Goal: Contribute content: Contribute content

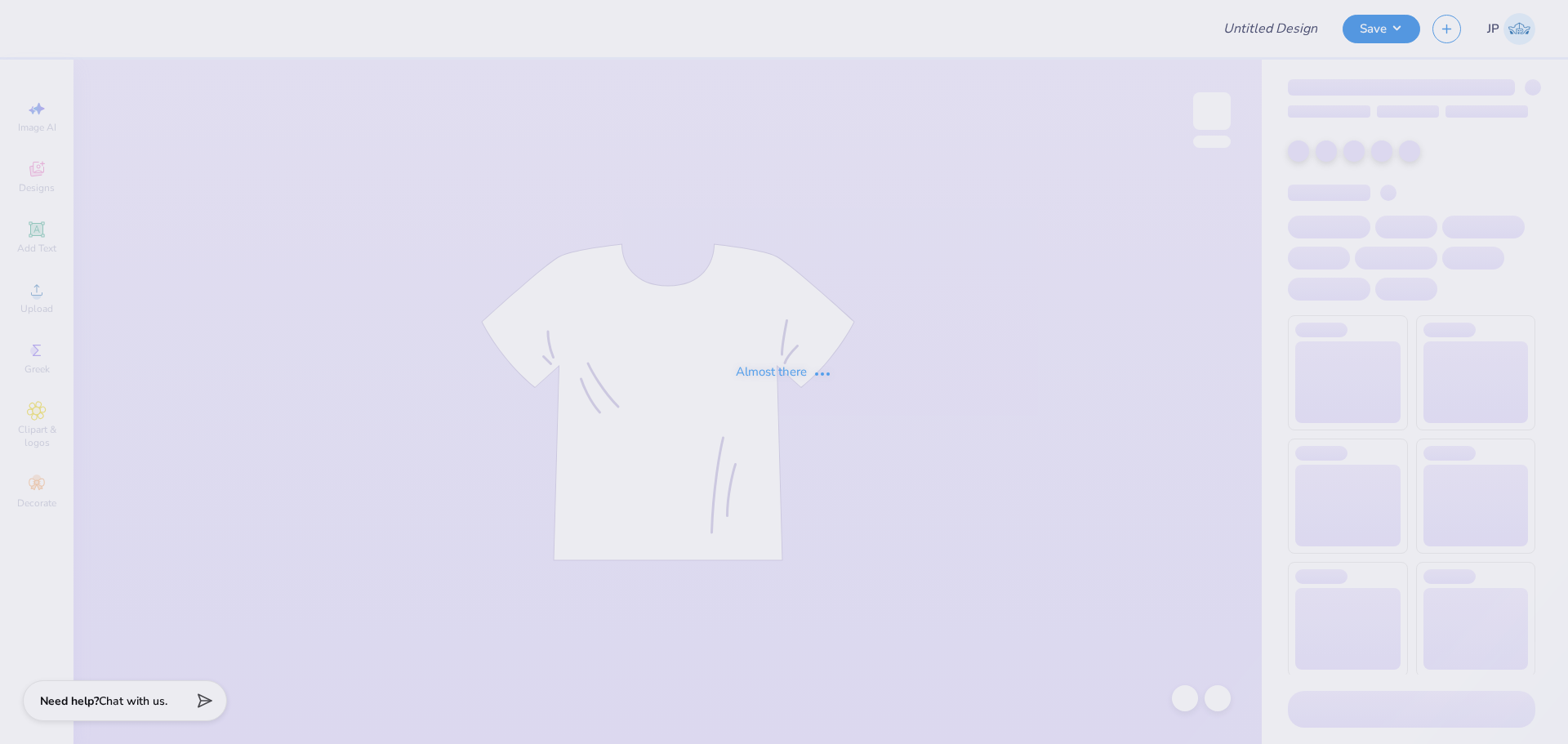
type input "Kappa Sigma Fall 2025 House Shirt"
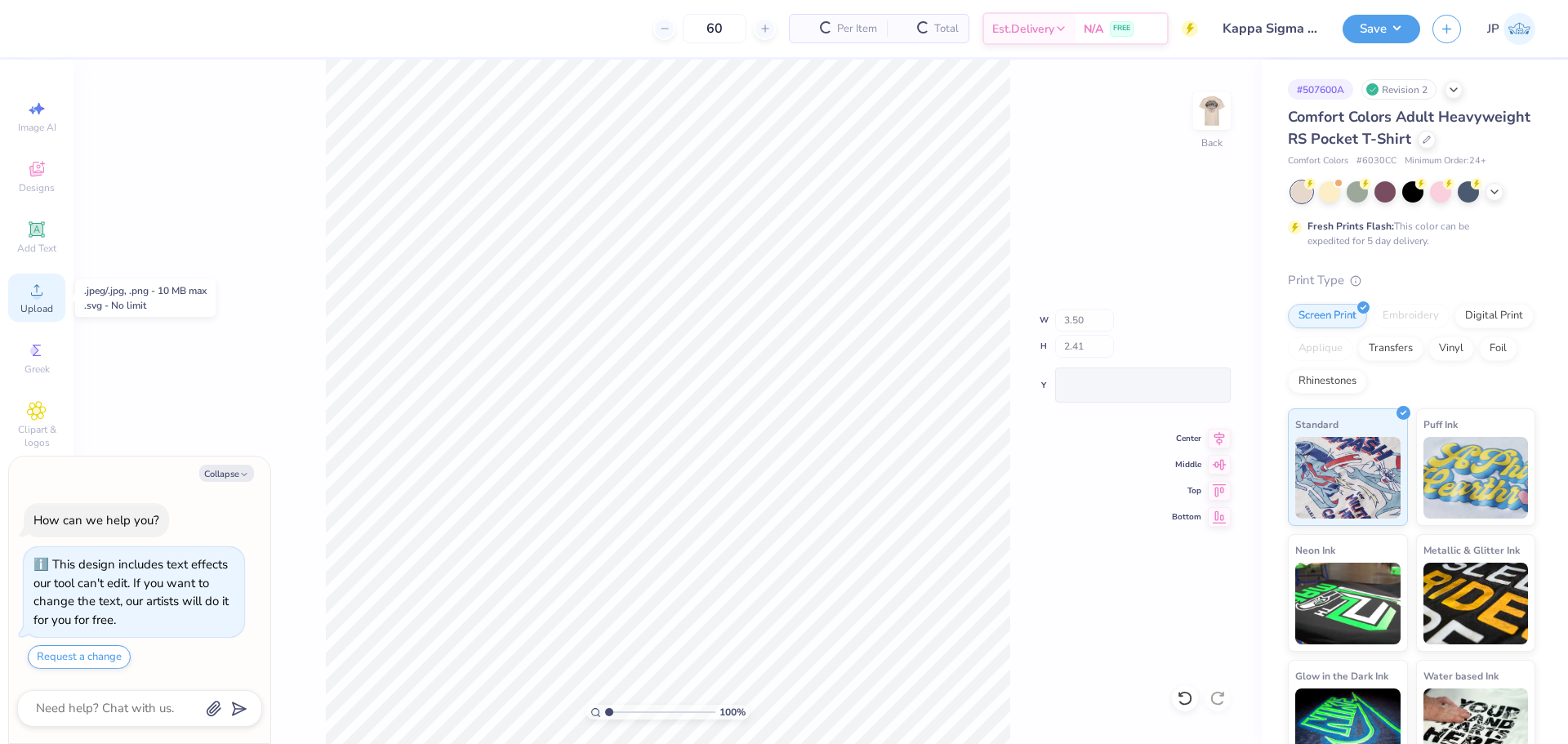
click at [41, 306] on span "Upload" at bounding box center [36, 309] width 33 height 13
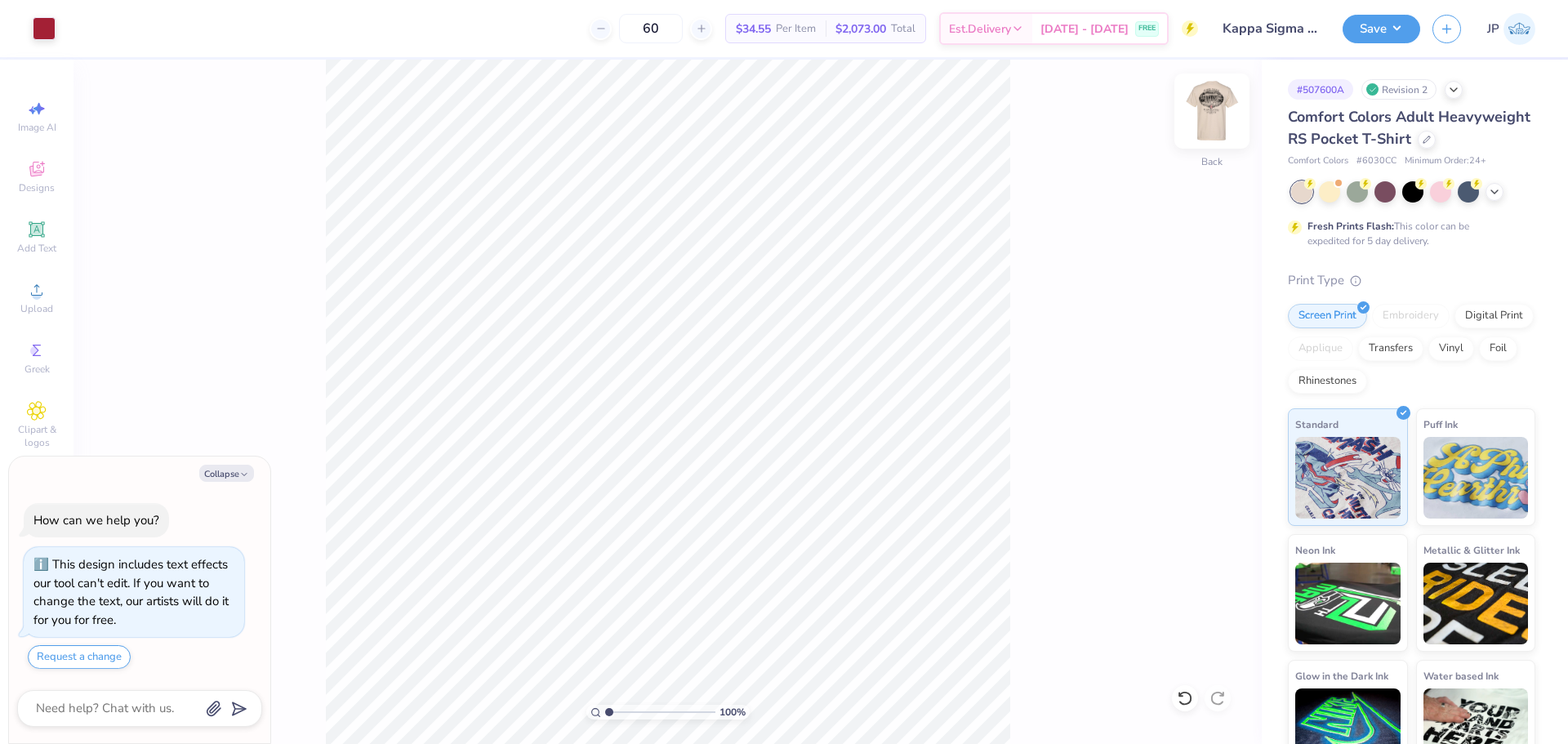
click at [1205, 111] on img at bounding box center [1212, 111] width 66 height 66
click at [40, 284] on icon at bounding box center [36, 289] width 19 height 19
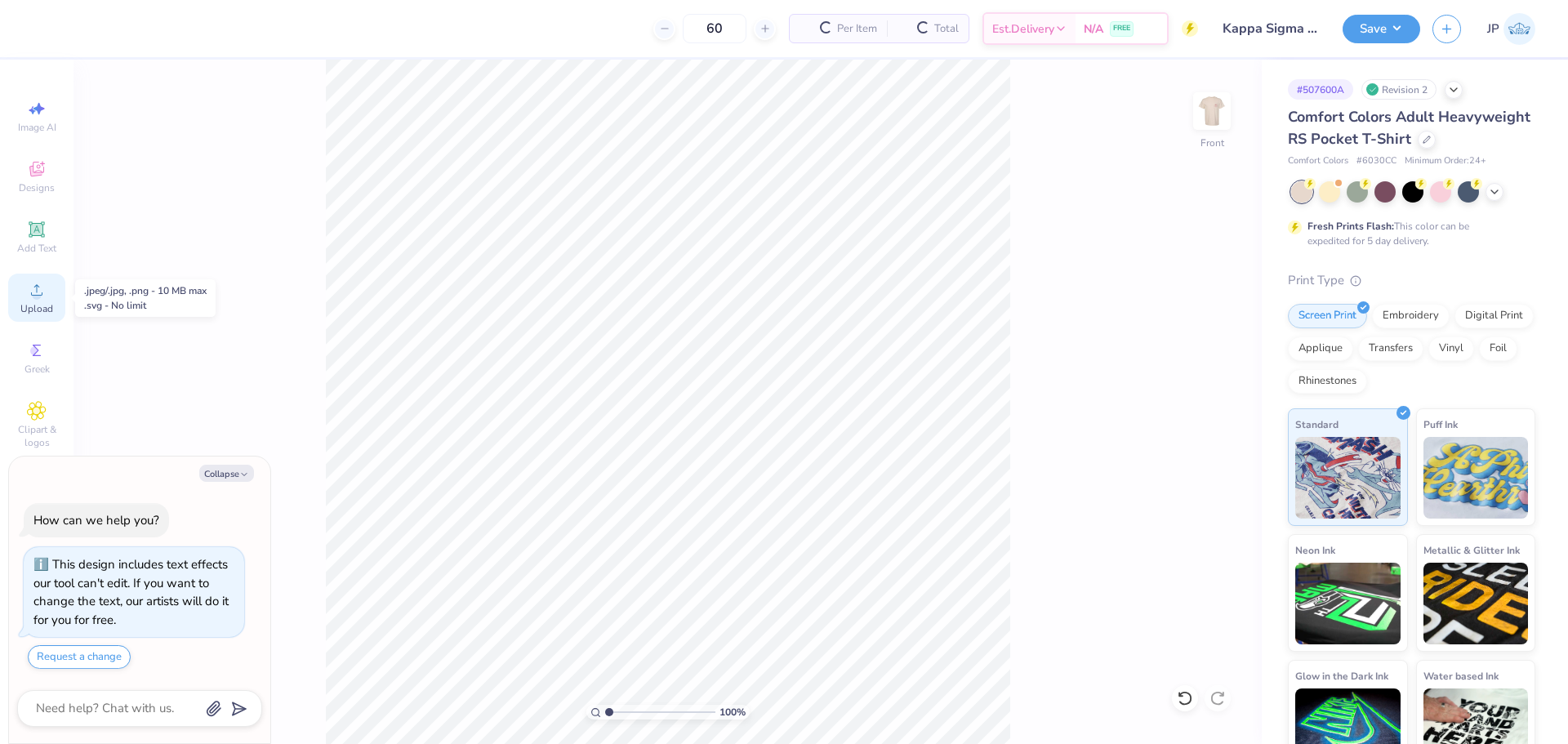
click at [46, 292] on div "Upload" at bounding box center [37, 297] width 57 height 48
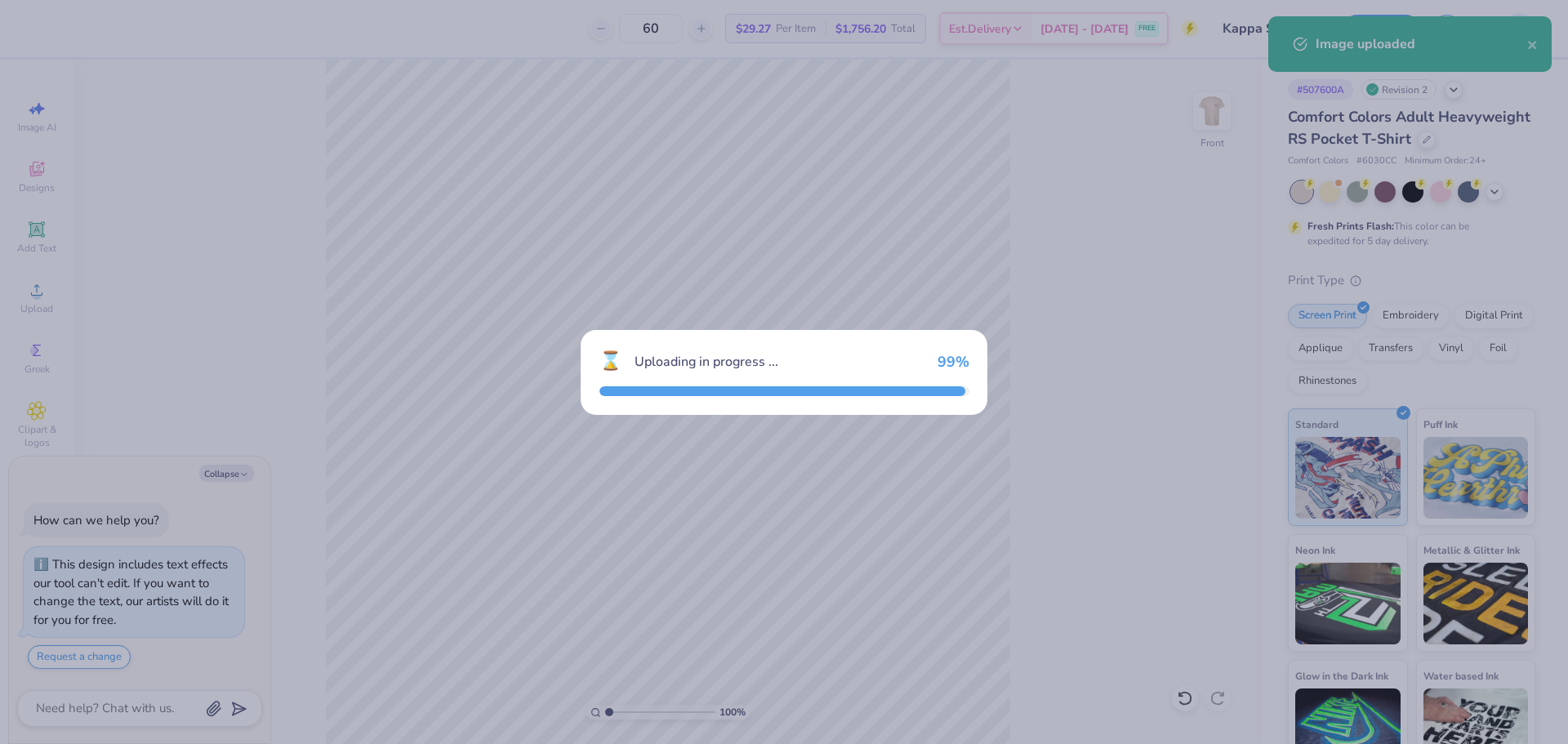
type textarea "x"
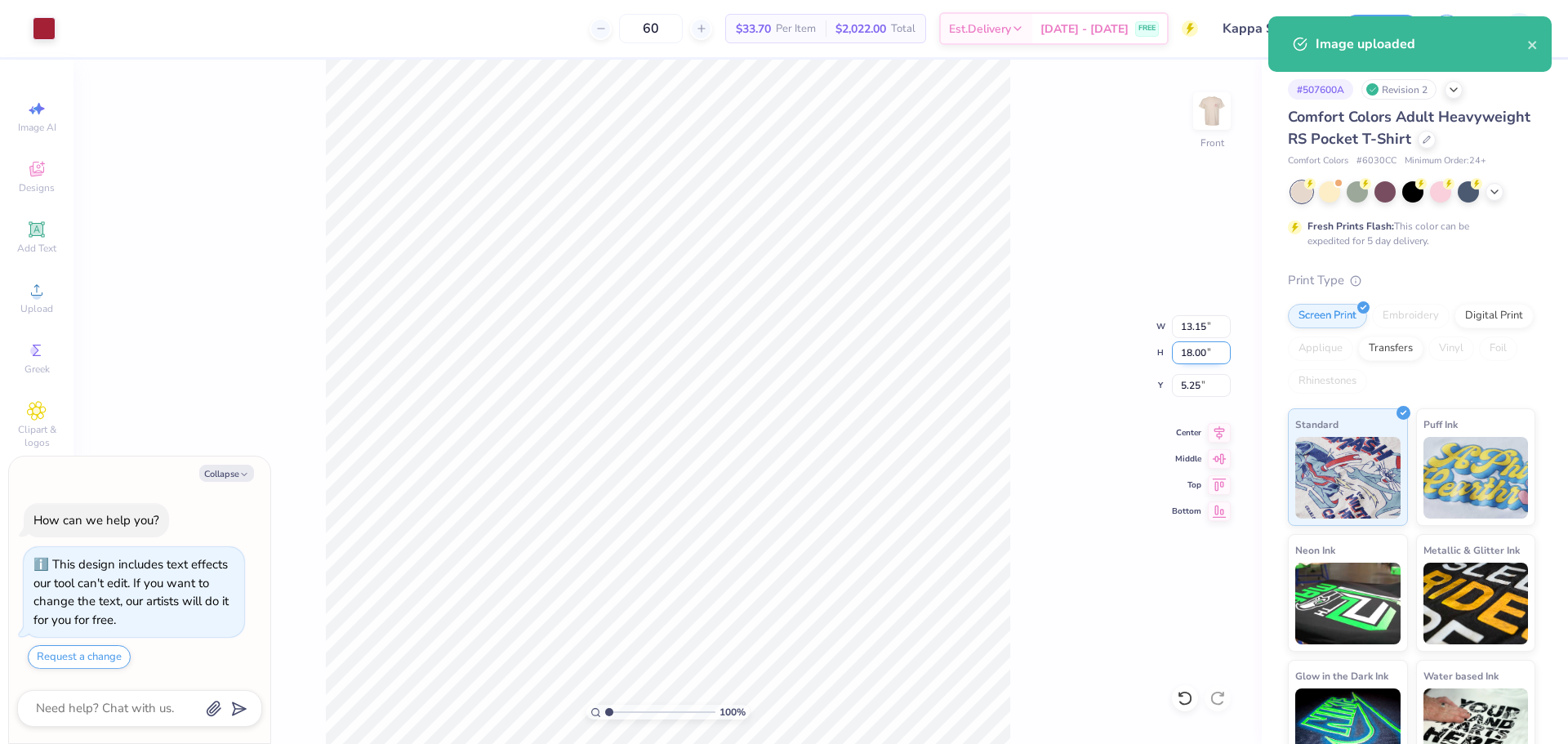
click at [1206, 353] on input "18.00" at bounding box center [1201, 352] width 59 height 23
click at [1205, 352] on input "18.00" at bounding box center [1201, 352] width 59 height 23
type input "15"
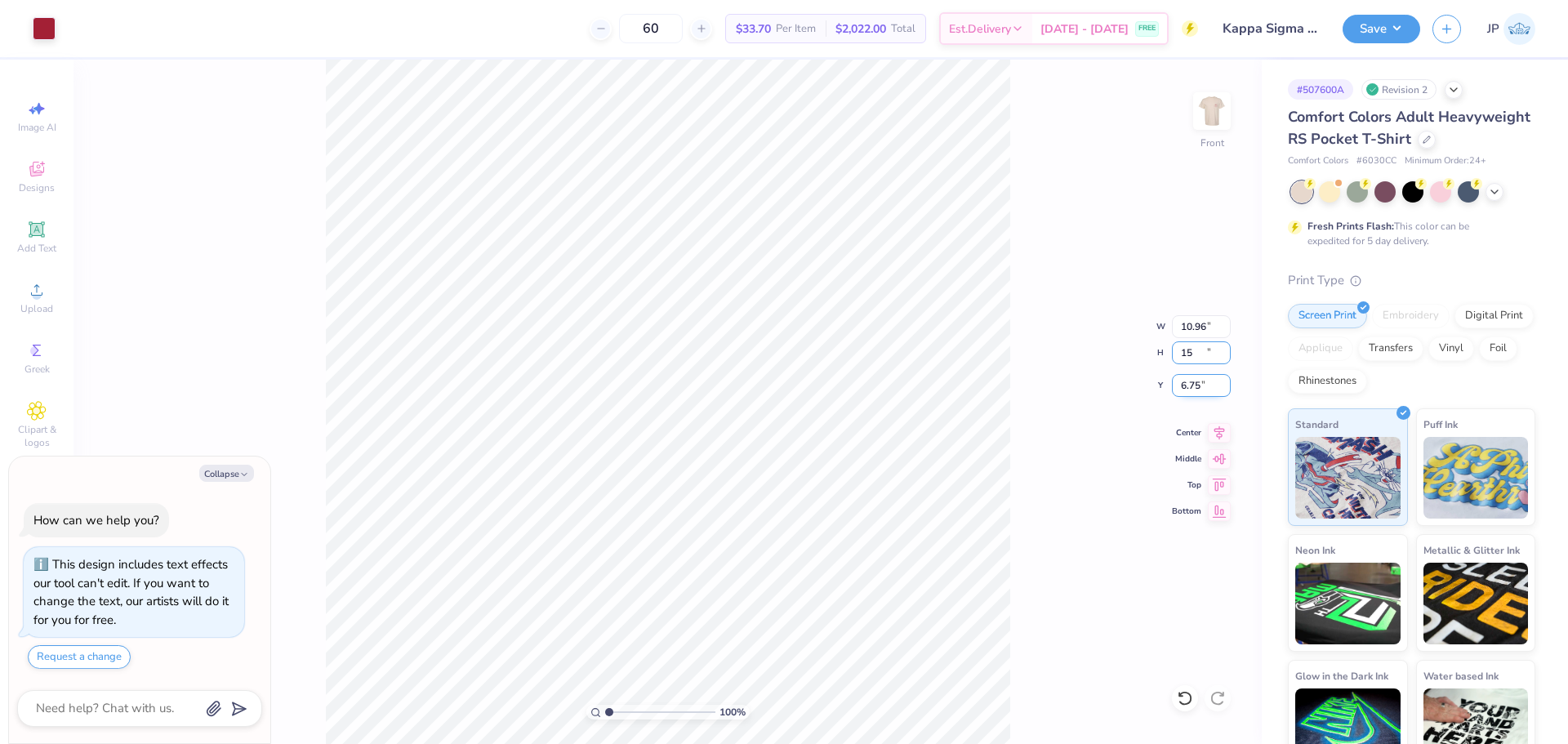
type textarea "x"
type input "10.96"
type input "15.00"
click at [1195, 385] on input "6.75" at bounding box center [1201, 385] width 59 height 23
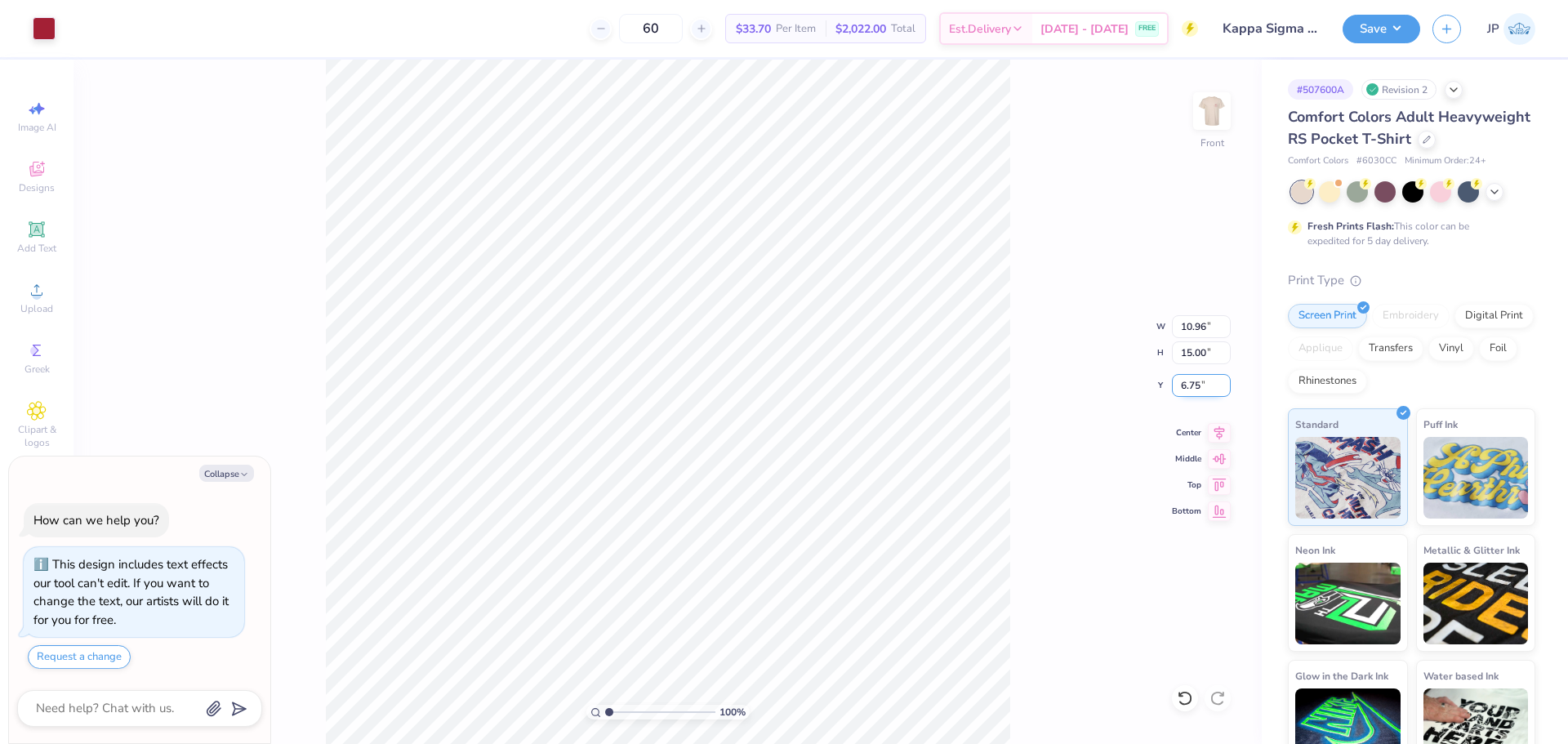
click at [1195, 385] on input "6.75" at bounding box center [1201, 385] width 59 height 23
type input "3"
type textarea "x"
type input "3.00"
type textarea "x"
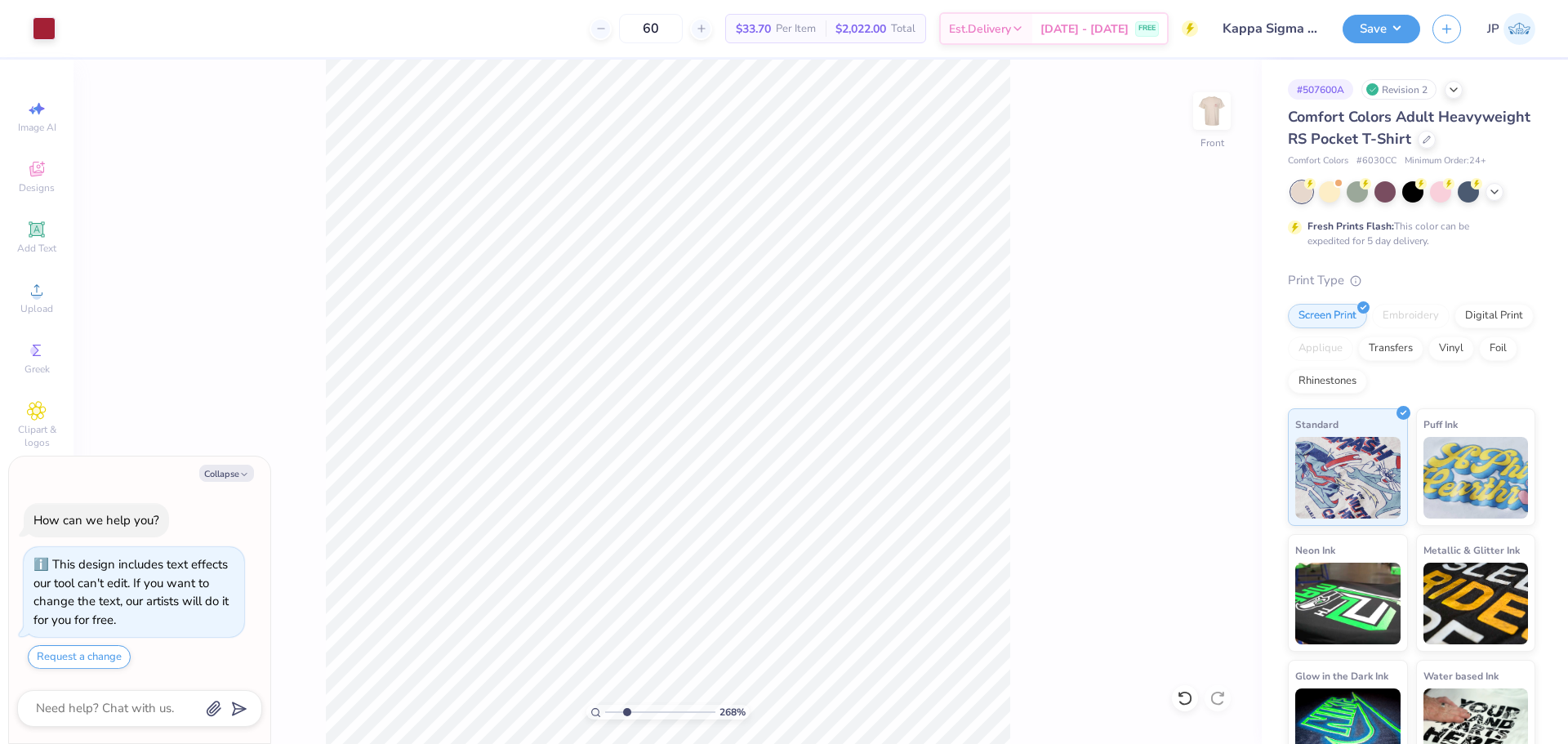
type input "1"
drag, startPoint x: 605, startPoint y: 713, endPoint x: 522, endPoint y: 677, distance: 90.5
click at [605, 704] on input "range" at bounding box center [660, 711] width 110 height 14
click at [1217, 114] on img at bounding box center [1212, 111] width 66 height 66
click at [1217, 115] on img at bounding box center [1212, 111] width 66 height 66
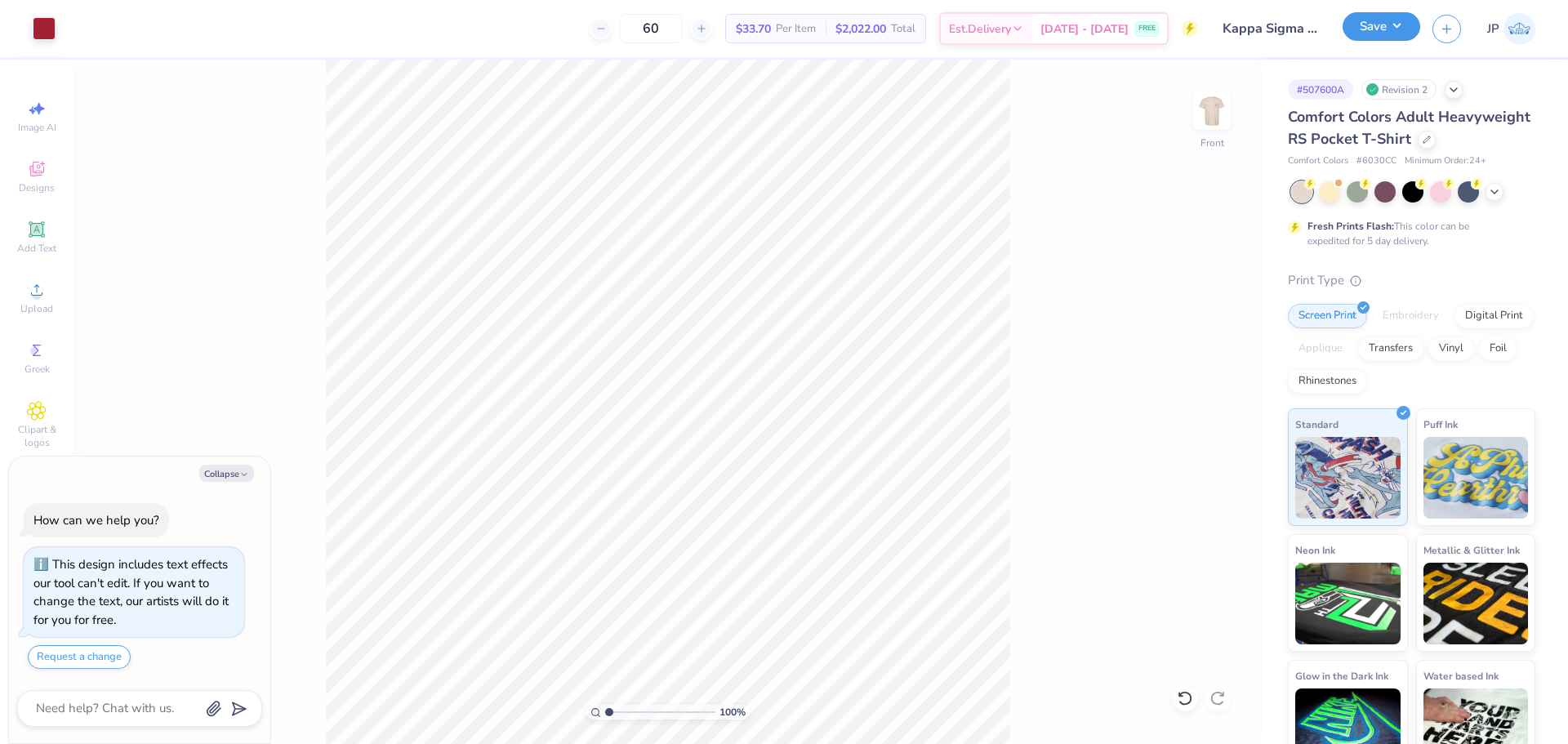
click at [1383, 30] on button "Save" at bounding box center [1381, 27] width 78 height 29
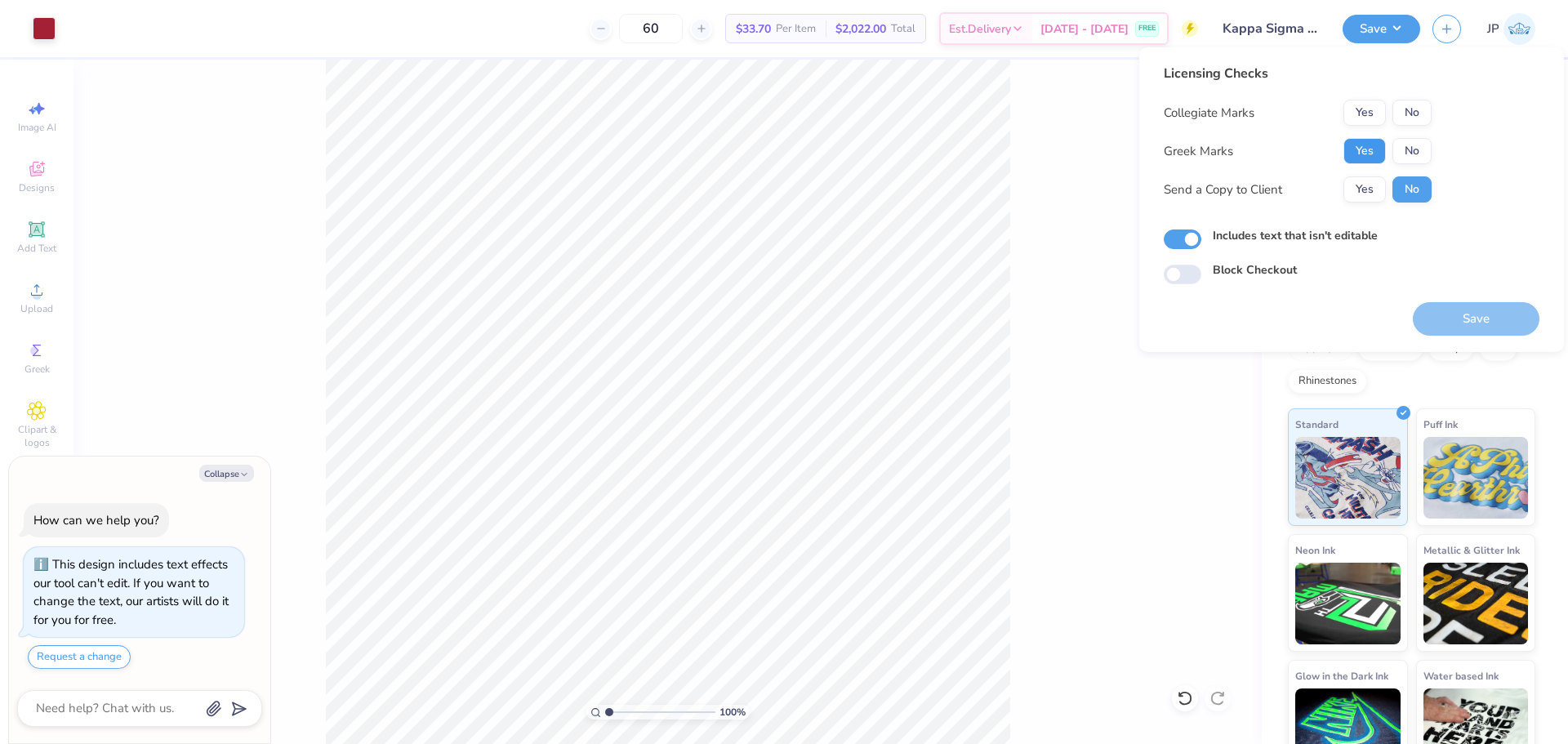
click at [1371, 154] on button "Yes" at bounding box center [1364, 151] width 42 height 26
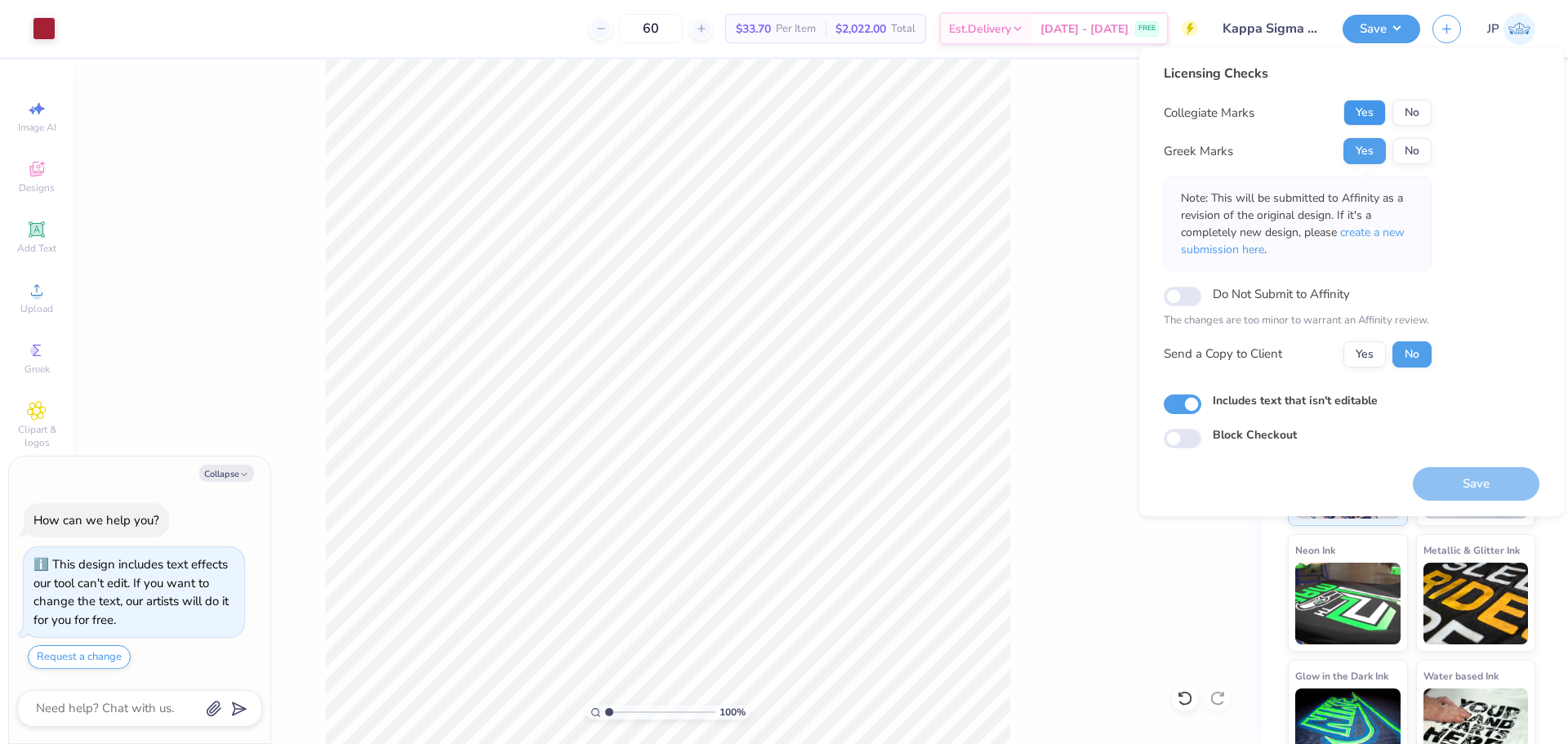
click at [1367, 108] on button "Yes" at bounding box center [1364, 112] width 42 height 26
click at [1484, 479] on button "Save" at bounding box center [1476, 484] width 126 height 34
type textarea "x"
drag, startPoint x: 611, startPoint y: 714, endPoint x: 619, endPoint y: 711, distance: 8.5
click at [619, 711] on input "range" at bounding box center [660, 711] width 110 height 14
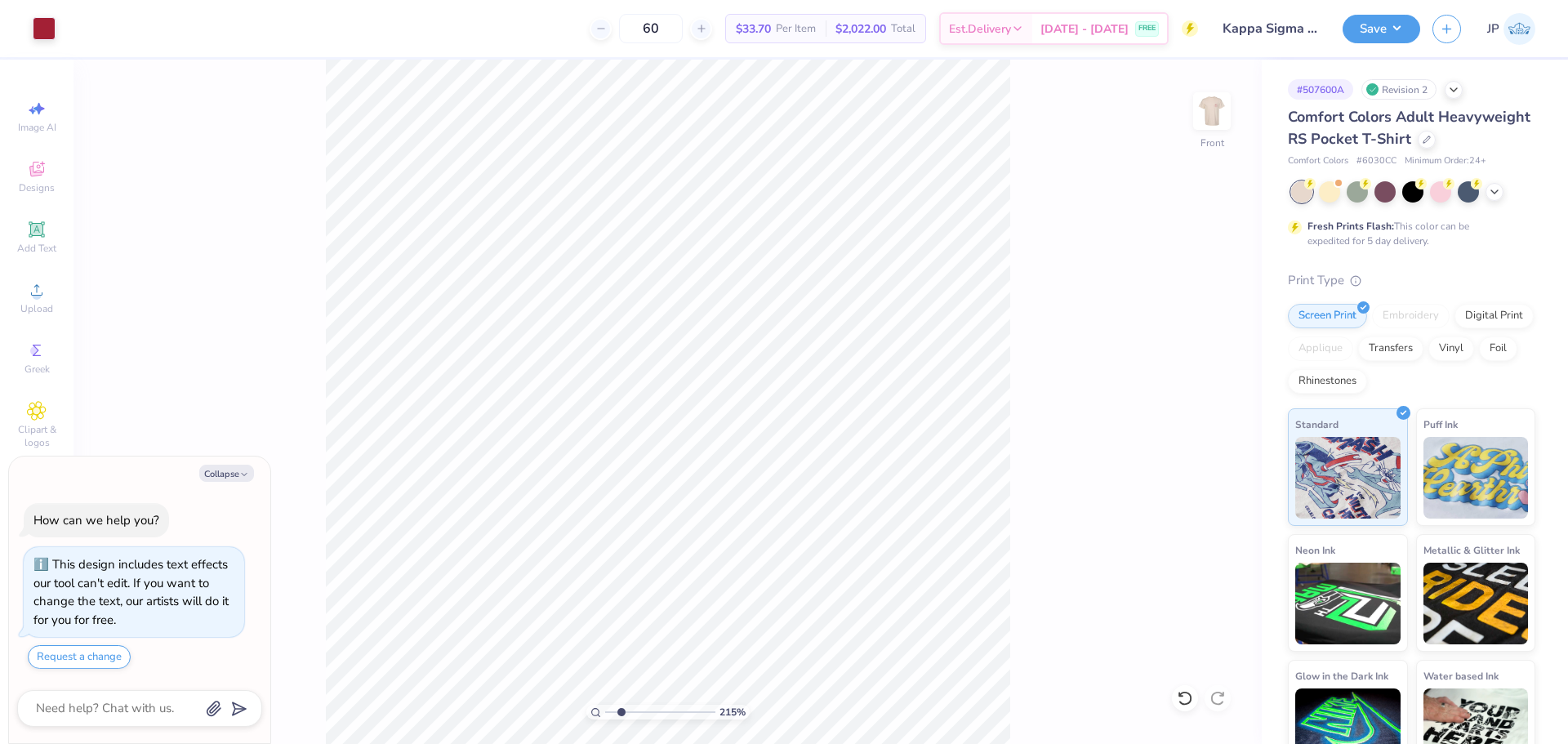
type input "2.15"
click at [621, 712] on input "range" at bounding box center [660, 711] width 110 height 14
click at [1395, 29] on button "Save" at bounding box center [1381, 27] width 78 height 29
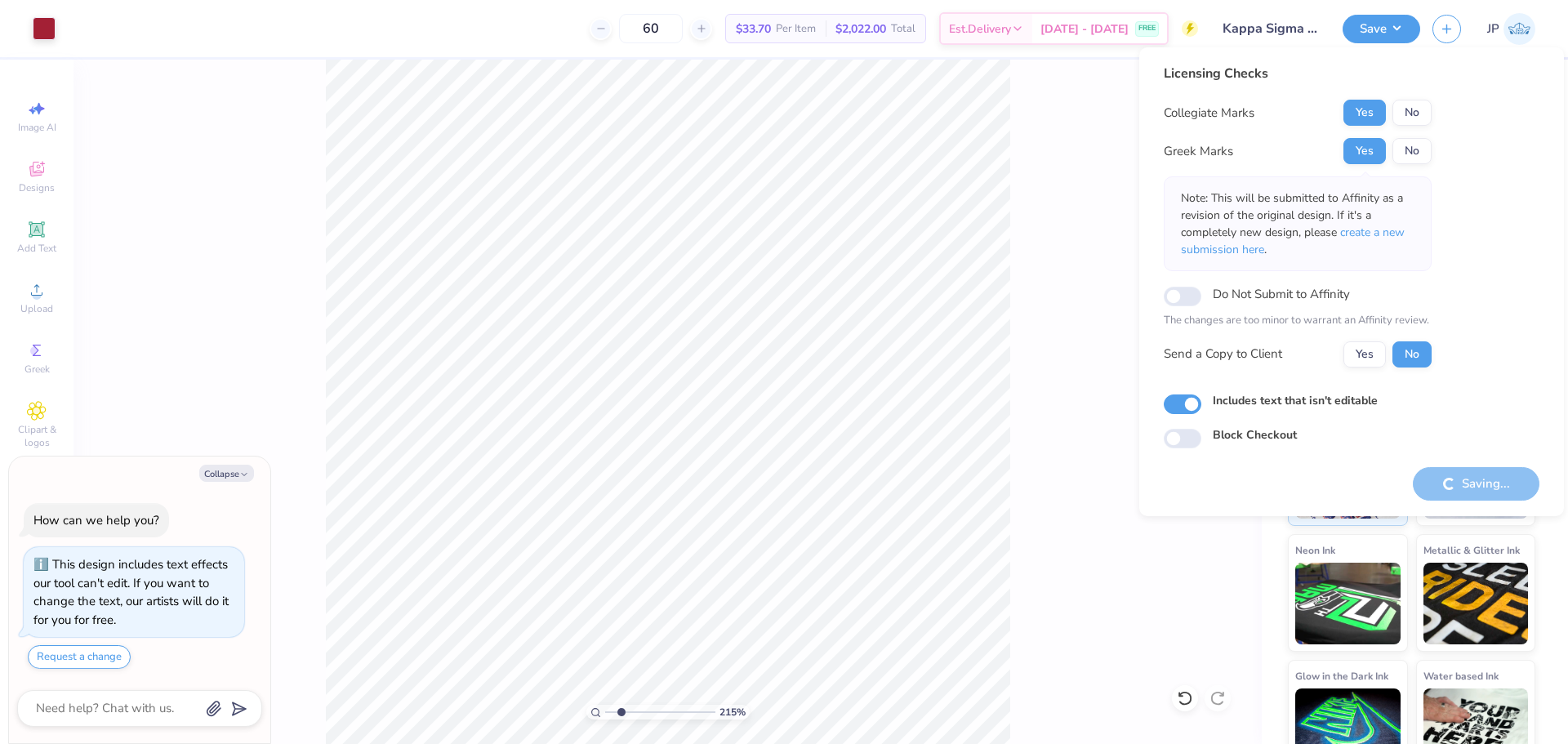
type textarea "x"
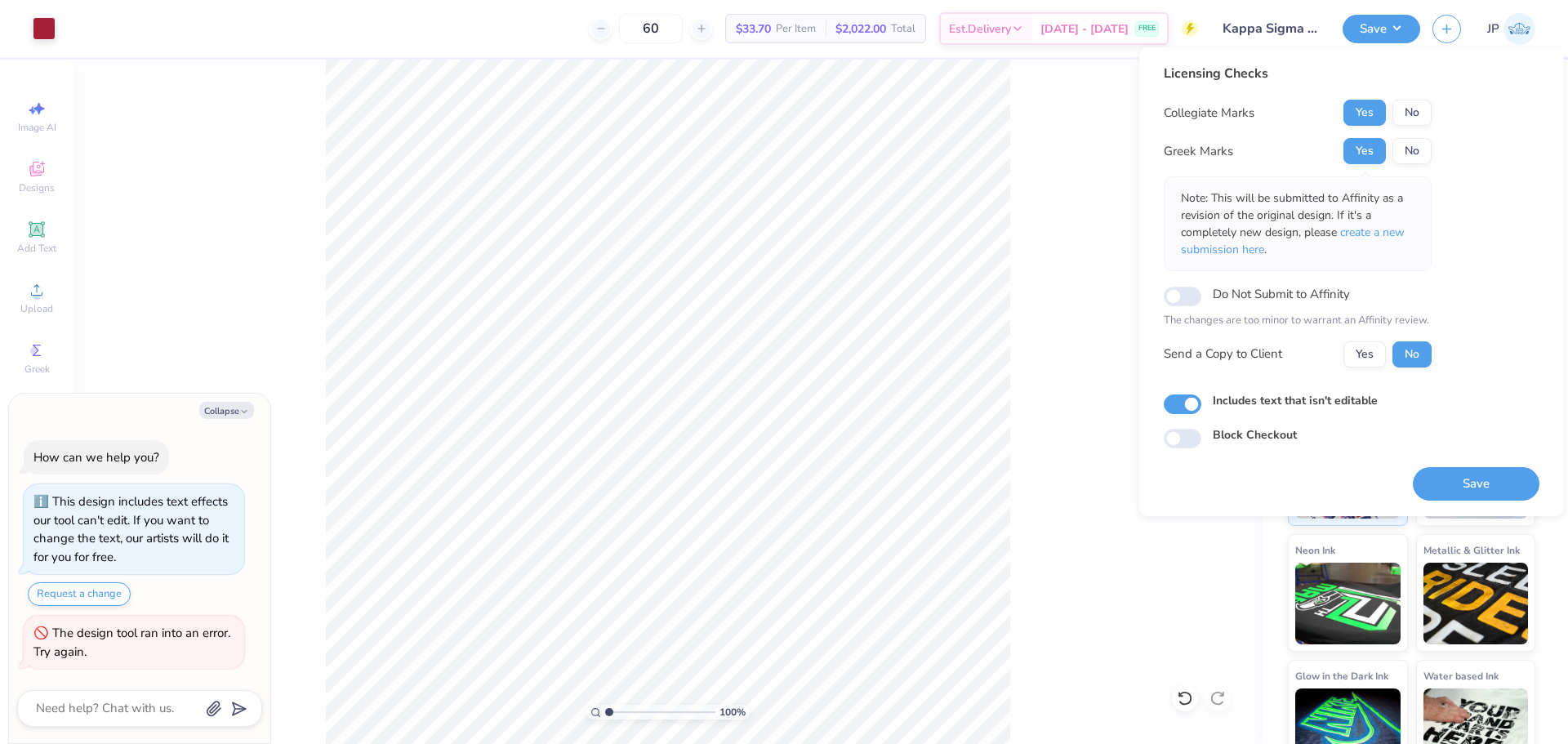
drag, startPoint x: 599, startPoint y: 702, endPoint x: 503, endPoint y: 598, distance: 141.5
type input "1"
click at [605, 704] on input "range" at bounding box center [660, 711] width 110 height 14
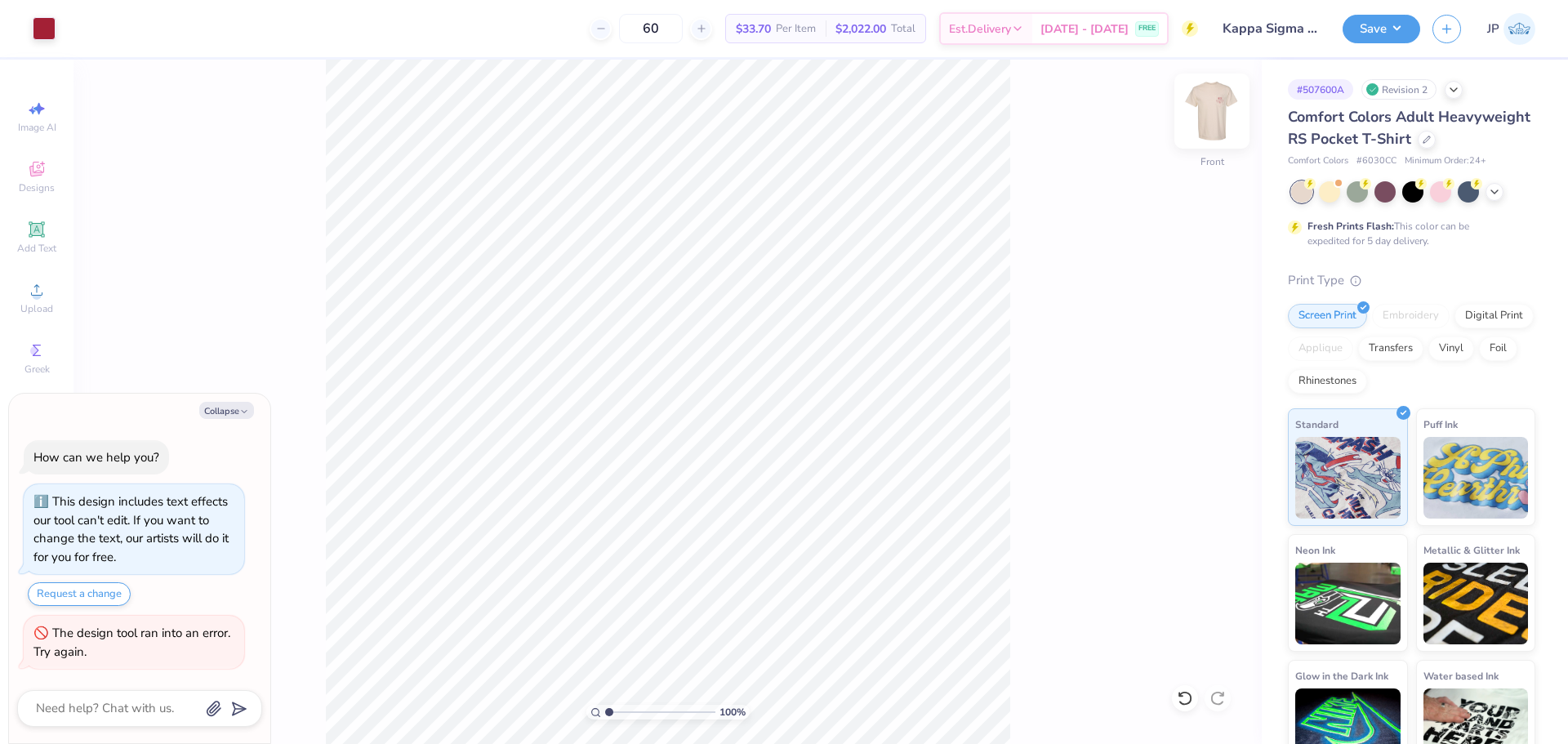
click at [1217, 115] on img at bounding box center [1212, 111] width 66 height 66
type textarea "x"
type input "1.48"
click at [614, 714] on input "range" at bounding box center [660, 711] width 110 height 14
click at [813, 550] on li "Ungroup" at bounding box center [843, 551] width 128 height 32
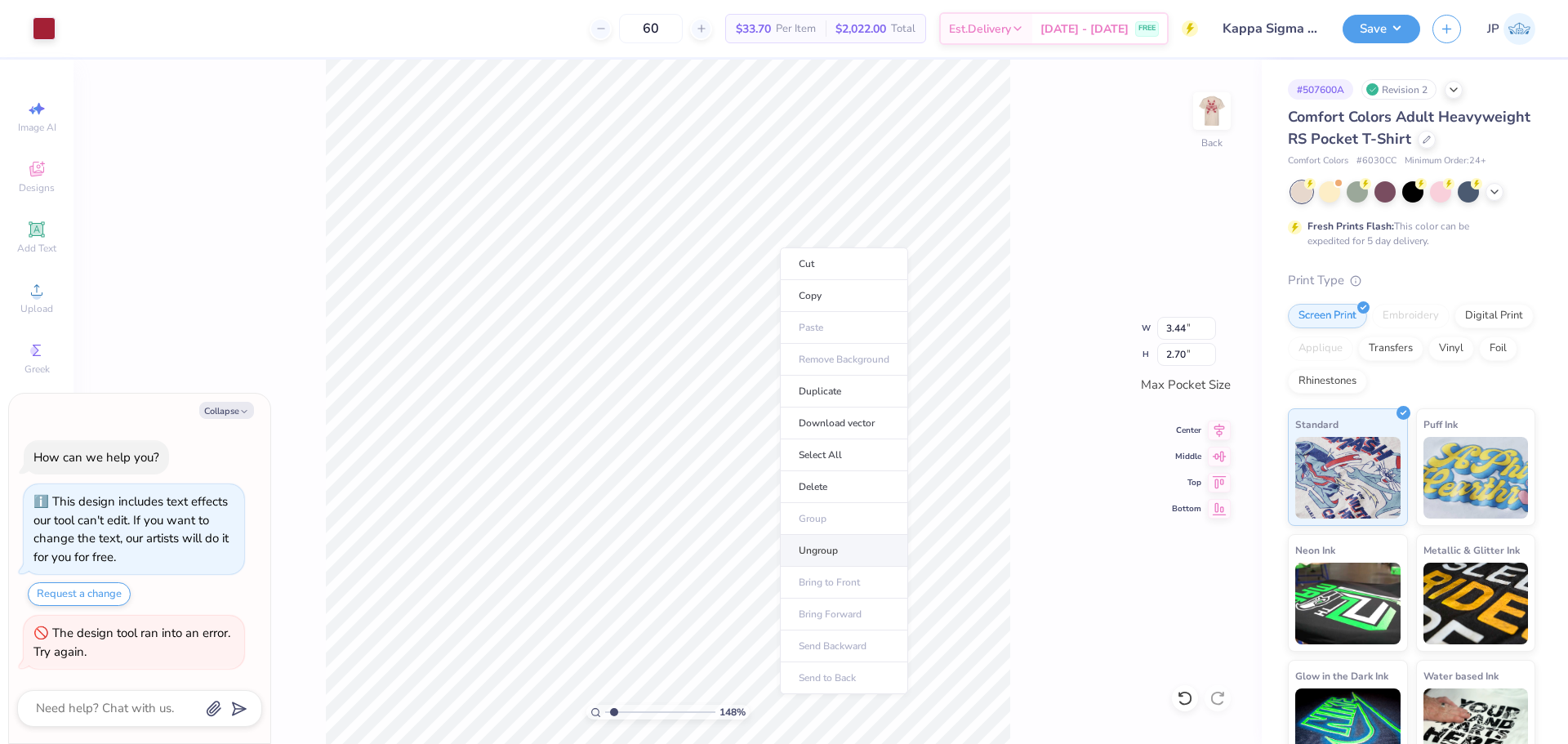
type textarea "x"
drag, startPoint x: 618, startPoint y: 709, endPoint x: 640, endPoint y: 709, distance: 22.0
type input "3.79"
click at [640, 713] on input "range" at bounding box center [660, 711] width 110 height 14
click at [1192, 103] on img at bounding box center [1212, 111] width 66 height 66
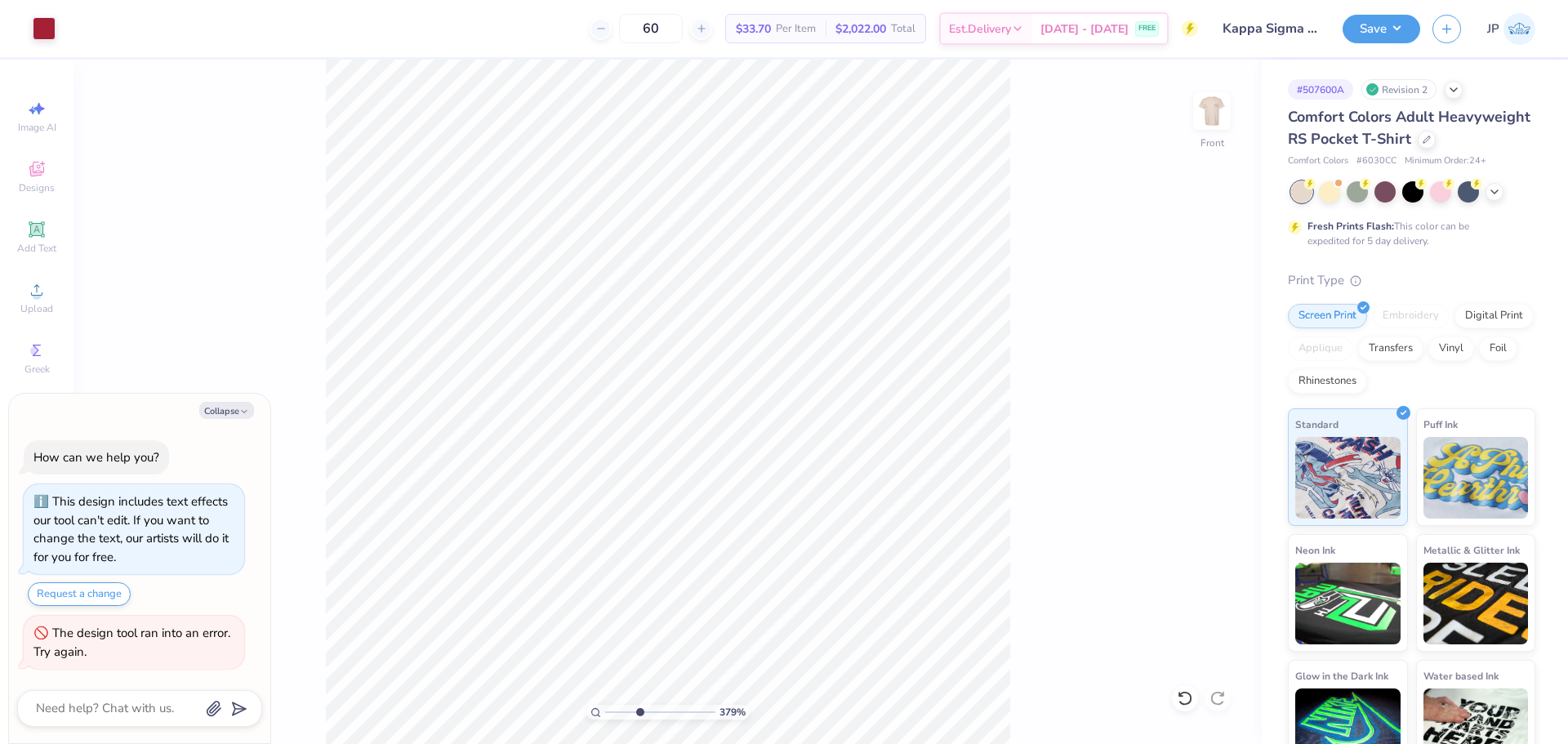
type textarea "x"
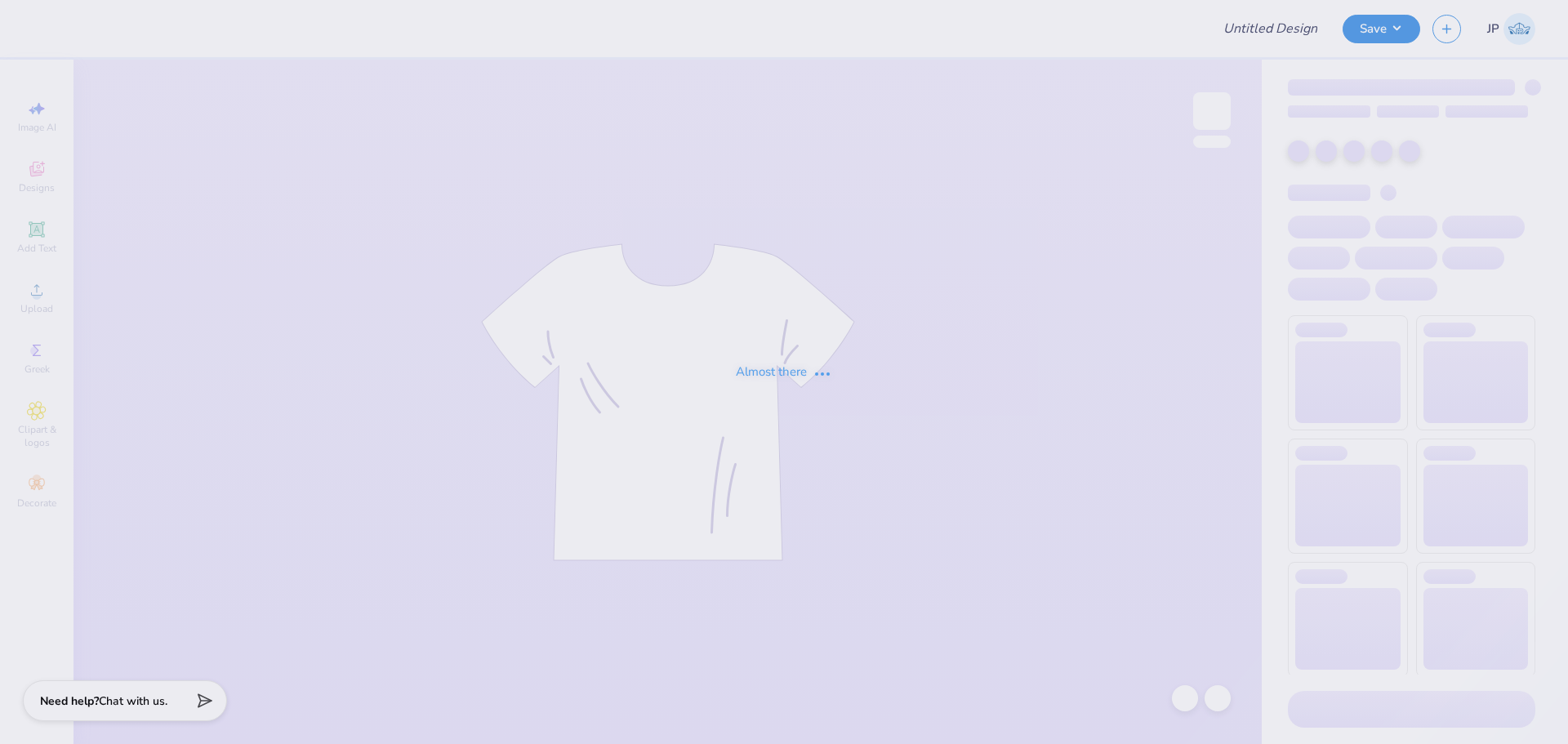
type input "Kappa Sigma Fall 2025 House Shirt"
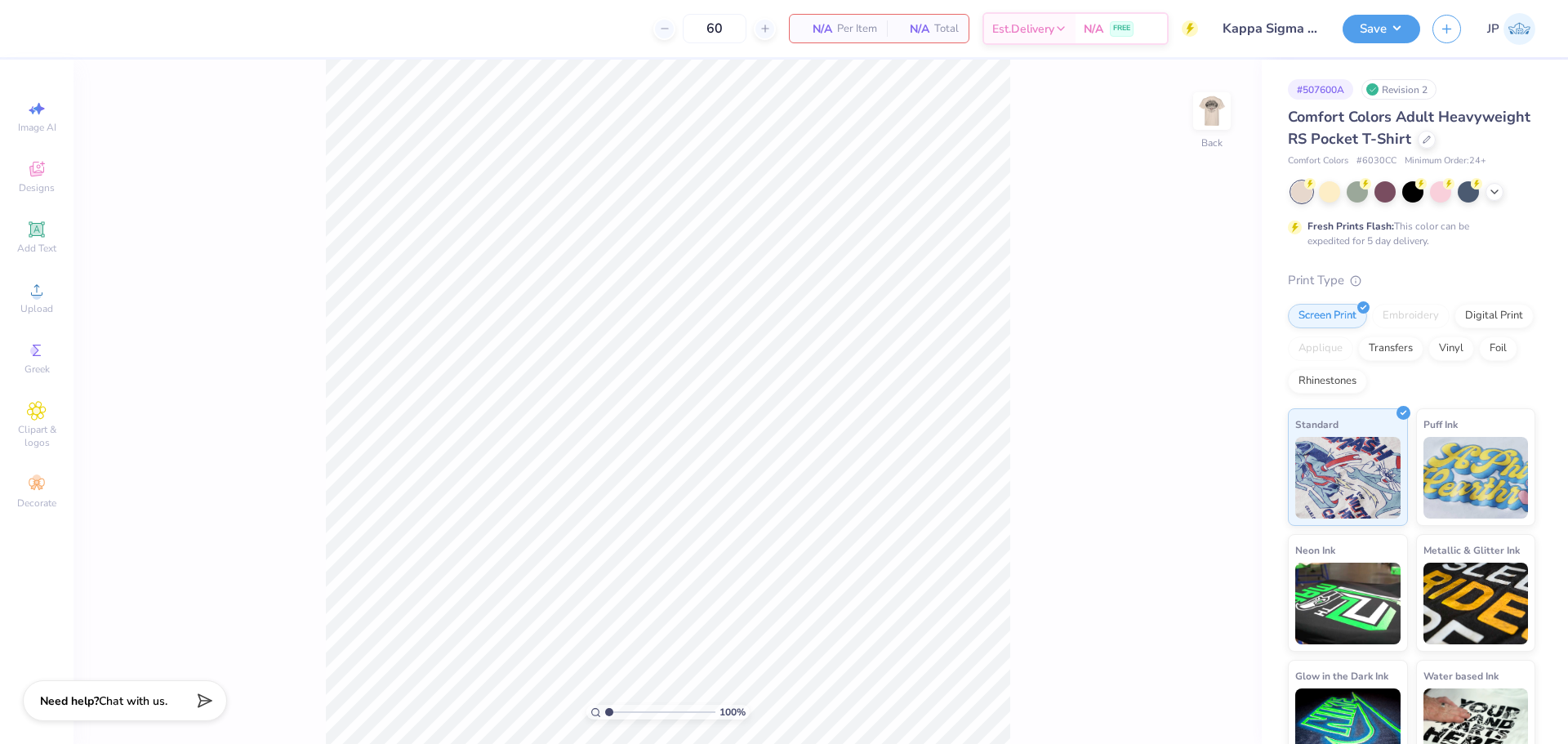
type textarea "x"
click at [36, 288] on icon at bounding box center [36, 289] width 19 height 19
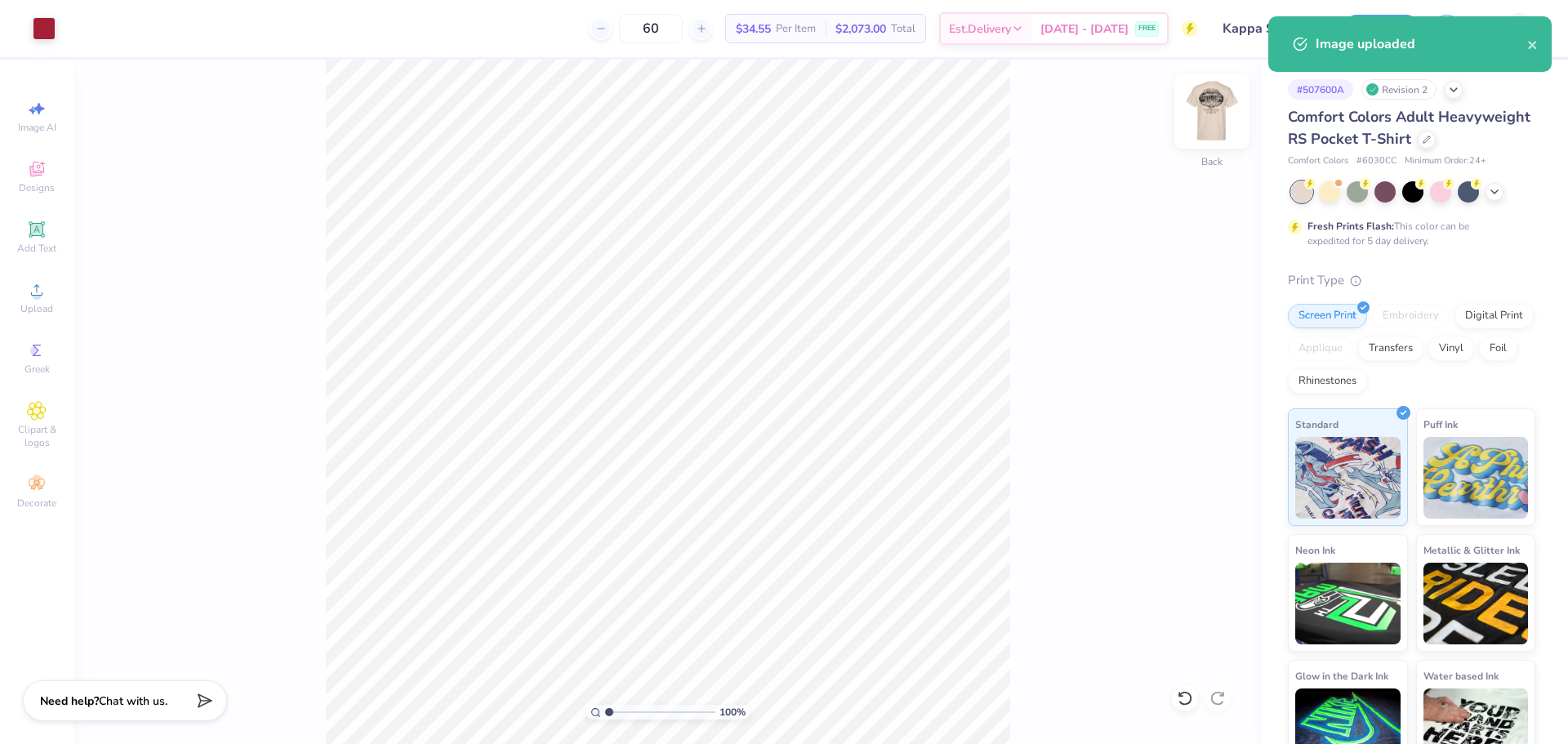
click at [1213, 114] on img at bounding box center [1212, 111] width 66 height 66
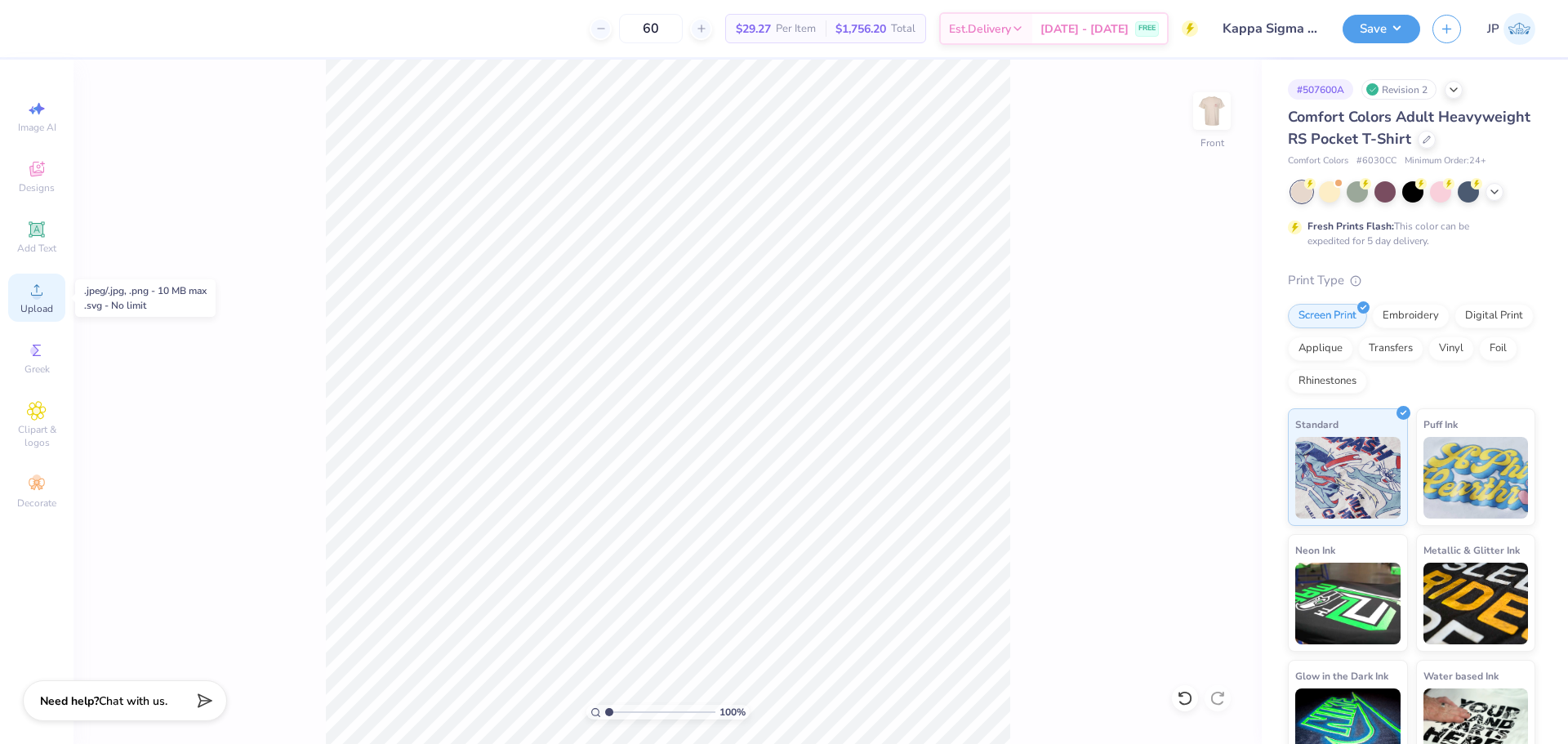
click at [34, 294] on circle at bounding box center [36, 295] width 9 height 9
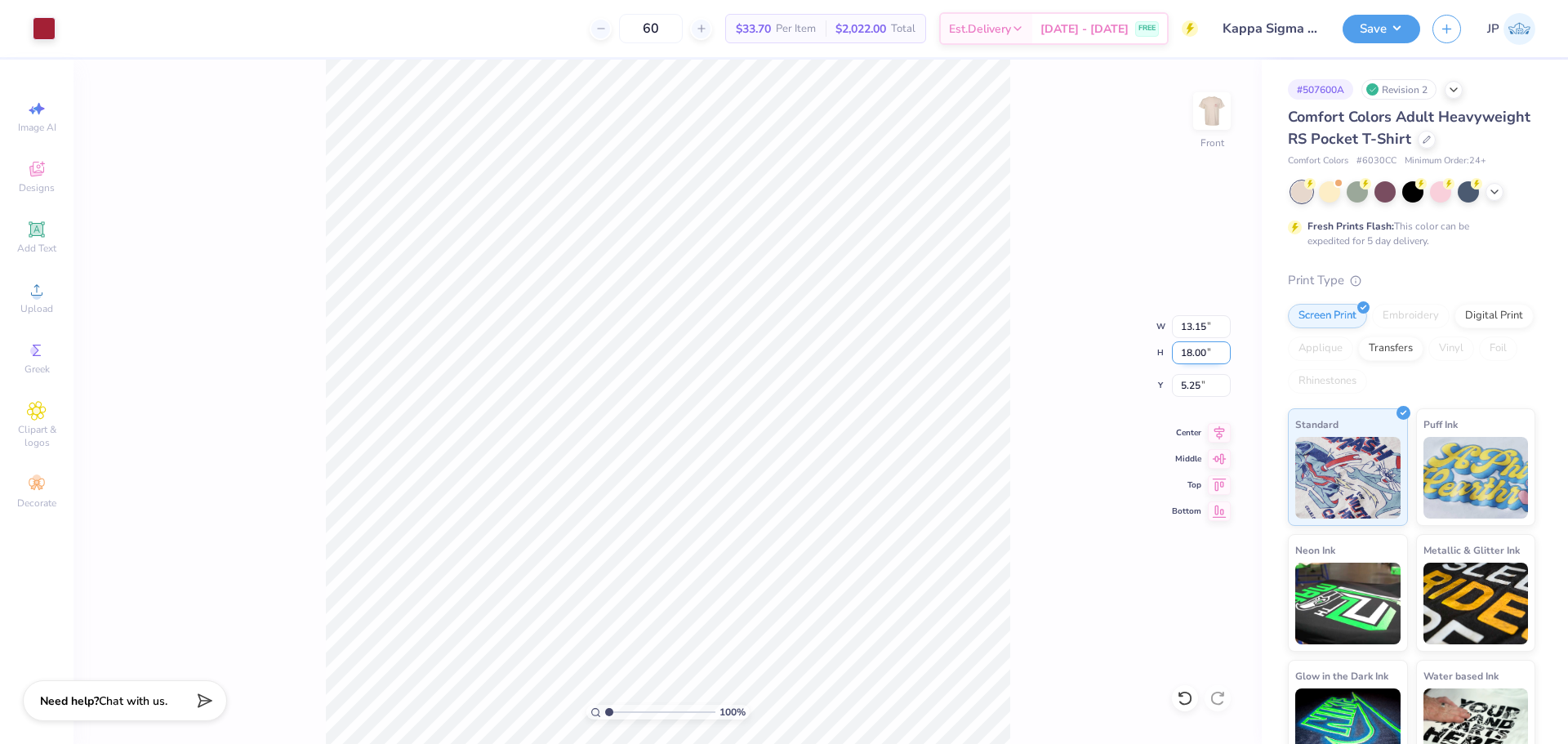
click at [1208, 347] on input "18.00" at bounding box center [1201, 352] width 59 height 23
type input "15"
type input "10.96"
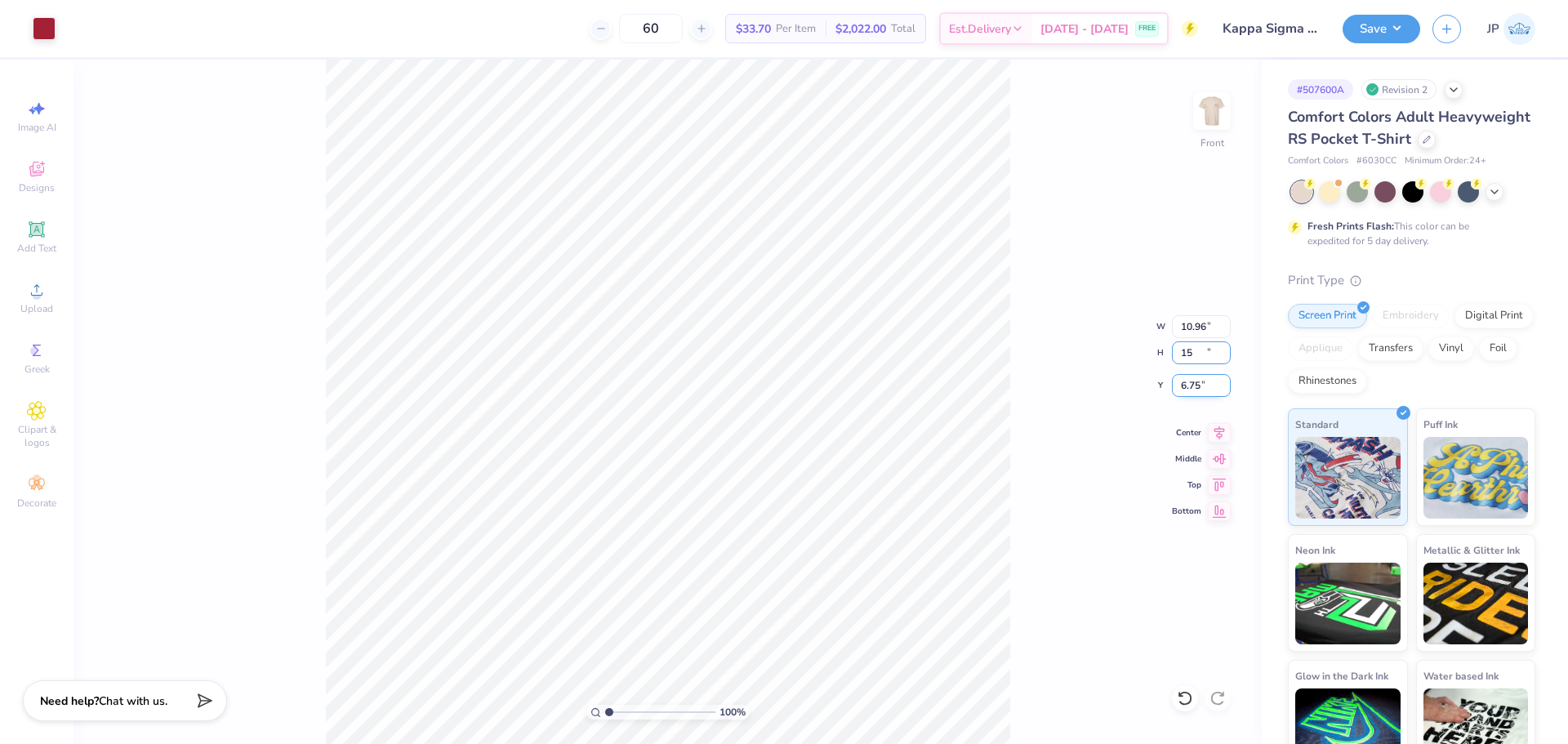
type input "15.00"
click at [1192, 387] on input "6.75" at bounding box center [1201, 385] width 59 height 23
type input "3.00"
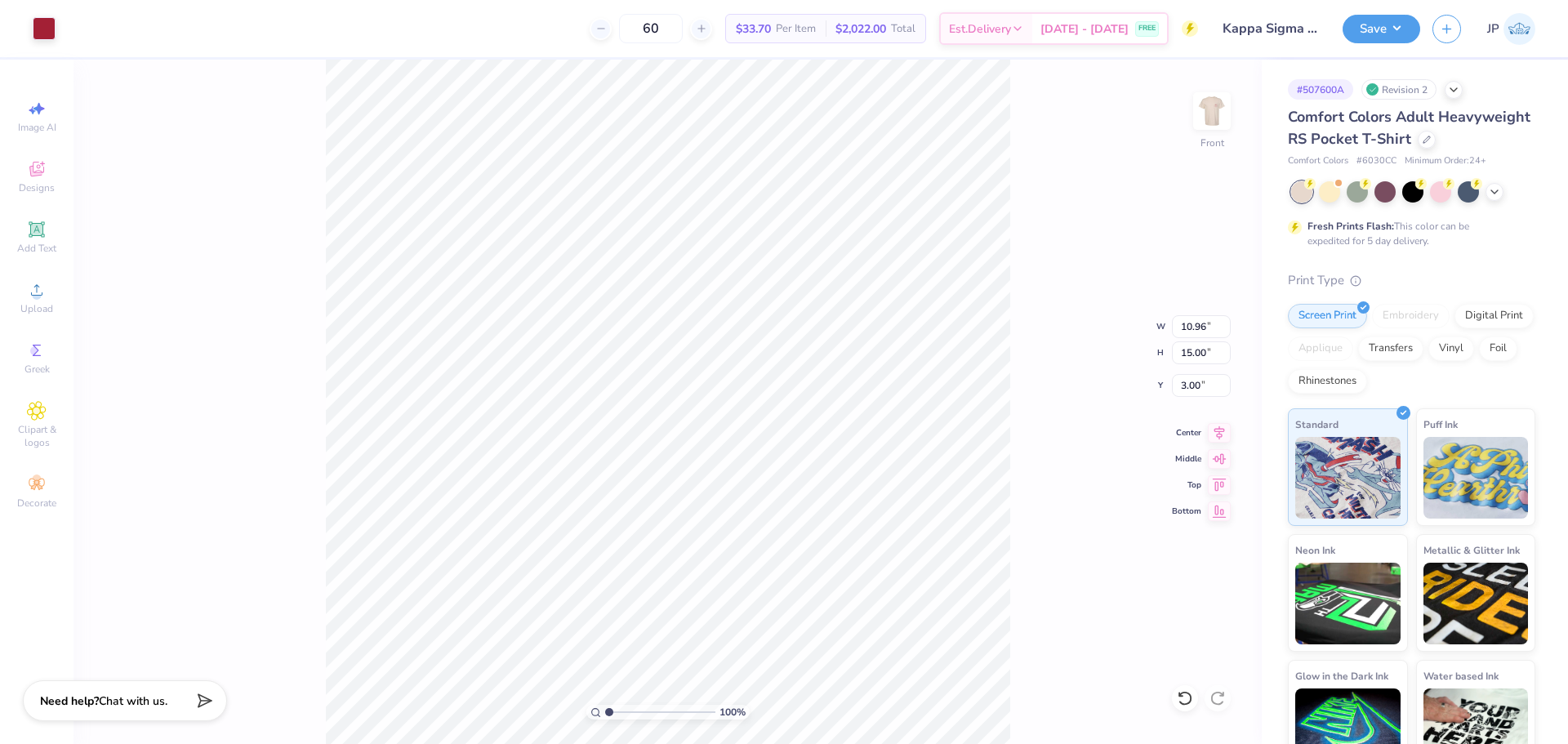
click at [1088, 292] on div "100 % Front W 10.96 10.96 " H 15.00 15.00 " Y 3.00 3.00 " Center Middle Top Bot…" at bounding box center [667, 402] width 1188 height 684
click at [1361, 24] on button "Save" at bounding box center [1381, 27] width 78 height 29
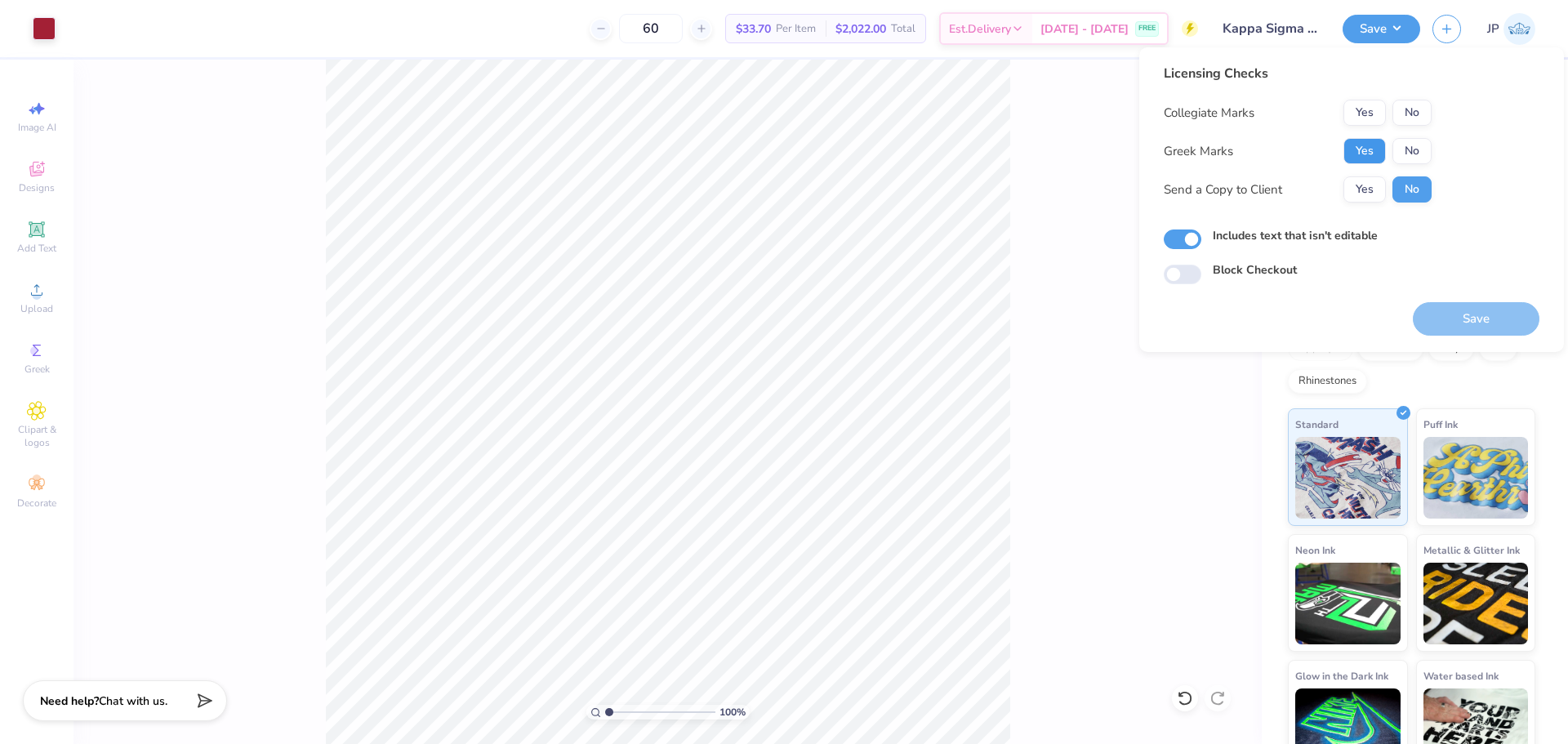
click at [1369, 144] on button "Yes" at bounding box center [1364, 151] width 42 height 26
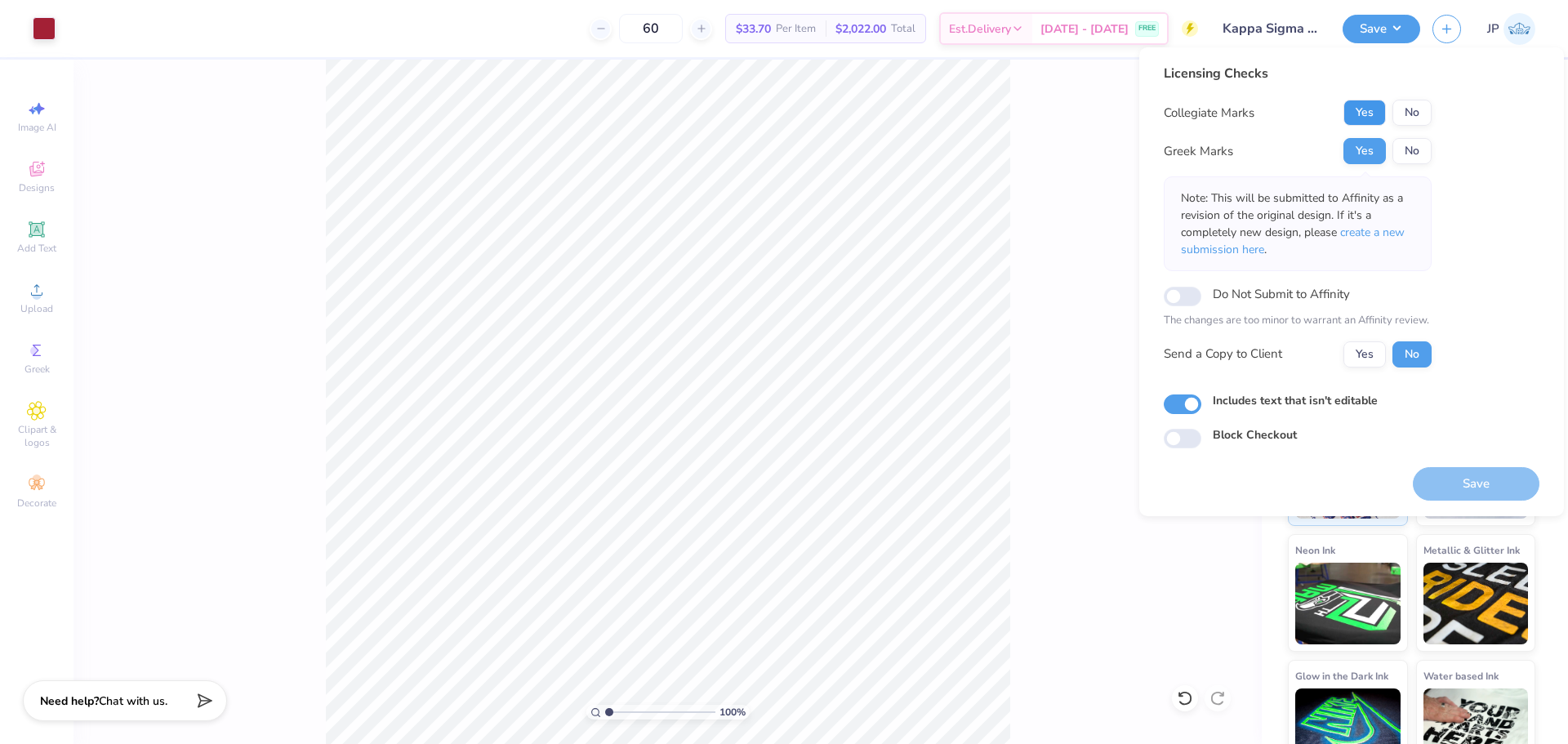
click at [1371, 119] on button "Yes" at bounding box center [1364, 112] width 42 height 26
click at [1451, 476] on button "Save" at bounding box center [1476, 484] width 126 height 34
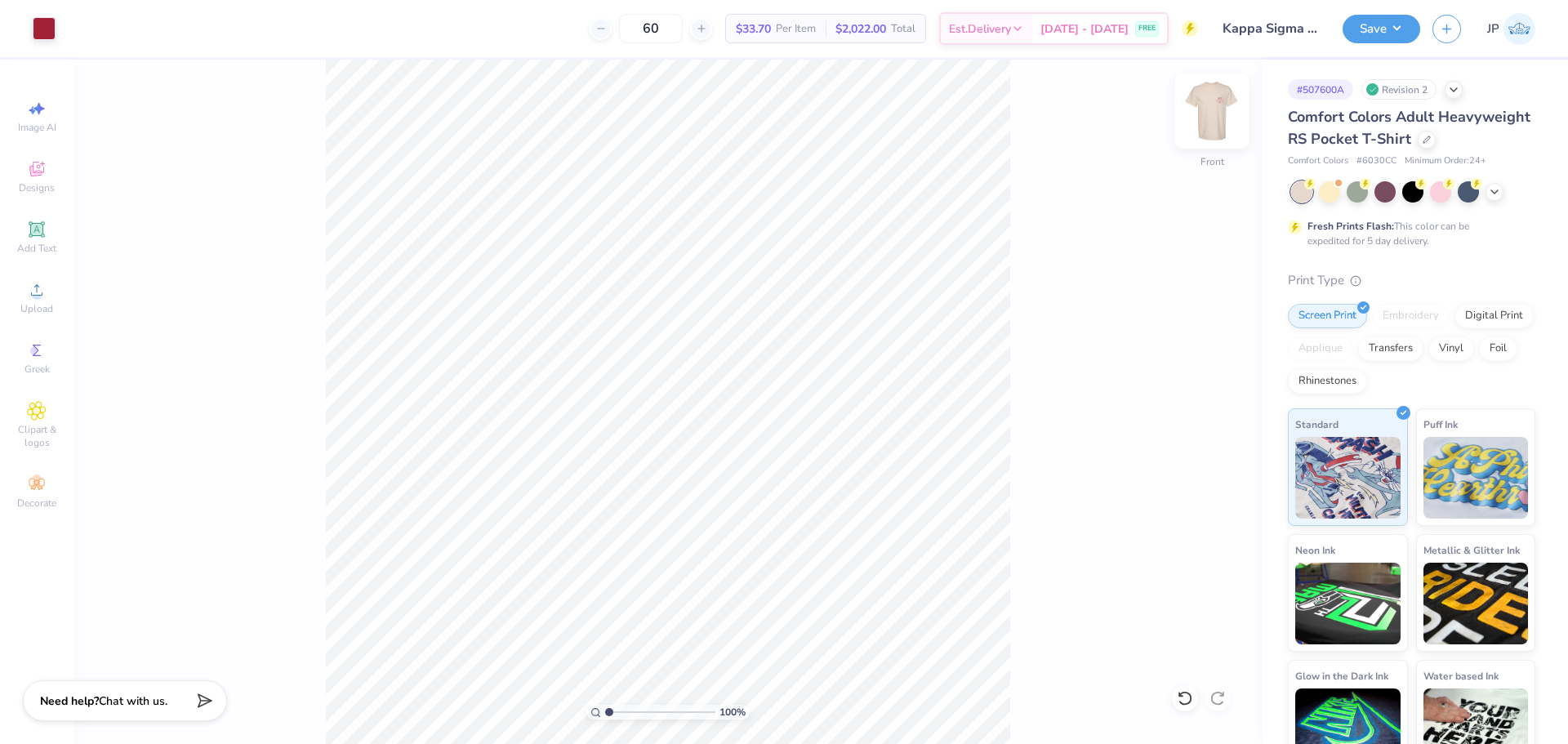
click at [1221, 115] on img at bounding box center [1212, 111] width 66 height 66
drag, startPoint x: 608, startPoint y: 710, endPoint x: 725, endPoint y: 689, distance: 118.9
click at [709, 704] on input "range" at bounding box center [657, 711] width 104 height 14
click at [843, 593] on li "Ungroup" at bounding box center [840, 597] width 128 height 32
drag, startPoint x: 699, startPoint y: 711, endPoint x: 666, endPoint y: 709, distance: 33.1
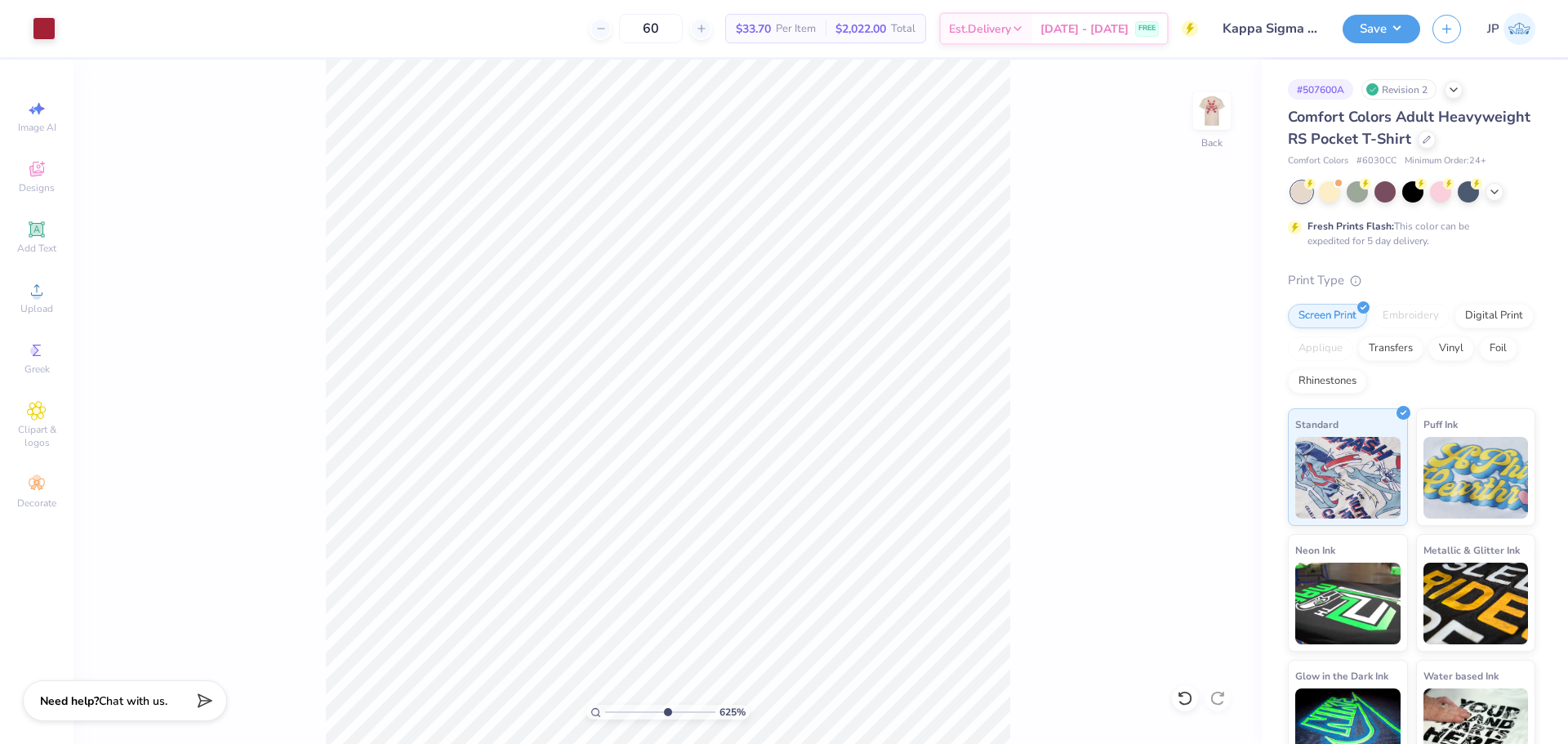
type input "6.25"
click at [666, 709] on input "range" at bounding box center [660, 711] width 110 height 14
click at [37, 234] on icon at bounding box center [36, 229] width 13 height 13
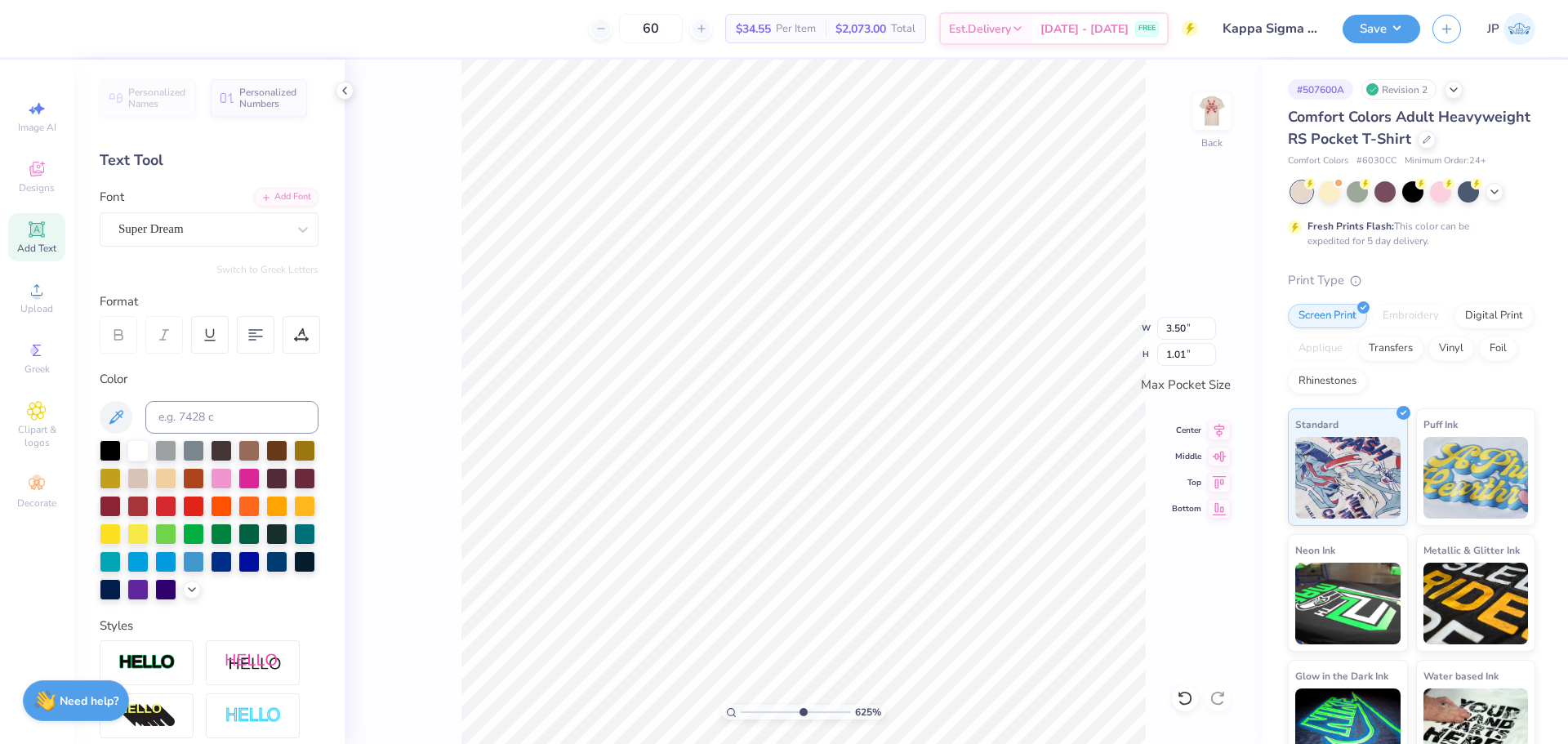
type input "0.94"
type input "0.88"
click at [183, 597] on div at bounding box center [191, 587] width 18 height 18
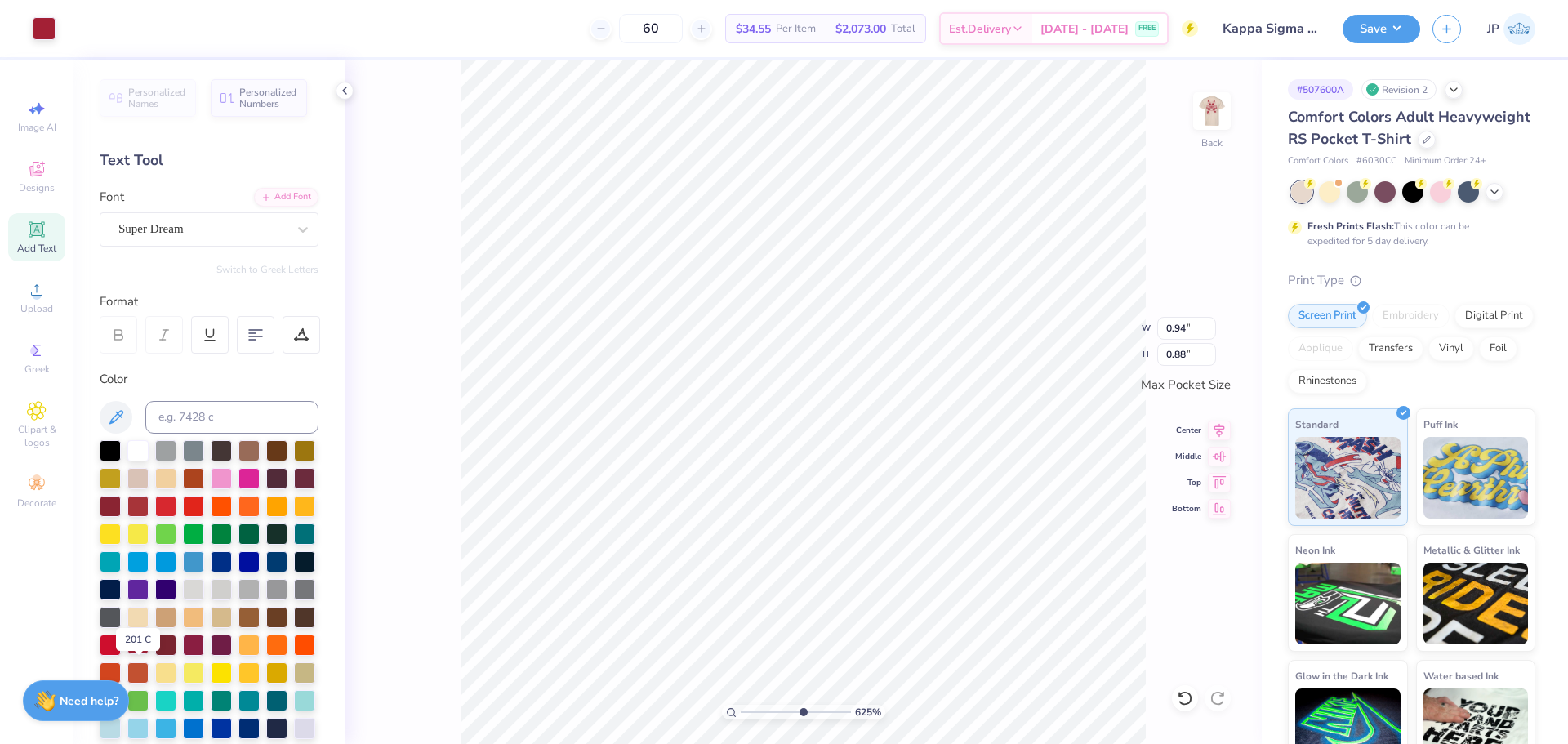
click at [142, 654] on div at bounding box center [137, 643] width 21 height 21
type input "3.44"
type input "0.99"
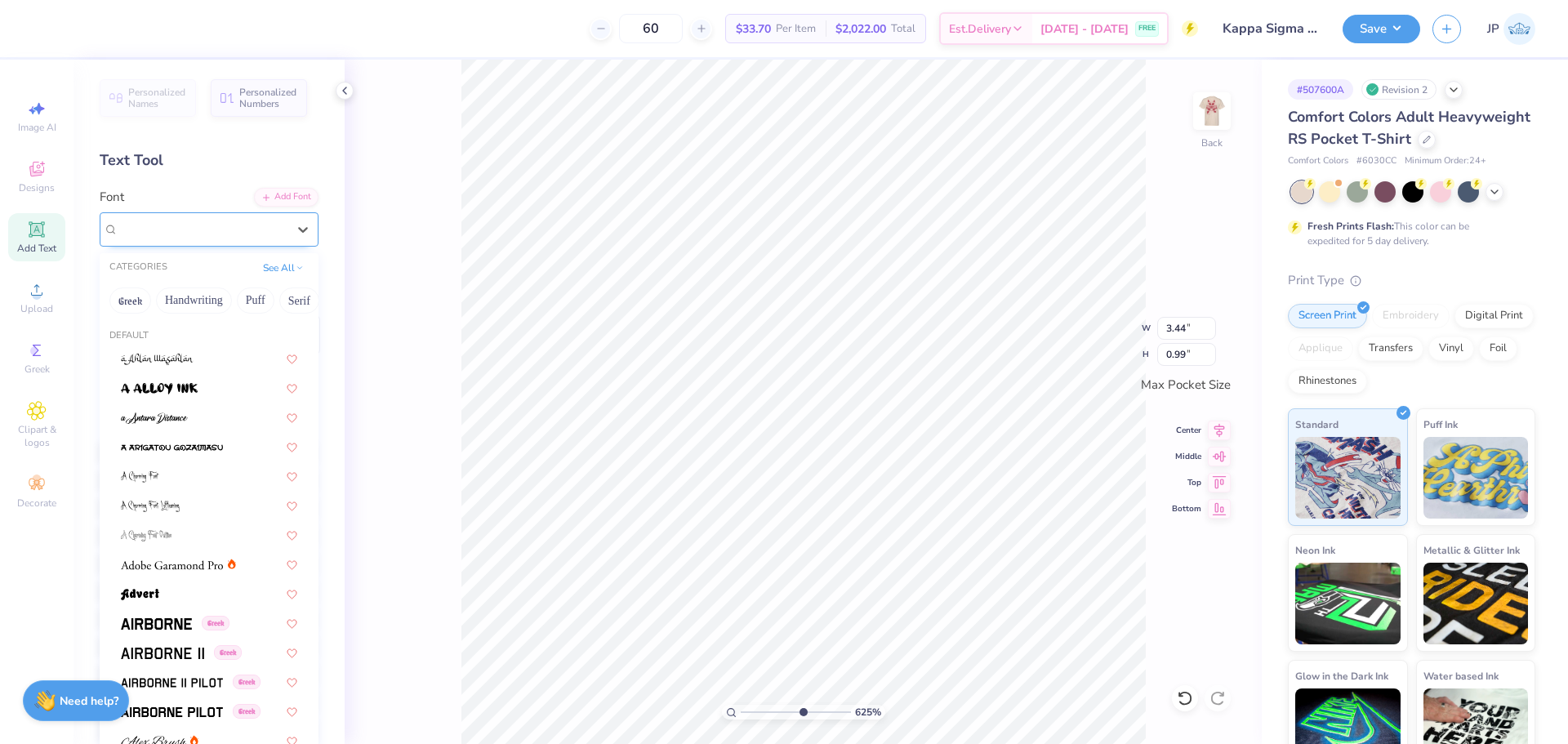
click at [194, 227] on div "Super Dream" at bounding box center [203, 229] width 172 height 25
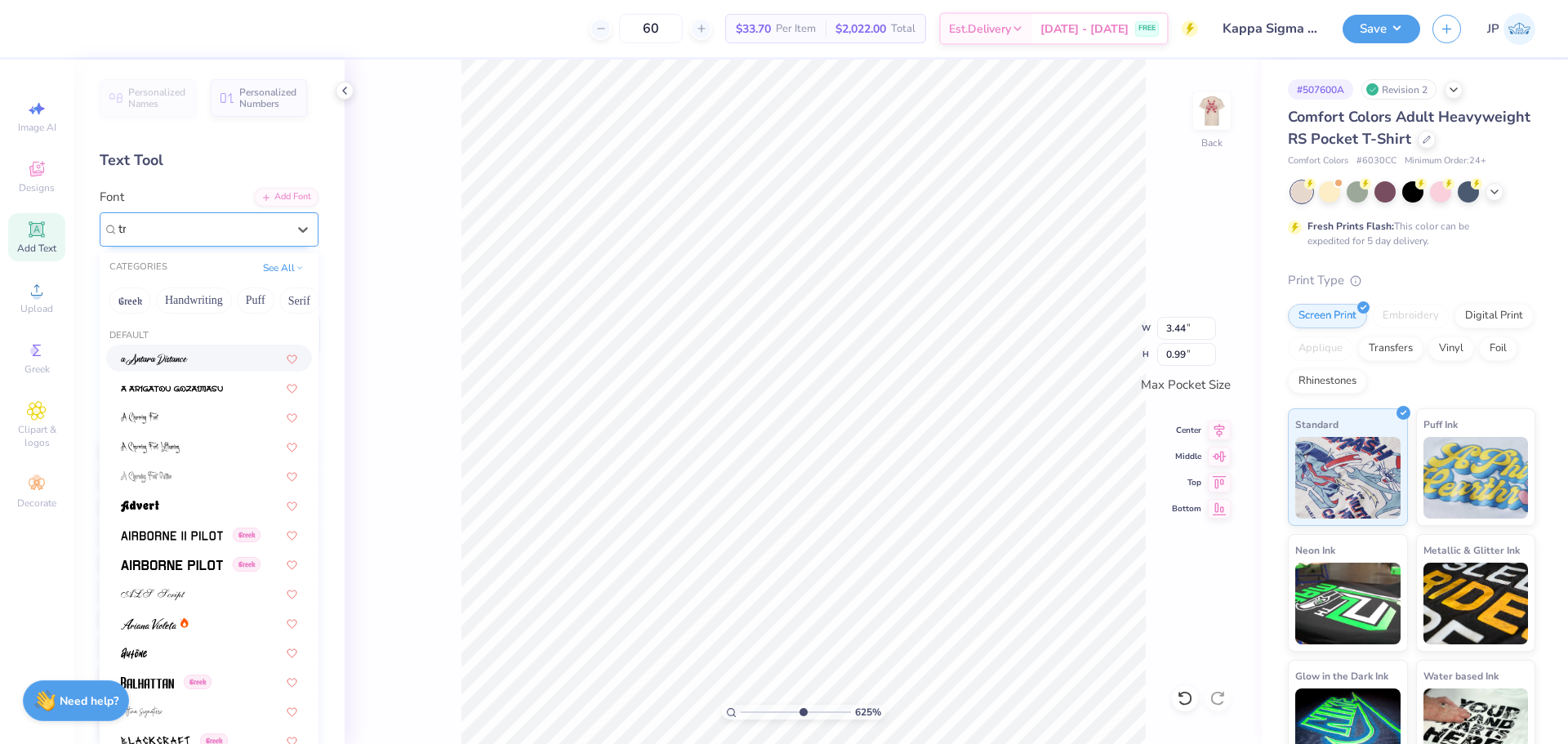
type input "tra"
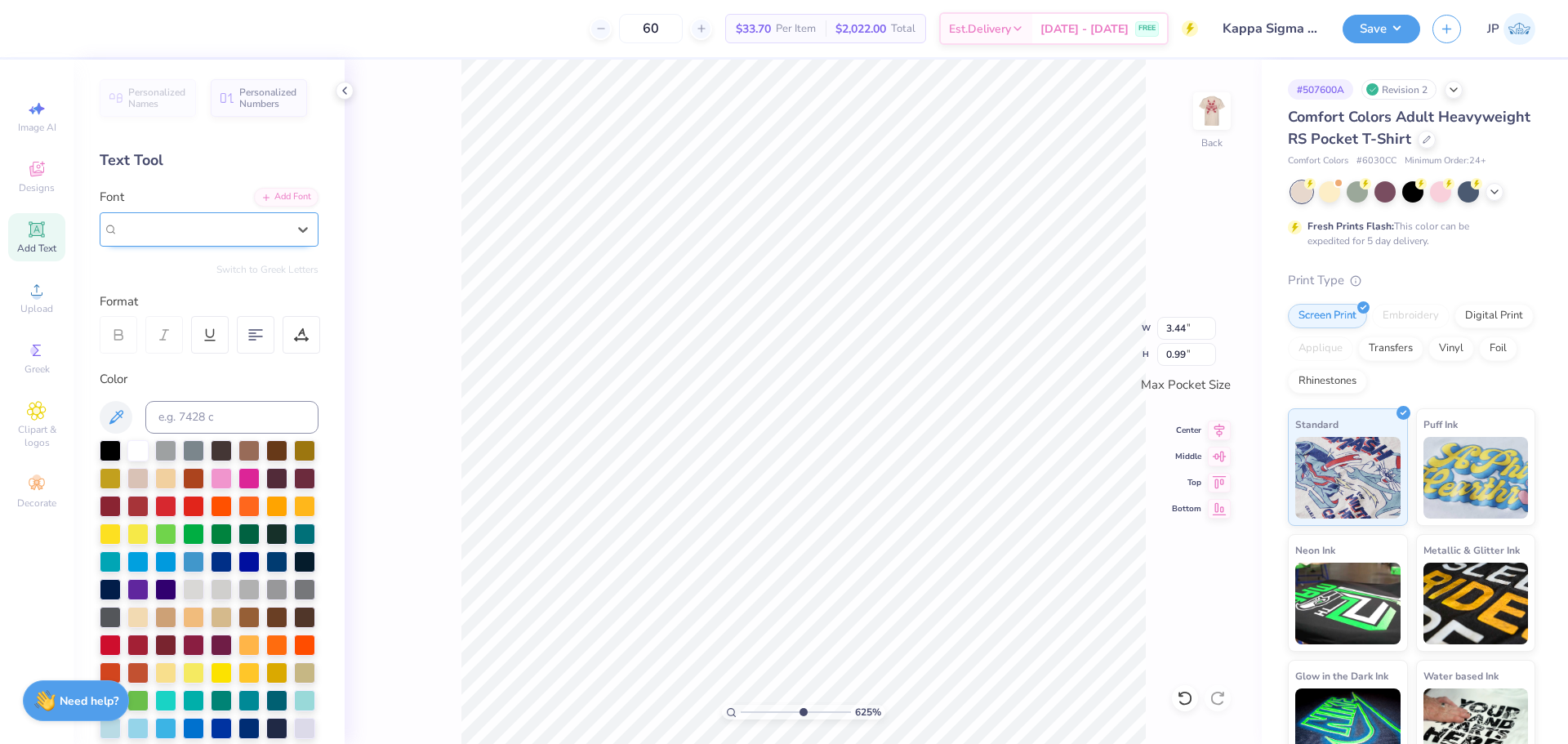
click at [194, 227] on div "Super Dream" at bounding box center [203, 229] width 172 height 25
click at [285, 198] on div "Add Font" at bounding box center [286, 195] width 65 height 19
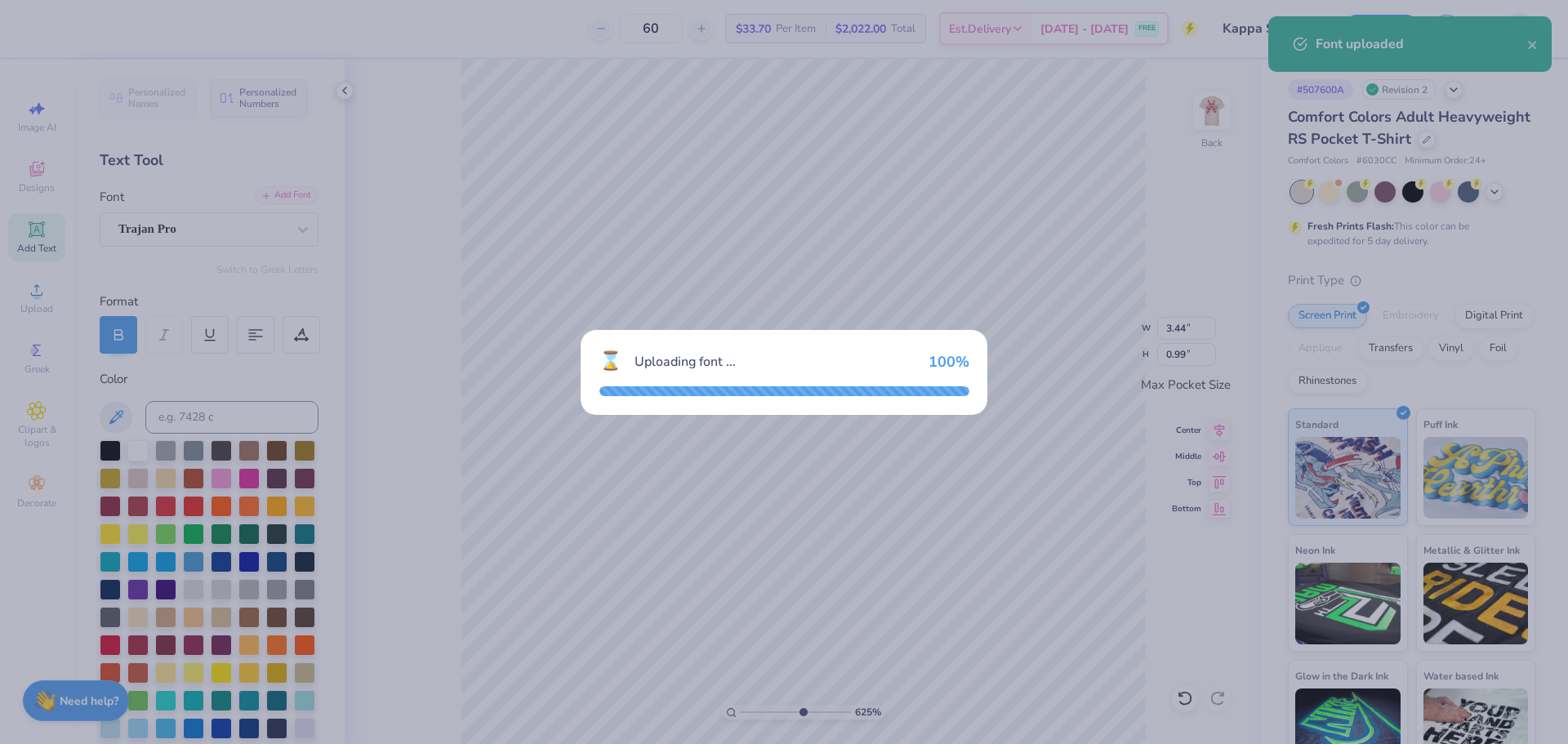
type input "3.42"
type input "0.97"
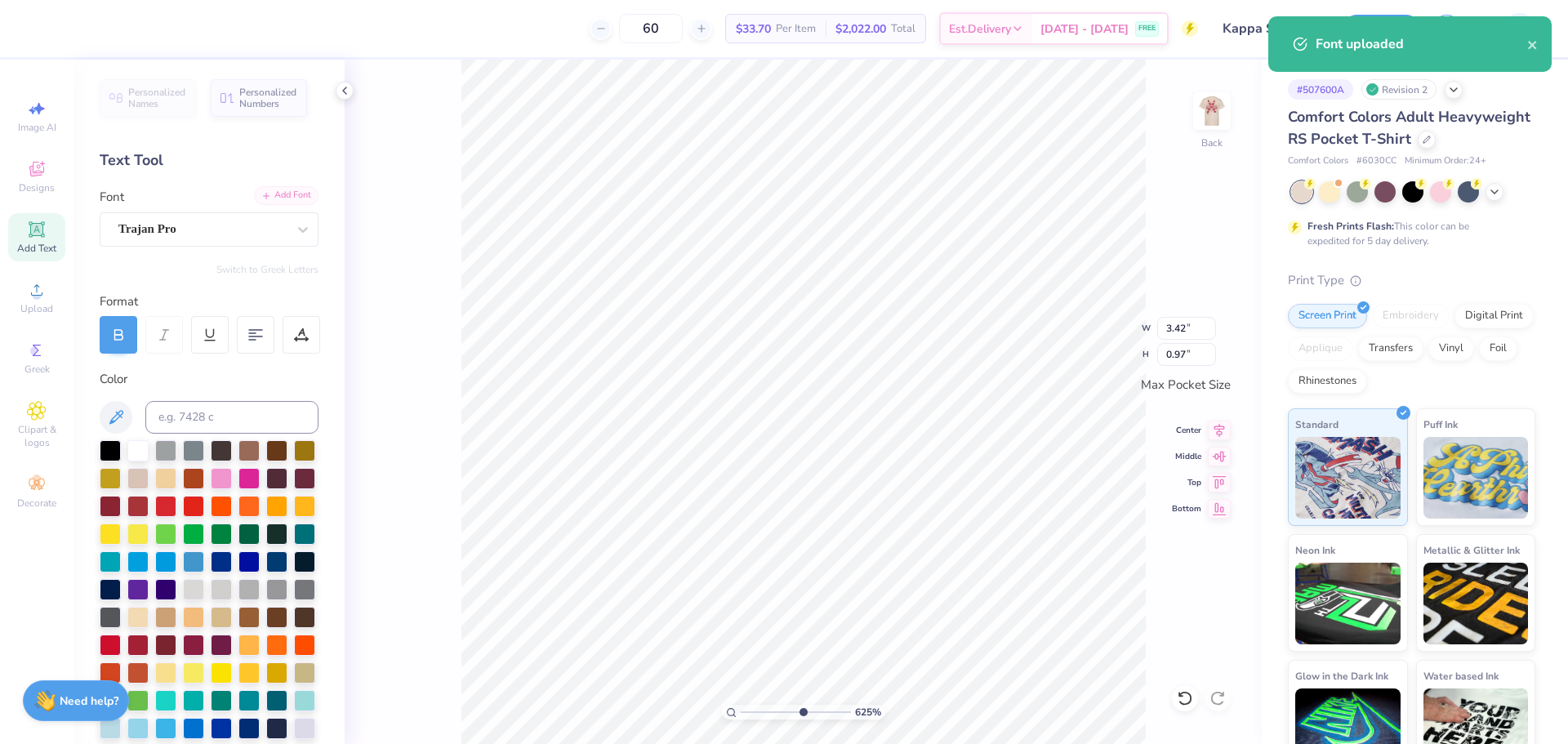
scroll to position [13, 3]
paste textarea "1869"
type textarea "1869"
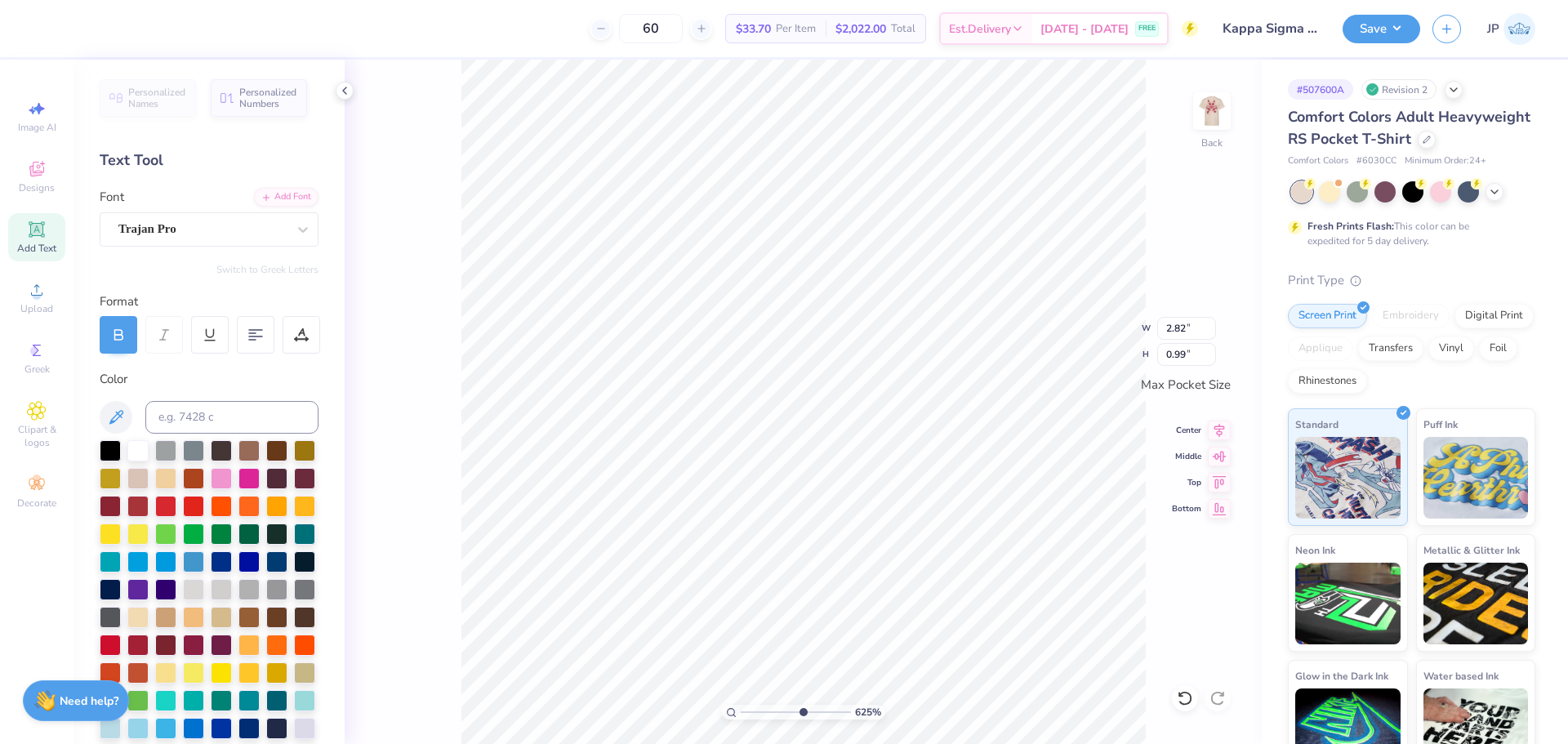
type input "1.51"
type input "0.53"
type textarea "EST. 1869"
type input "2.55"
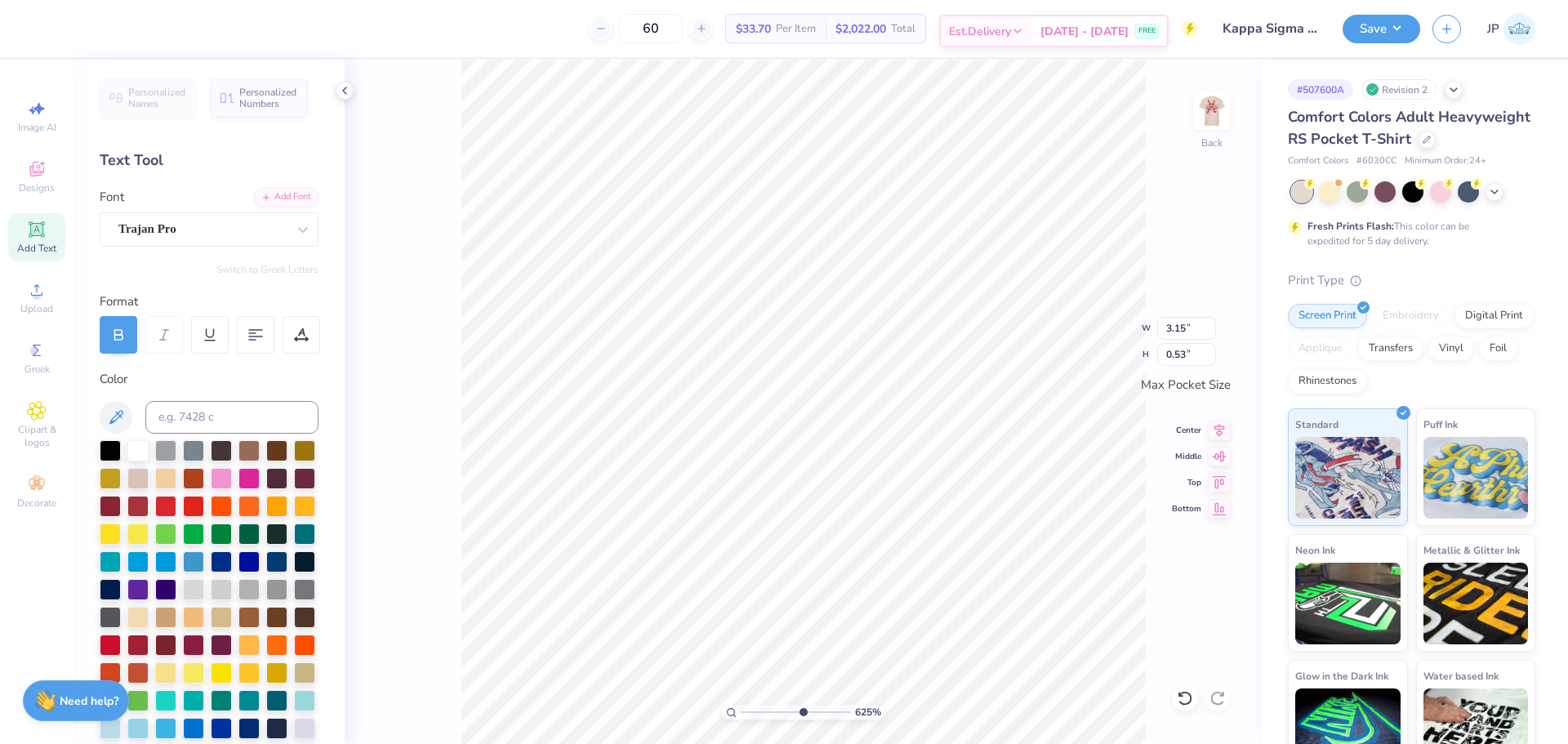
type input "0.43"
click at [306, 334] on icon at bounding box center [301, 335] width 14 height 14
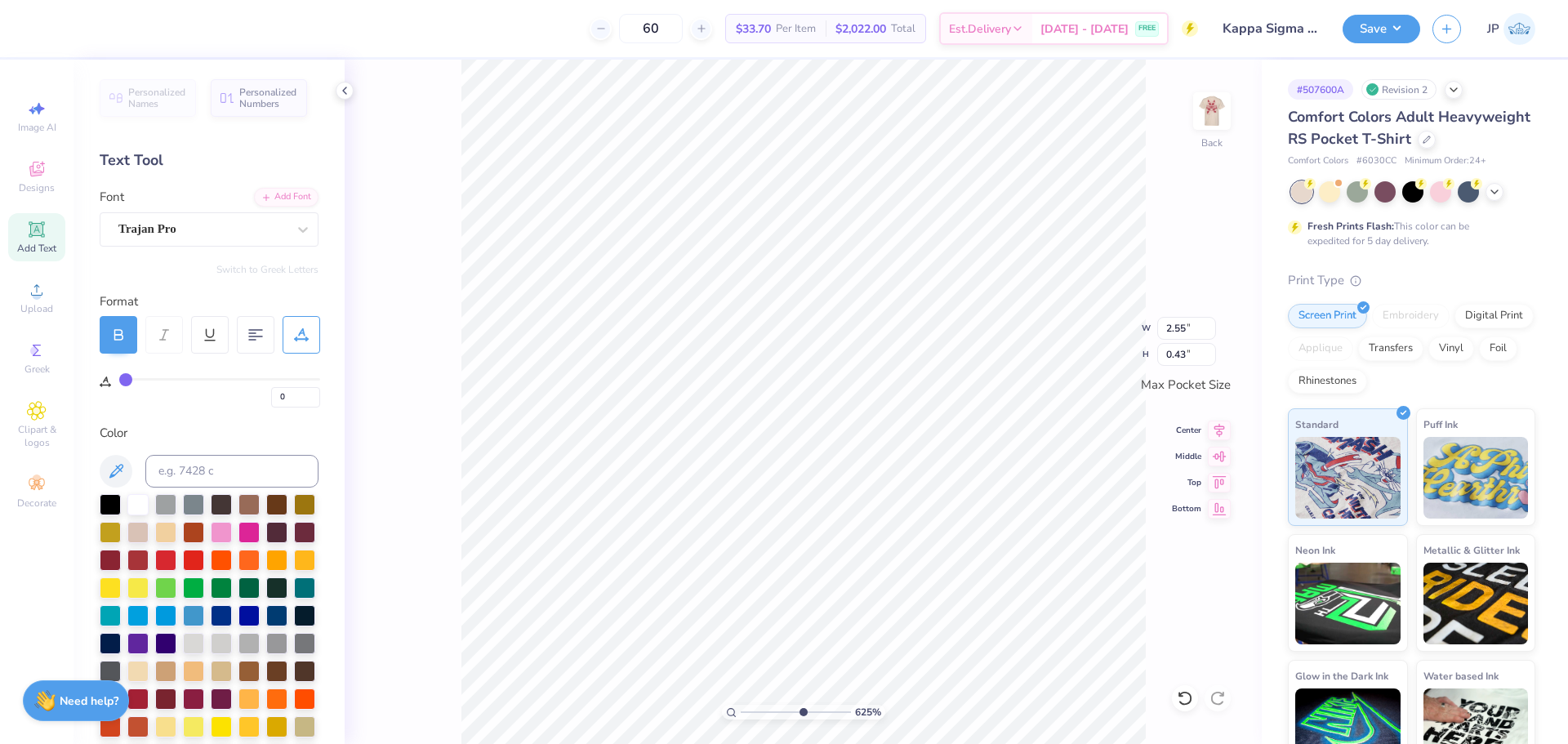
type input "1"
type input "3"
type input "5"
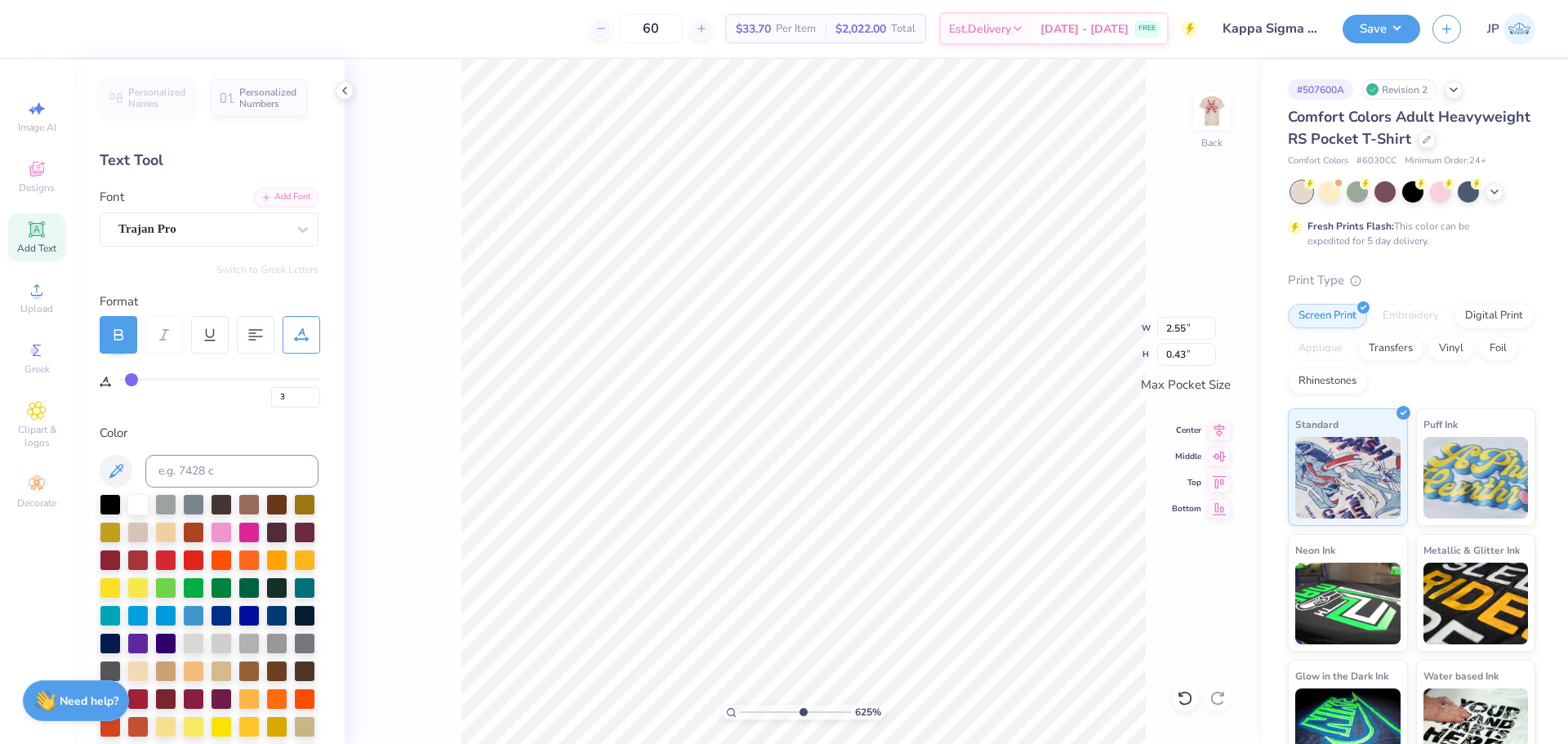
type input "5"
type input "6"
type input "7"
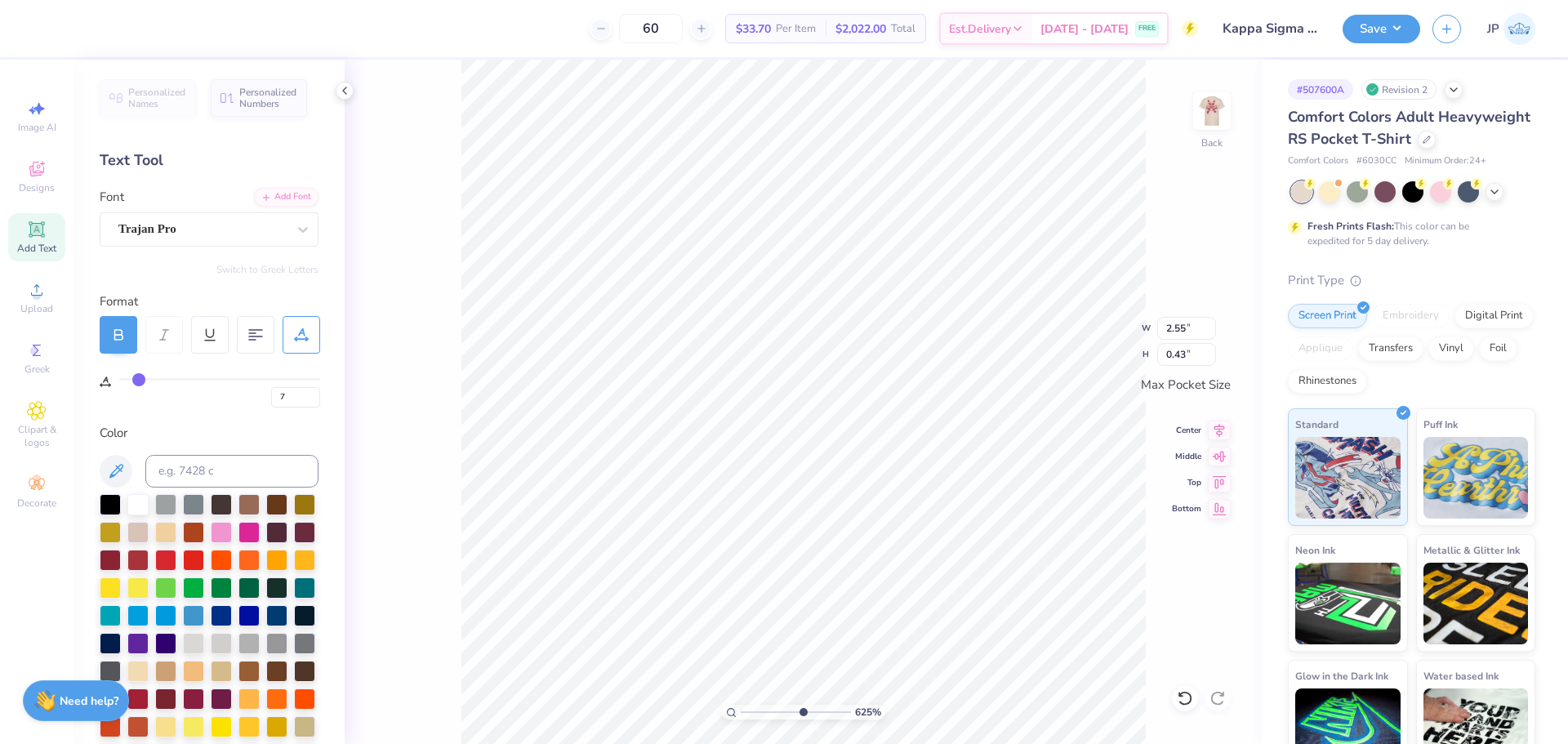
drag, startPoint x: 122, startPoint y: 378, endPoint x: 138, endPoint y: 383, distance: 16.8
type input "7"
click at [138, 381] on input "range" at bounding box center [219, 379] width 201 height 3
type input "2.86"
type input "9"
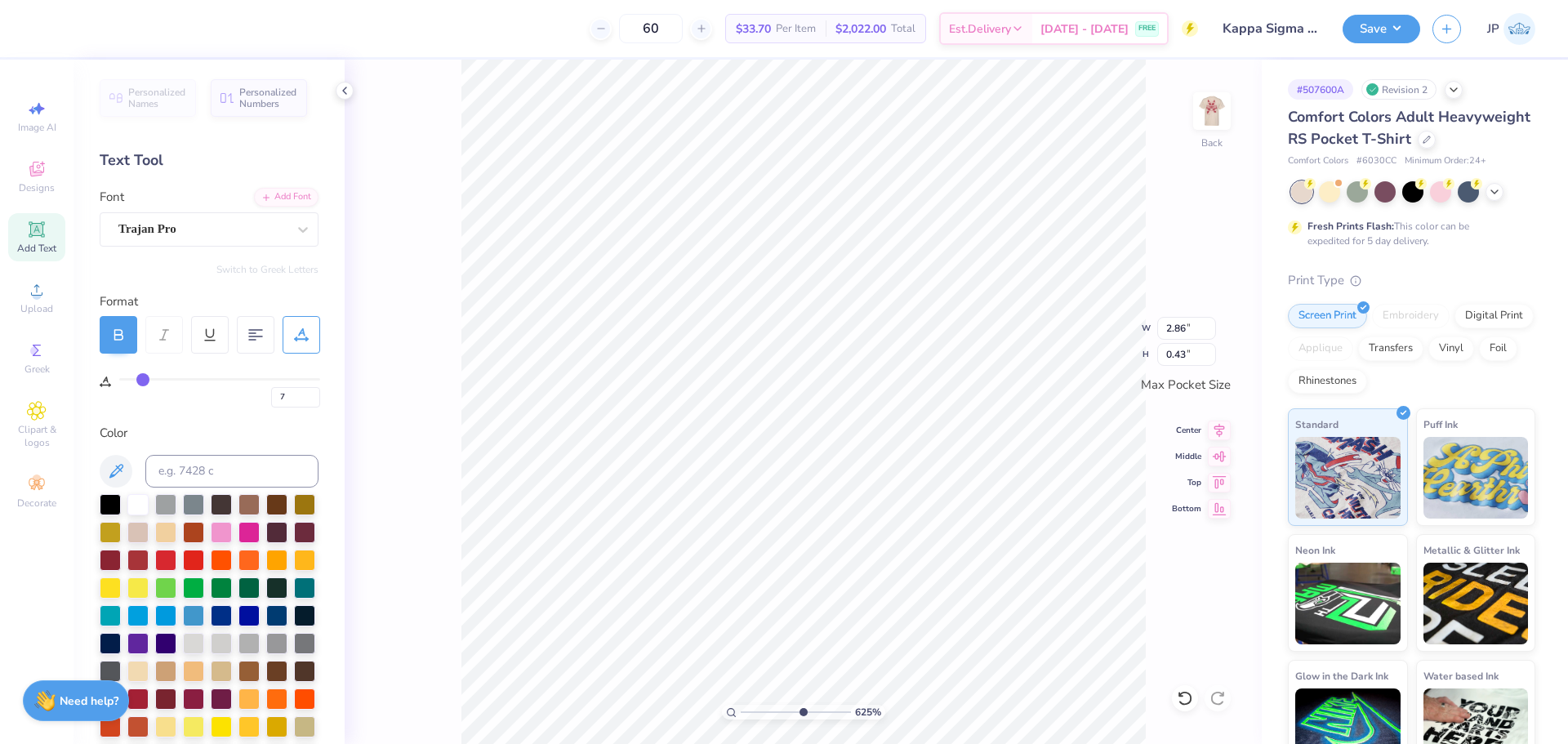
type input "9"
type input "11"
type input "13"
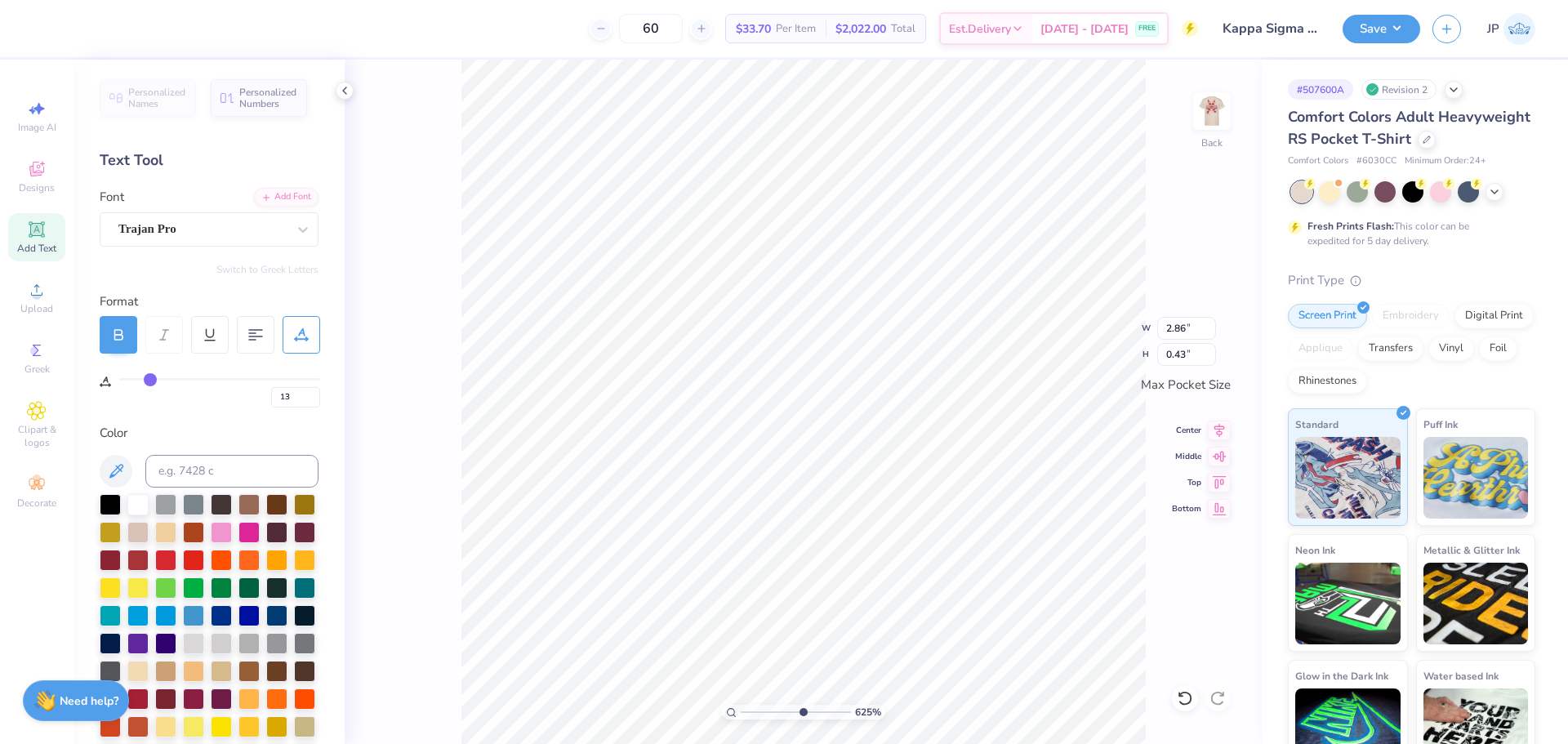
type input "14"
type input "16"
type input "17"
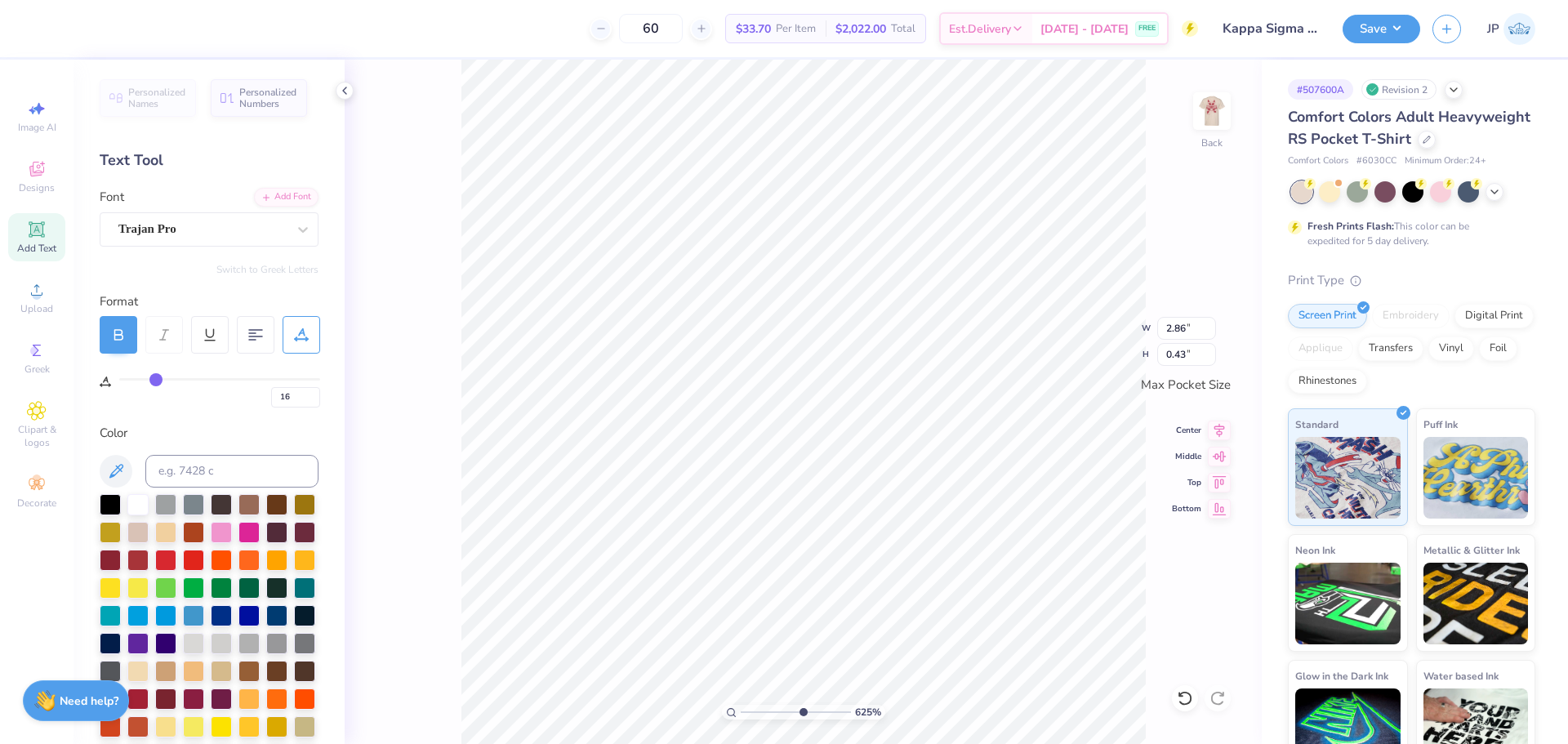
type input "17"
type input "18"
drag, startPoint x: 138, startPoint y: 383, endPoint x: 159, endPoint y: 385, distance: 21.1
type input "18"
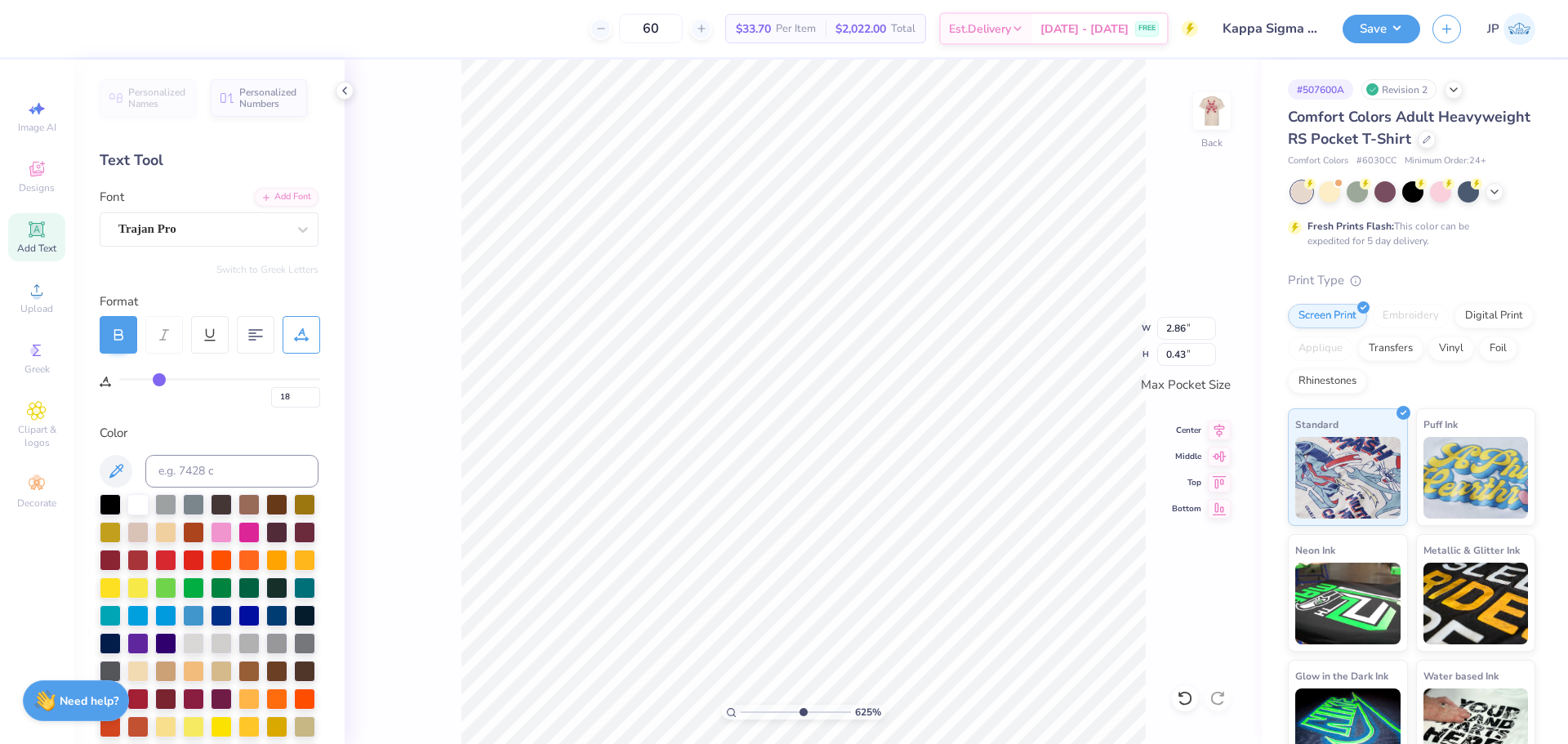
click at [159, 381] on input "range" at bounding box center [219, 379] width 201 height 3
click at [159, 386] on div "18" at bounding box center [219, 393] width 201 height 29
click at [166, 388] on div "18" at bounding box center [219, 393] width 201 height 29
type input "3.41"
type input "0.44"
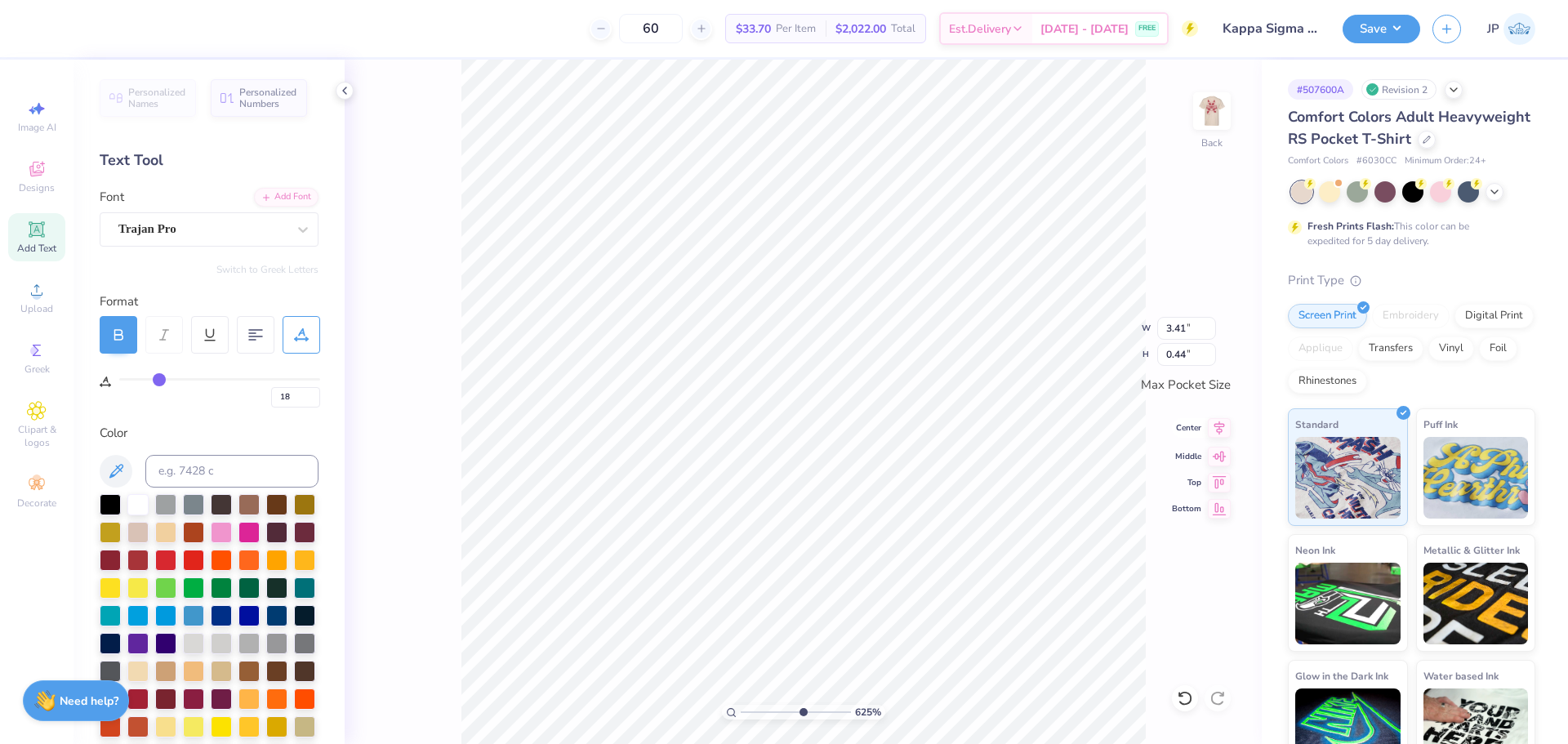
click at [1223, 431] on icon at bounding box center [1218, 427] width 23 height 19
click at [742, 565] on li "Group" at bounding box center [772, 565] width 128 height 32
type input "0.73"
type input "0.90"
click at [704, 479] on li "Group" at bounding box center [736, 480] width 128 height 32
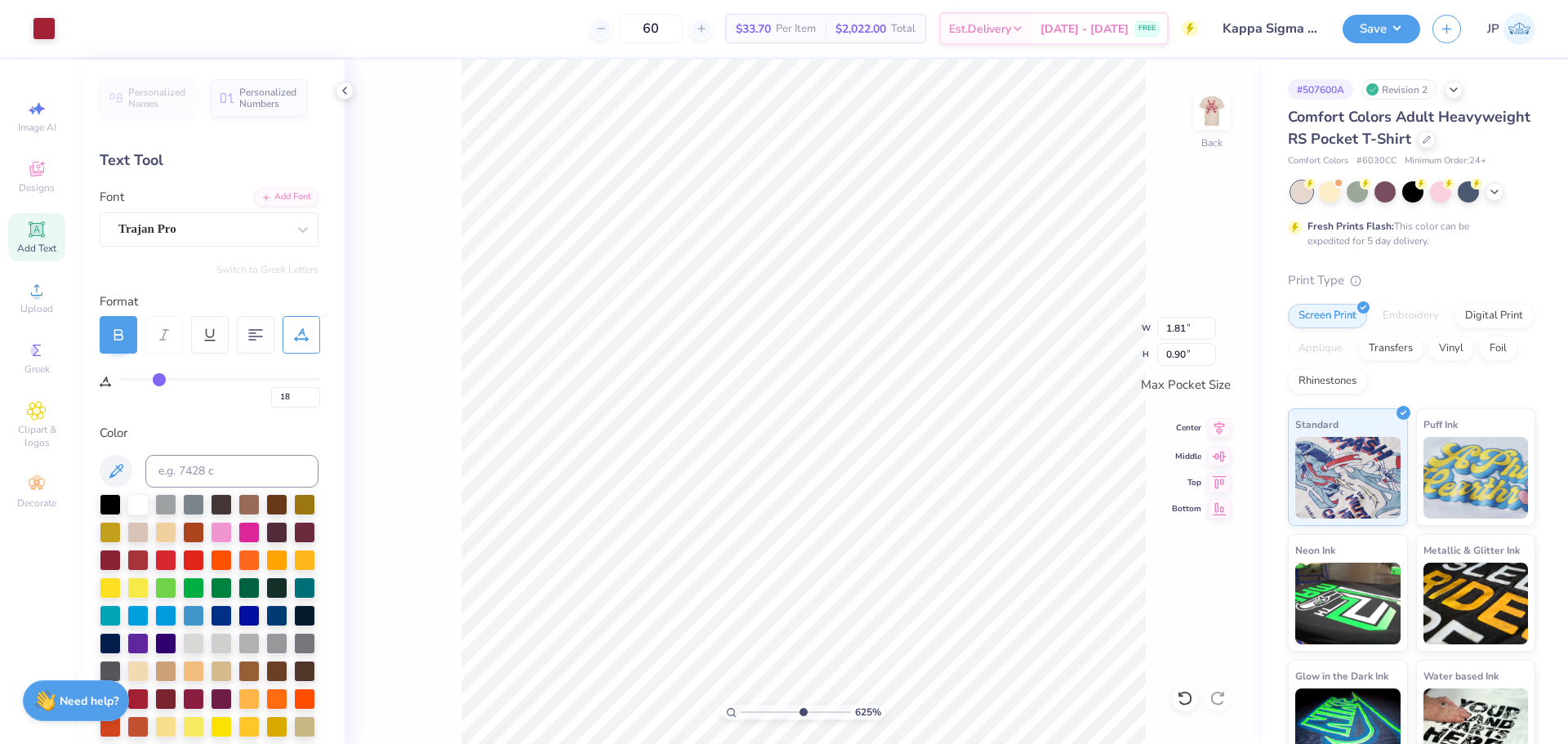
click at [1218, 426] on icon at bounding box center [1218, 427] width 23 height 19
click at [1217, 438] on div "625 % Back W 2.94 2.94 " H 0.71 0.71 " Max Pocket Size Center Middle Top Bottom" at bounding box center [803, 402] width 917 height 684
click at [1219, 431] on icon at bounding box center [1218, 427] width 23 height 19
drag, startPoint x: 805, startPoint y: 707, endPoint x: 761, endPoint y: 692, distance: 46.5
type input "2.53"
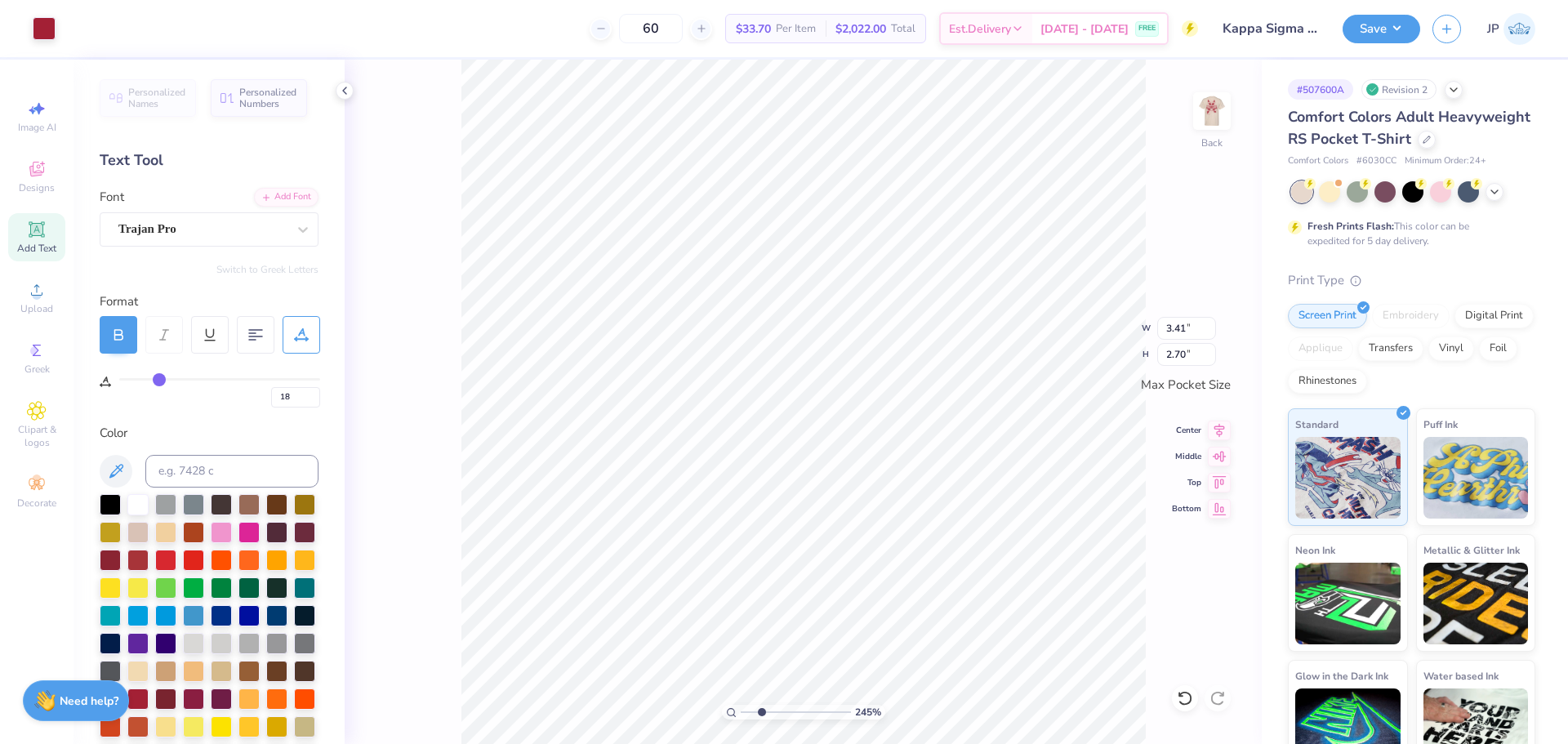
click at [761, 704] on input "range" at bounding box center [795, 711] width 110 height 14
type input "3.14"
type input "0.40"
type input "19"
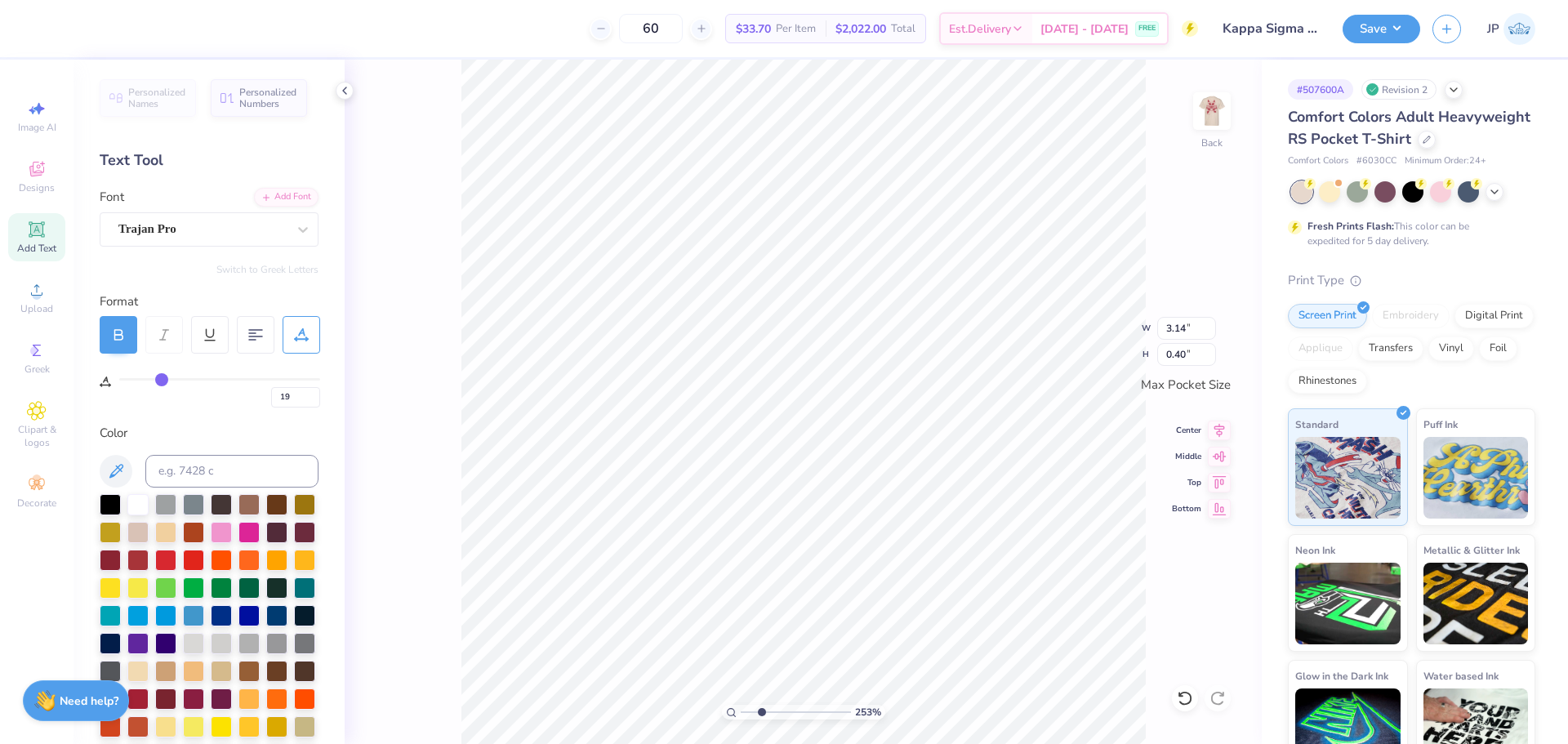
type input "20"
type input "21"
type input "22"
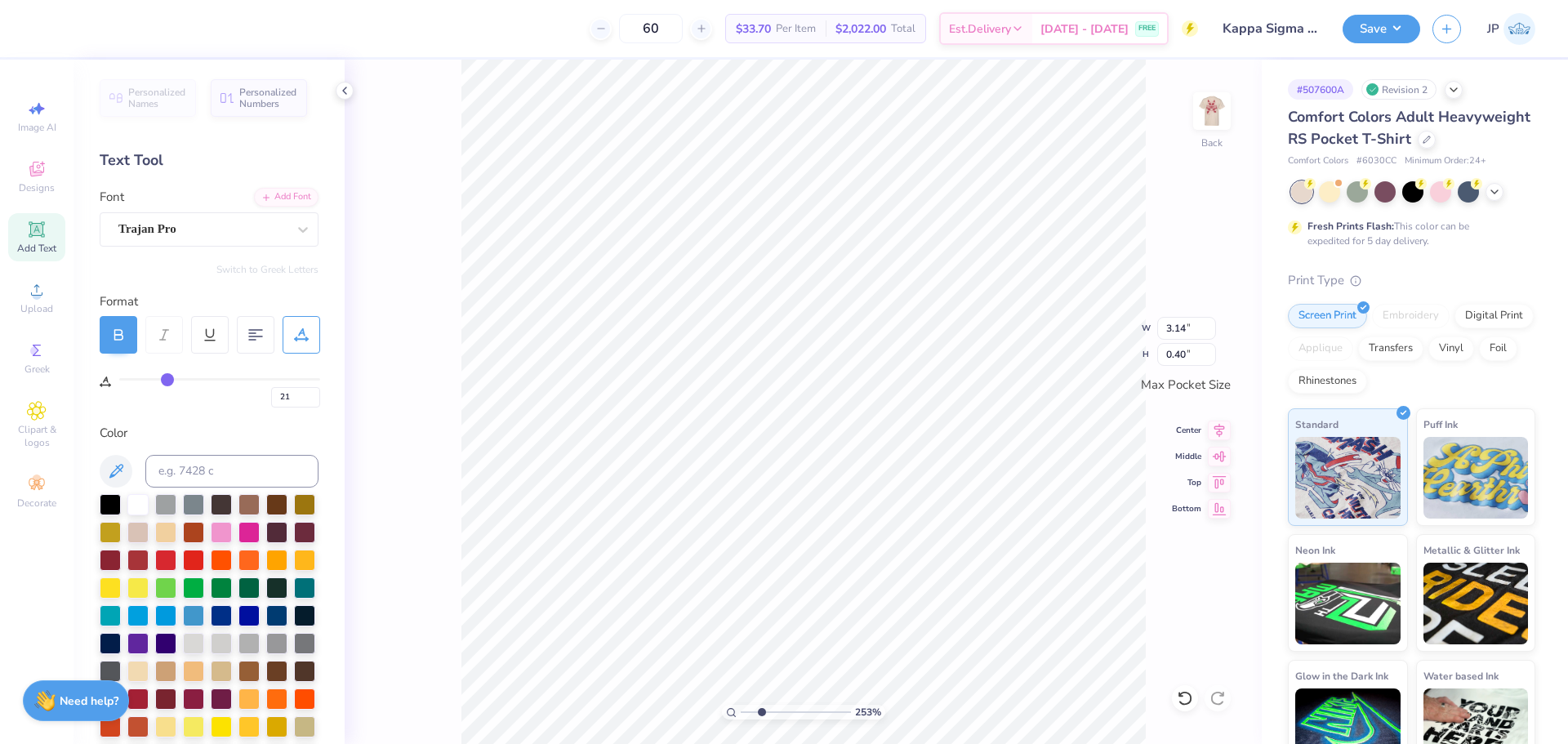
type input "22"
type input "23"
type input "24"
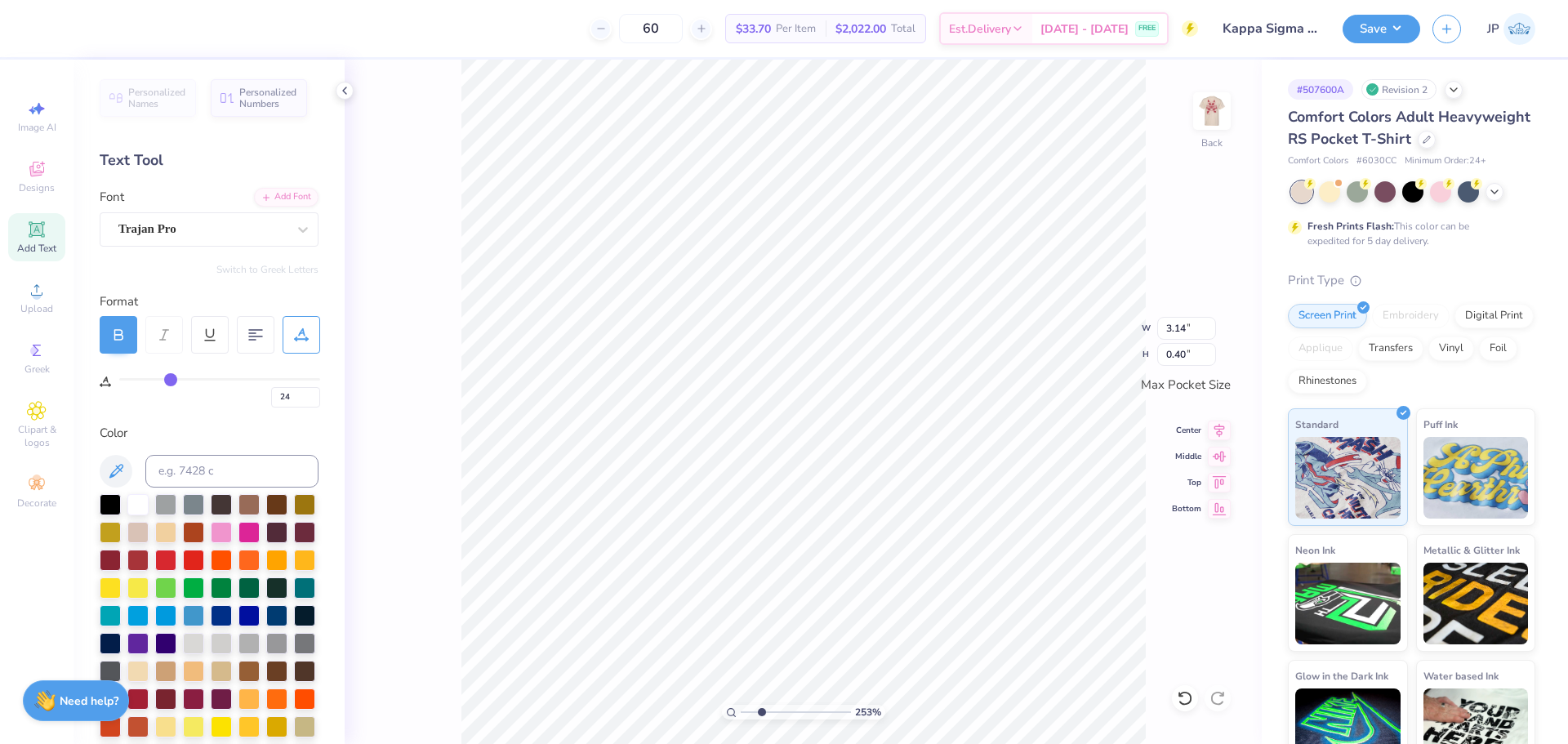
drag, startPoint x: 160, startPoint y: 378, endPoint x: 172, endPoint y: 378, distance: 12.0
type input "24"
click at [172, 378] on input "range" at bounding box center [219, 379] width 201 height 3
type input "3.38"
click at [1384, 37] on button "Save" at bounding box center [1381, 27] width 78 height 29
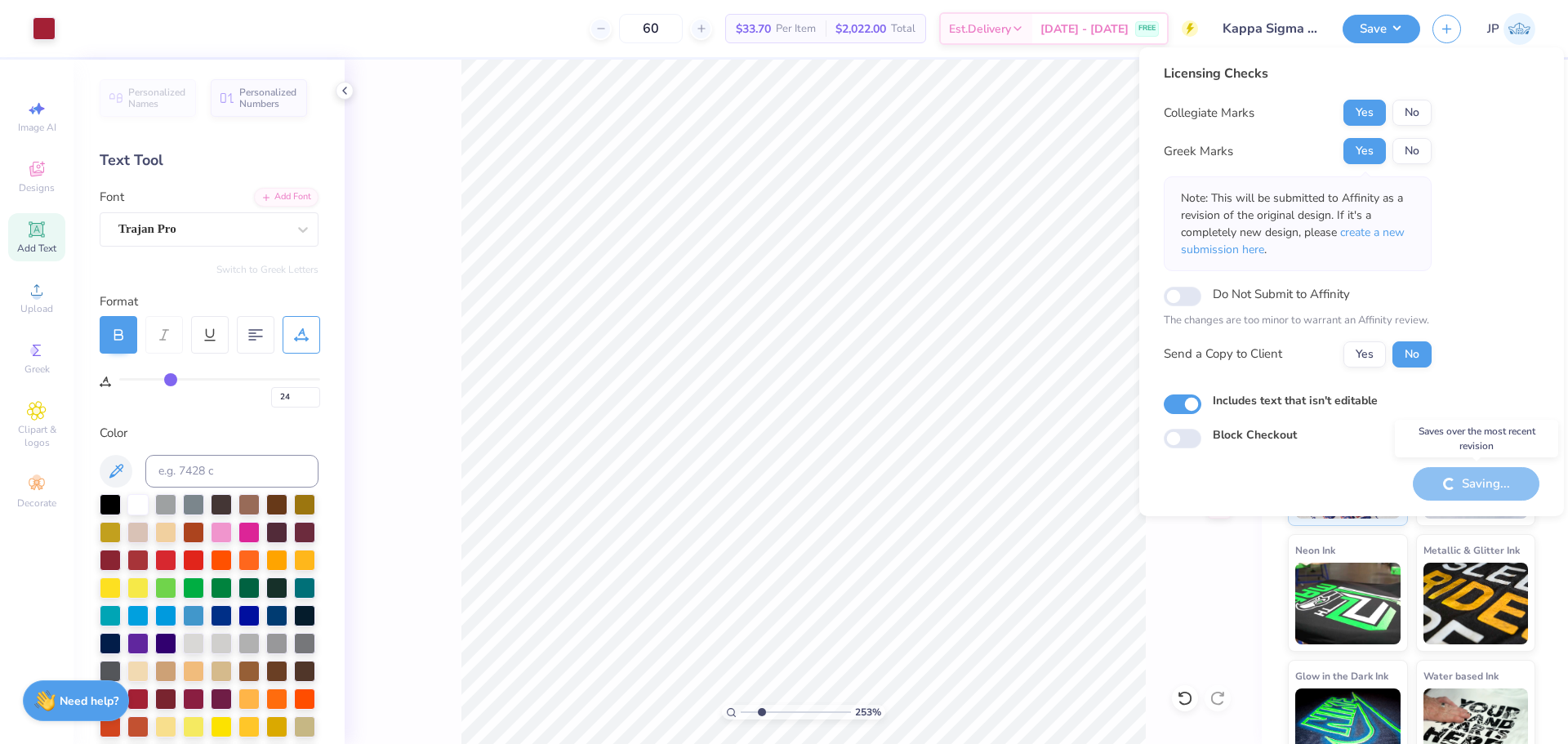
click at [1483, 487] on div "Saving..." at bounding box center [1476, 484] width 126 height 34
type textarea "x"
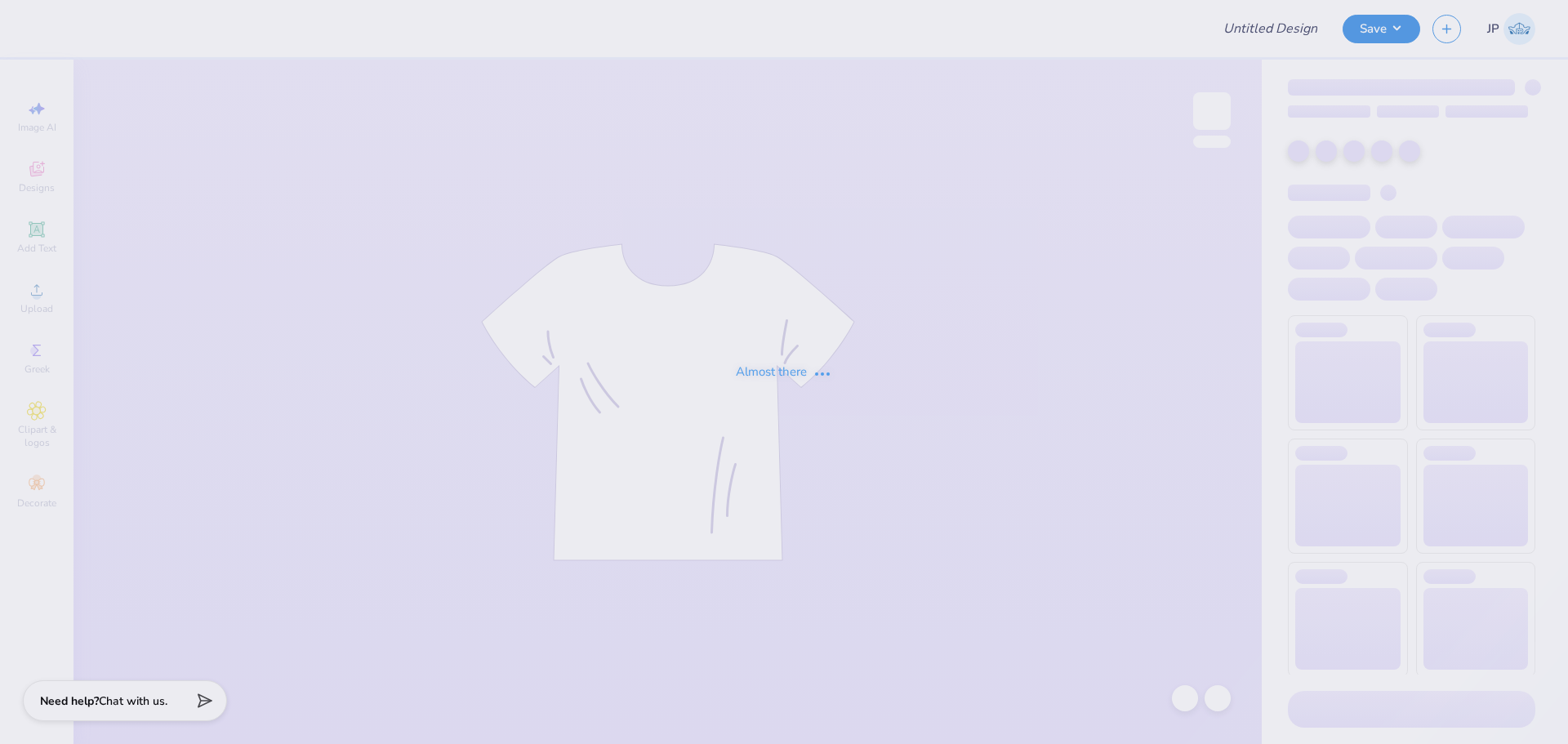
type input "Kappa Sigma Fall 2025 House Shirt"
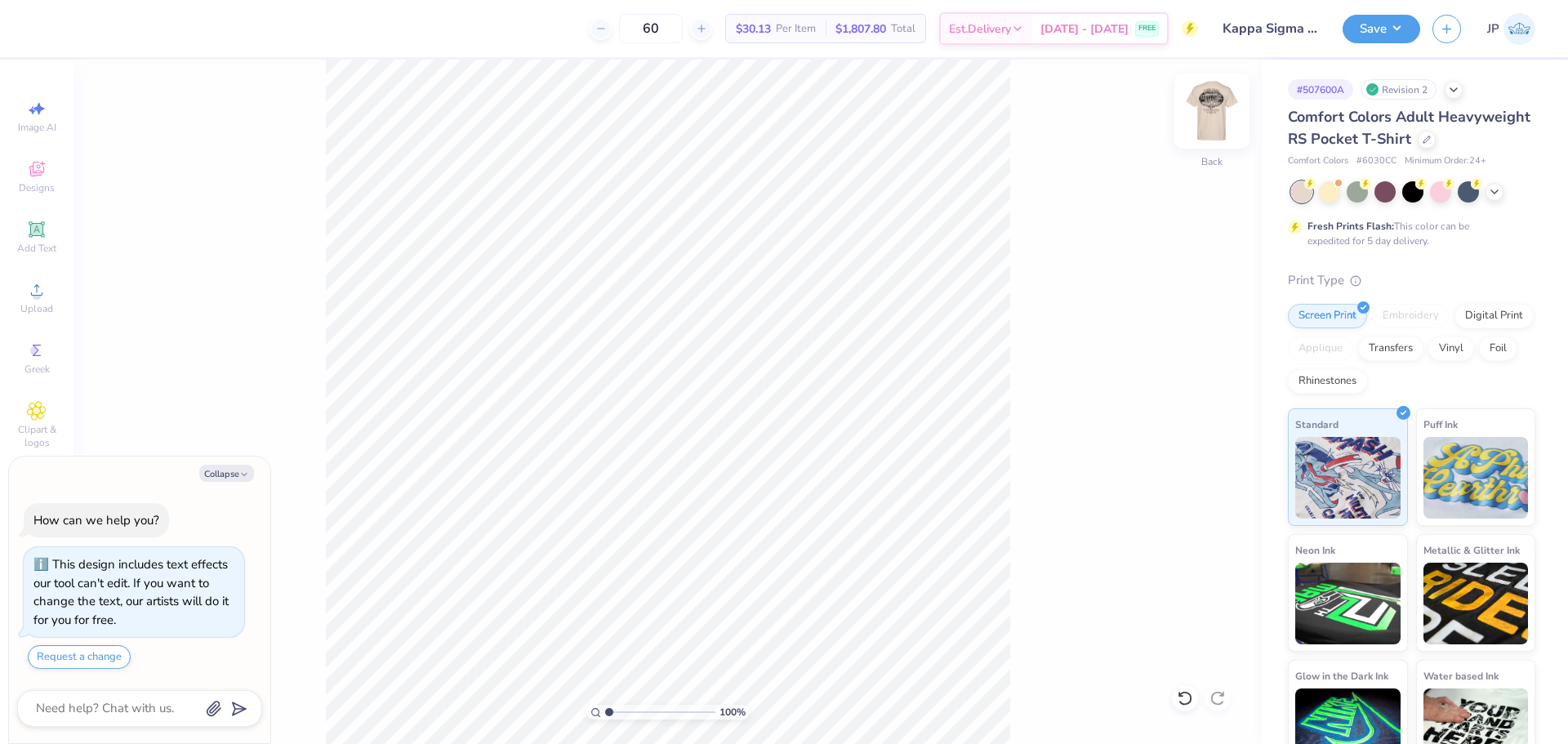
click at [1219, 112] on img at bounding box center [1212, 111] width 66 height 66
click at [1213, 94] on img at bounding box center [1212, 110] width 33 height 33
click at [1228, 120] on img at bounding box center [1212, 111] width 66 height 66
click at [34, 296] on icon at bounding box center [37, 290] width 12 height 12
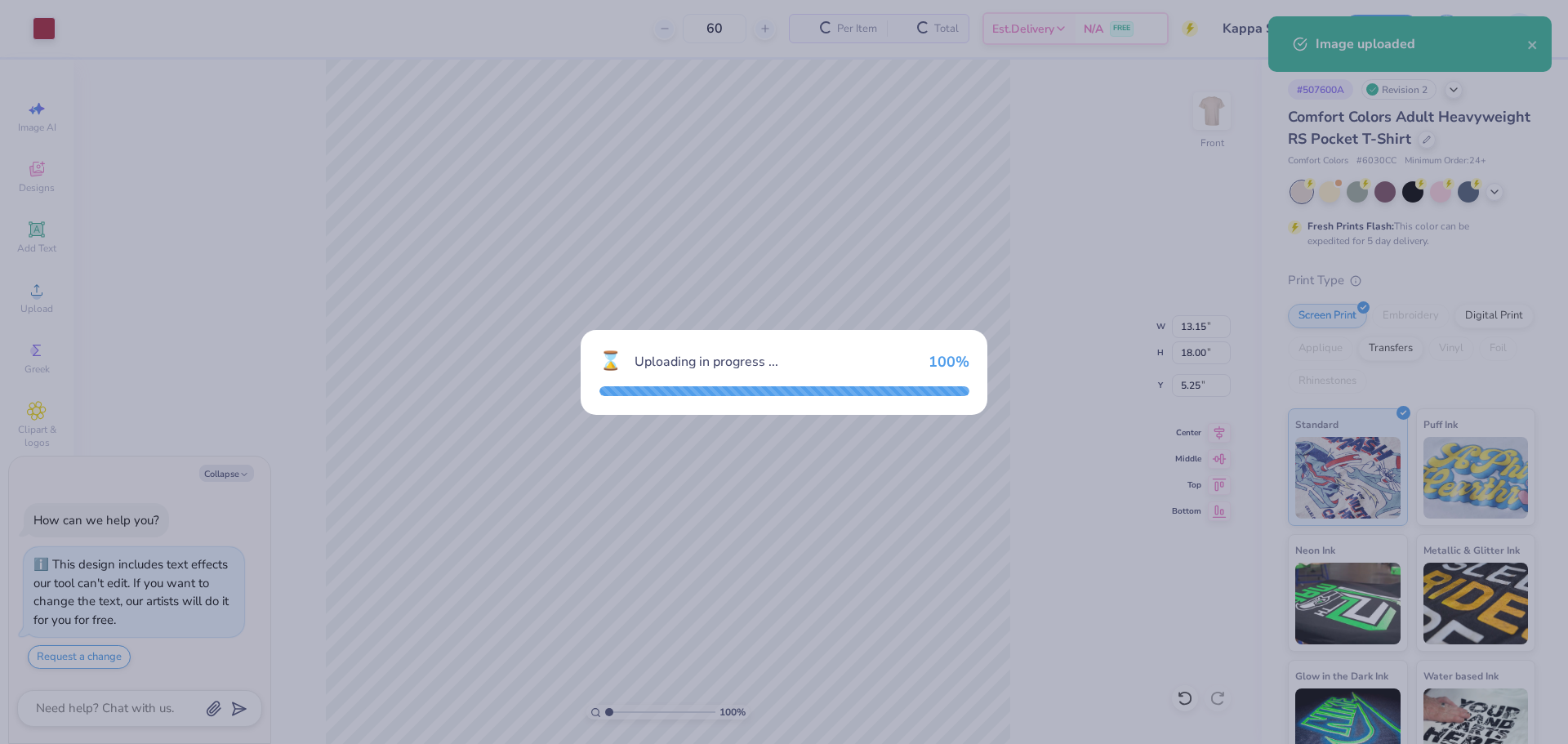
type textarea "x"
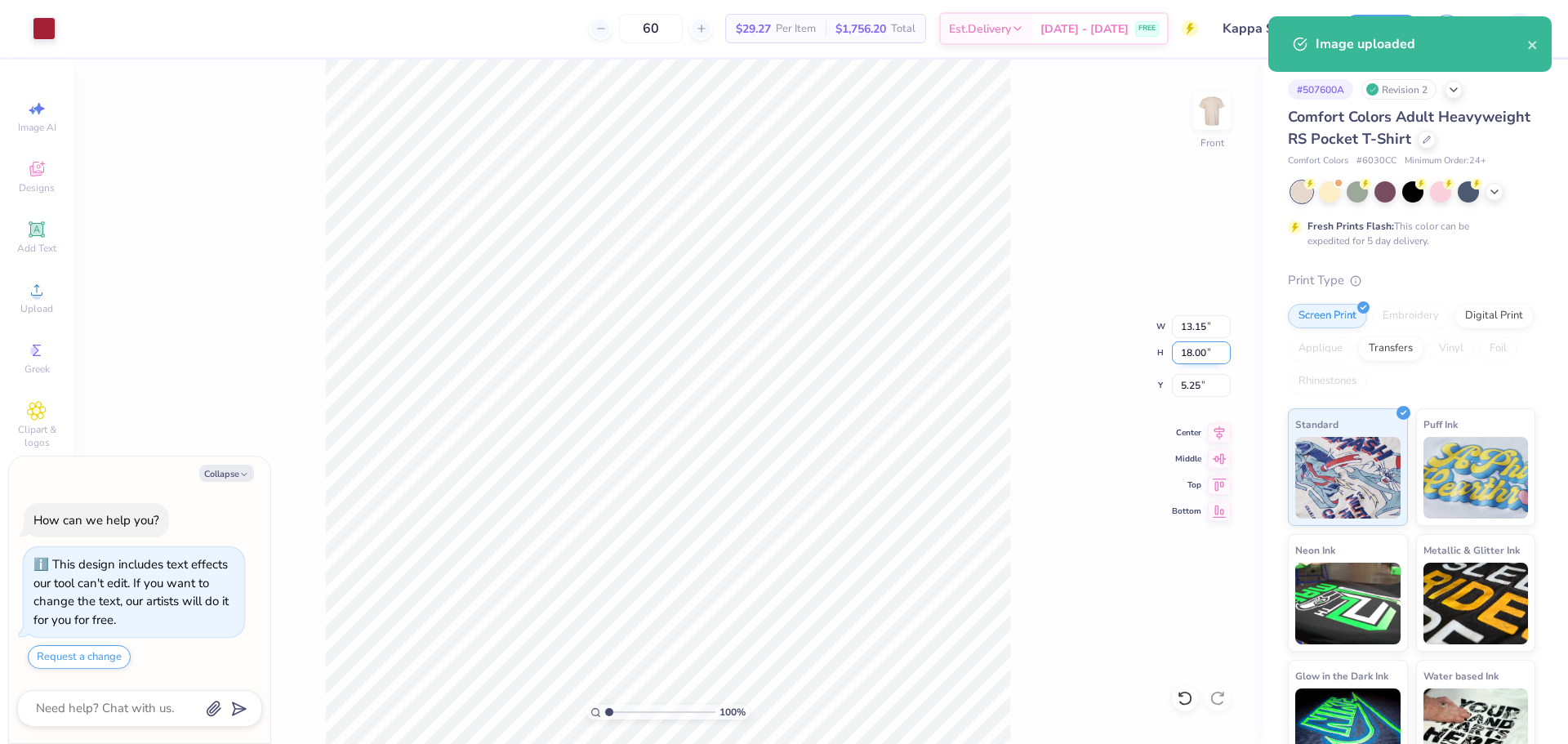
click at [1181, 351] on input "18.00" at bounding box center [1201, 352] width 59 height 23
type input "15"
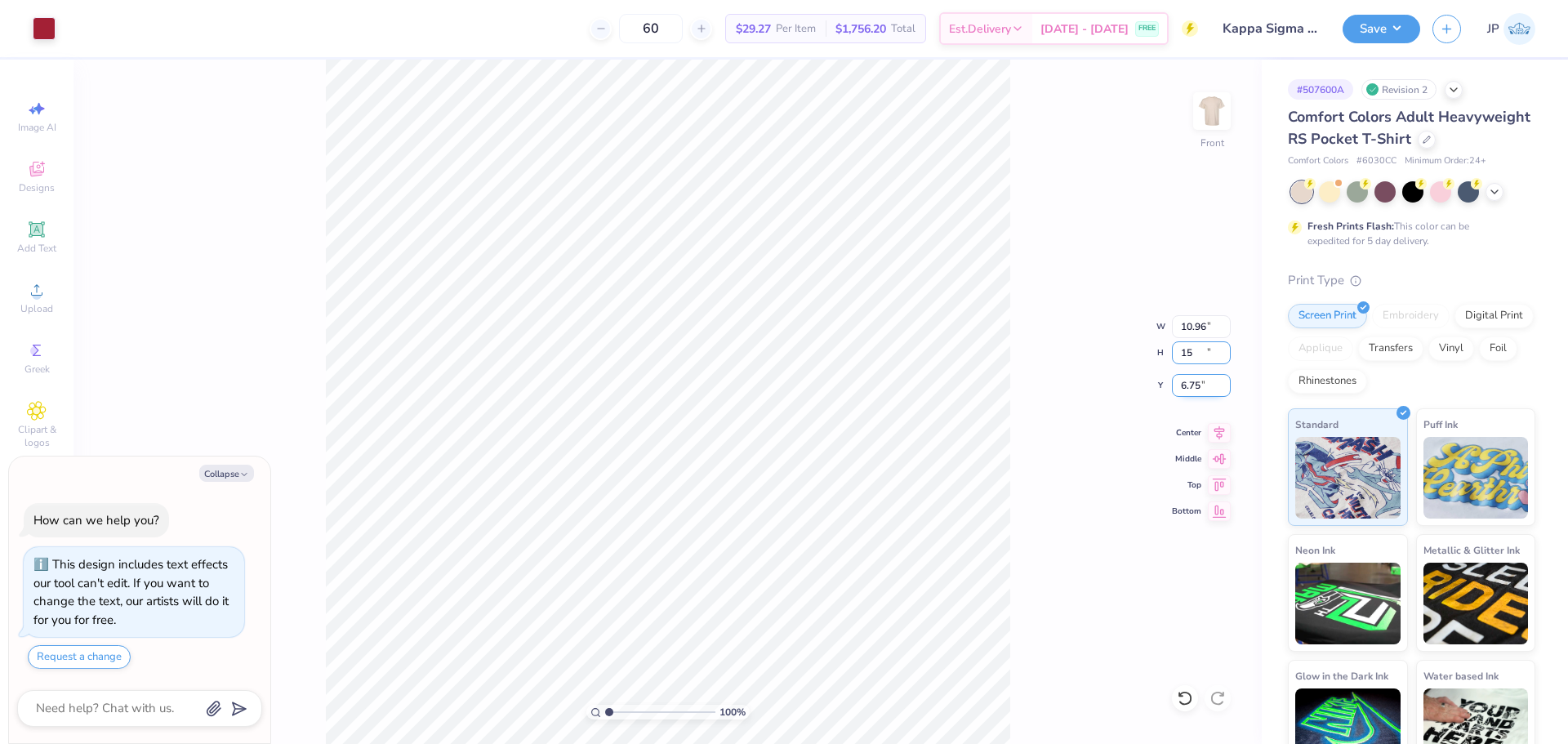
type textarea "x"
type input "10.96"
type input "15.00"
click at [1183, 385] on input "6.75" at bounding box center [1201, 385] width 59 height 23
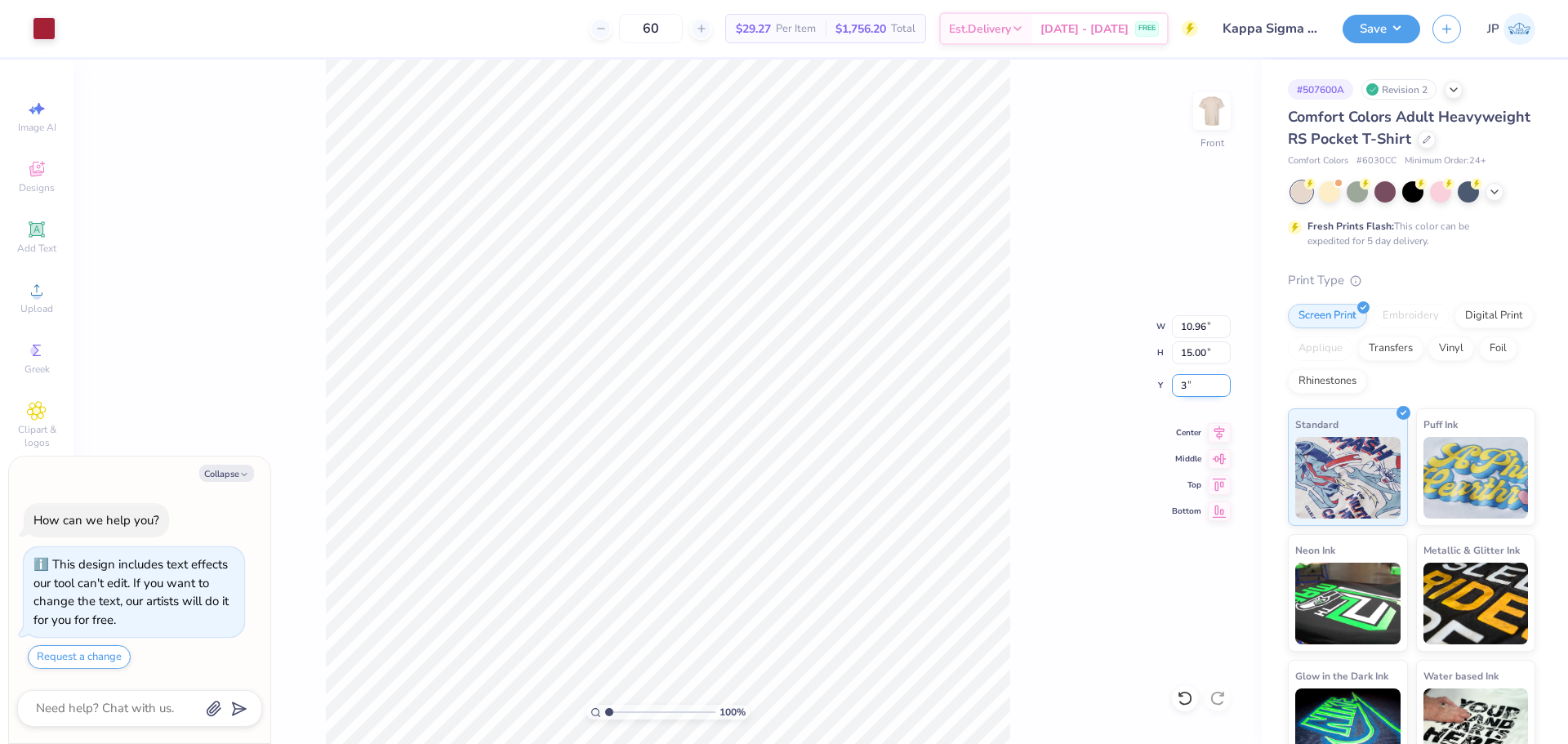
type input "3"
type textarea "x"
type input "3.00"
click at [1202, 122] on img at bounding box center [1212, 111] width 66 height 66
click at [49, 293] on div "Upload" at bounding box center [37, 297] width 57 height 48
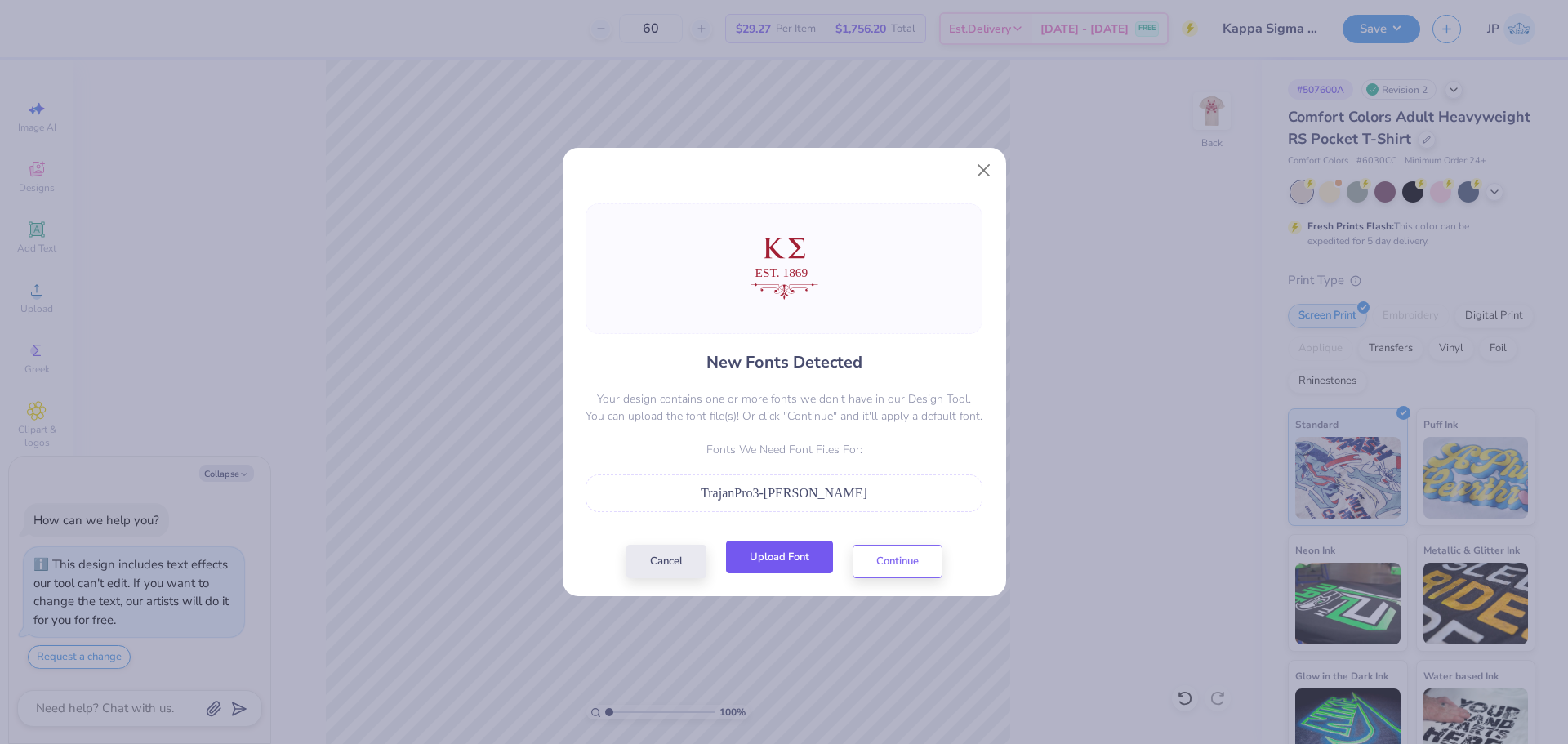
click at [784, 555] on button "Upload Font" at bounding box center [779, 558] width 107 height 34
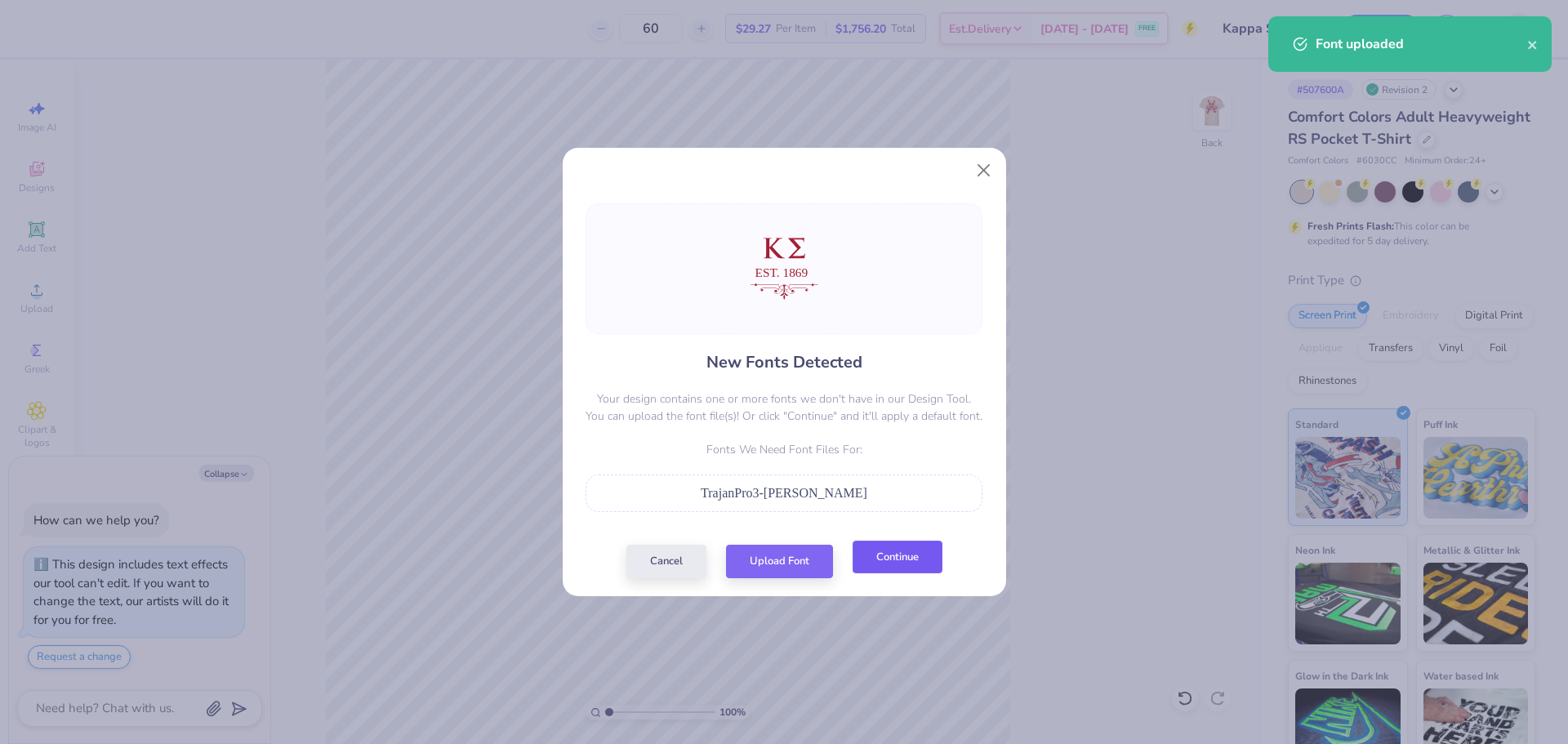
click at [859, 559] on button "Continue" at bounding box center [897, 558] width 90 height 34
type textarea "x"
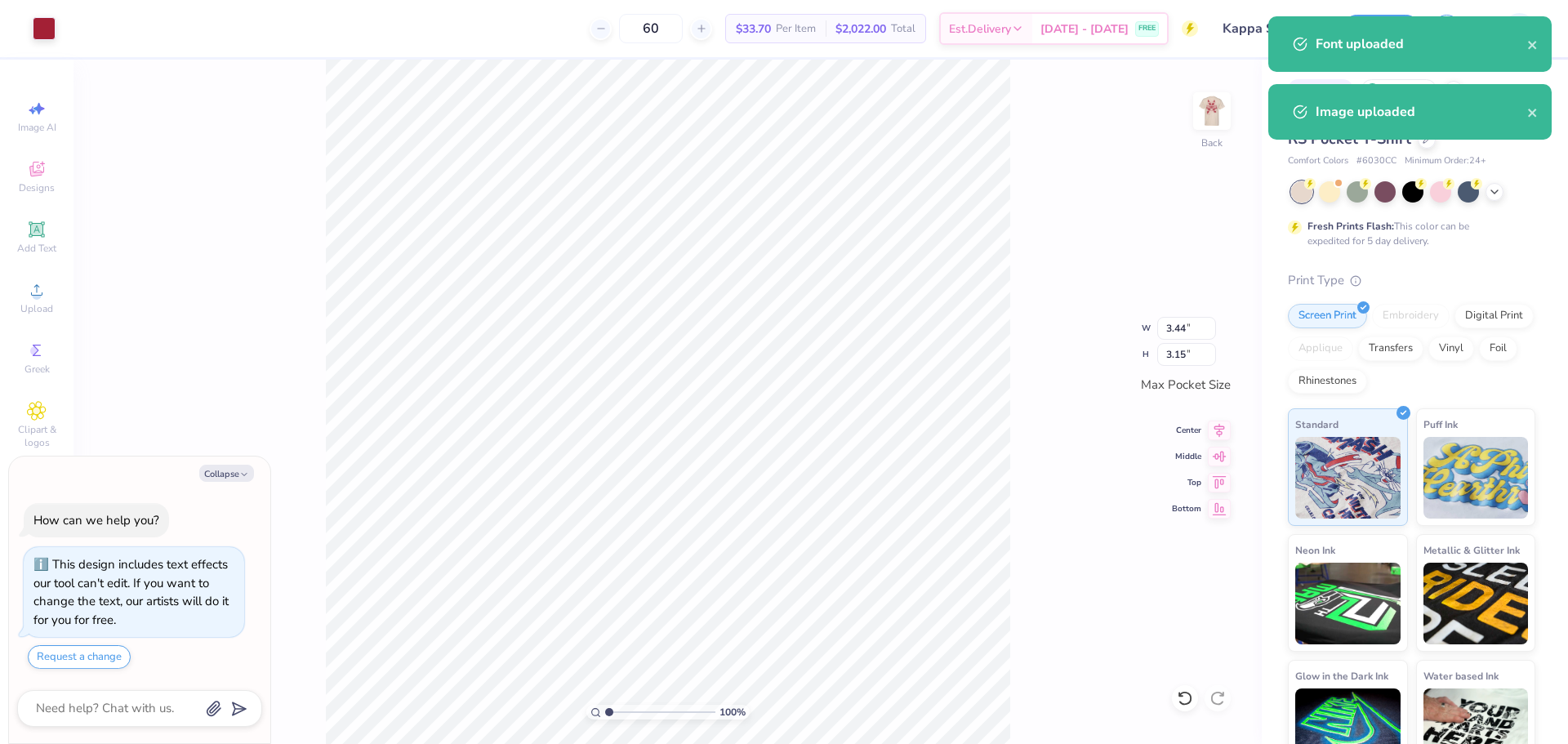
drag, startPoint x: 603, startPoint y: 709, endPoint x: 620, endPoint y: 715, distance: 18.0
click at [620, 715] on div "100 %" at bounding box center [668, 711] width 163 height 14
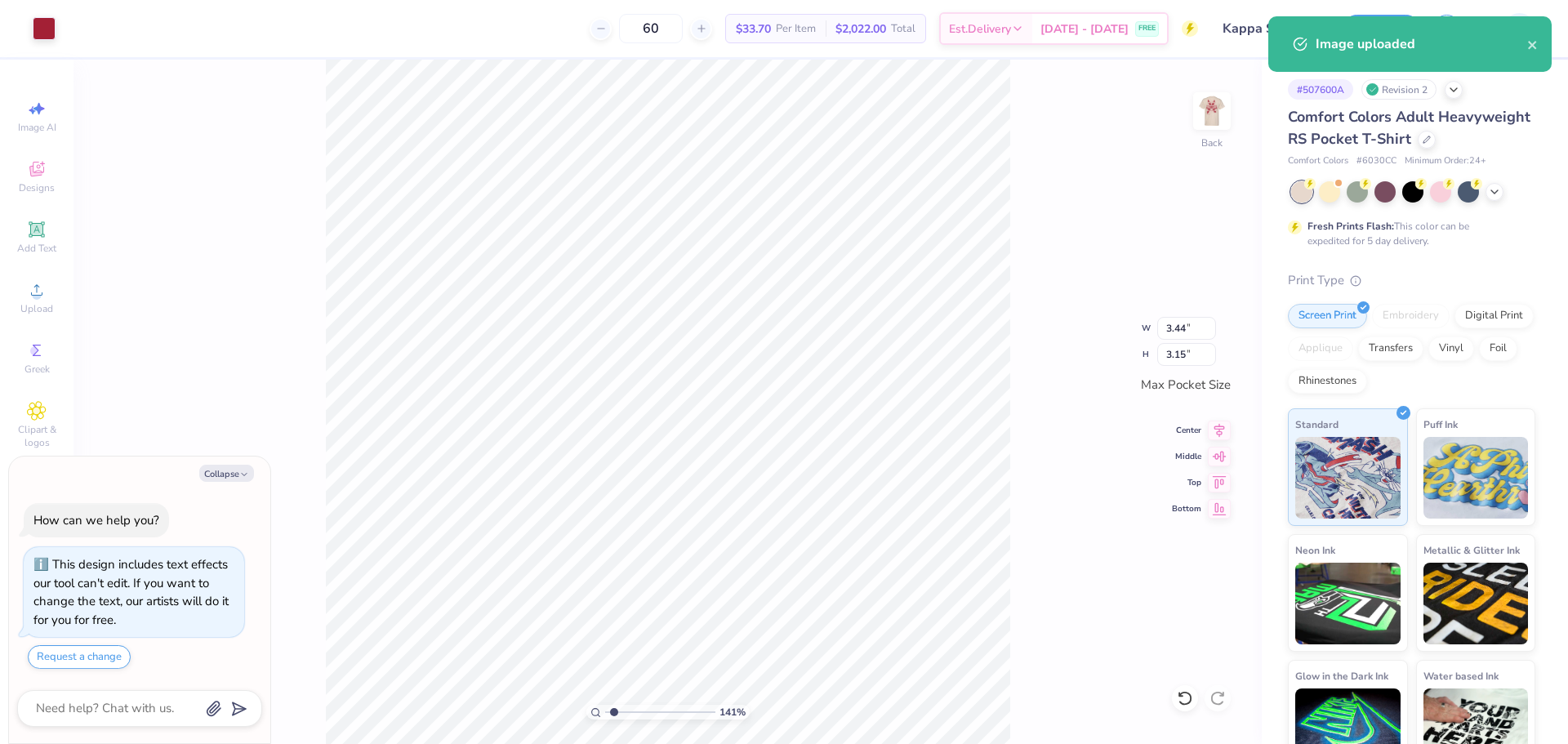
type input "1.48"
click at [614, 707] on input "range" at bounding box center [660, 711] width 110 height 14
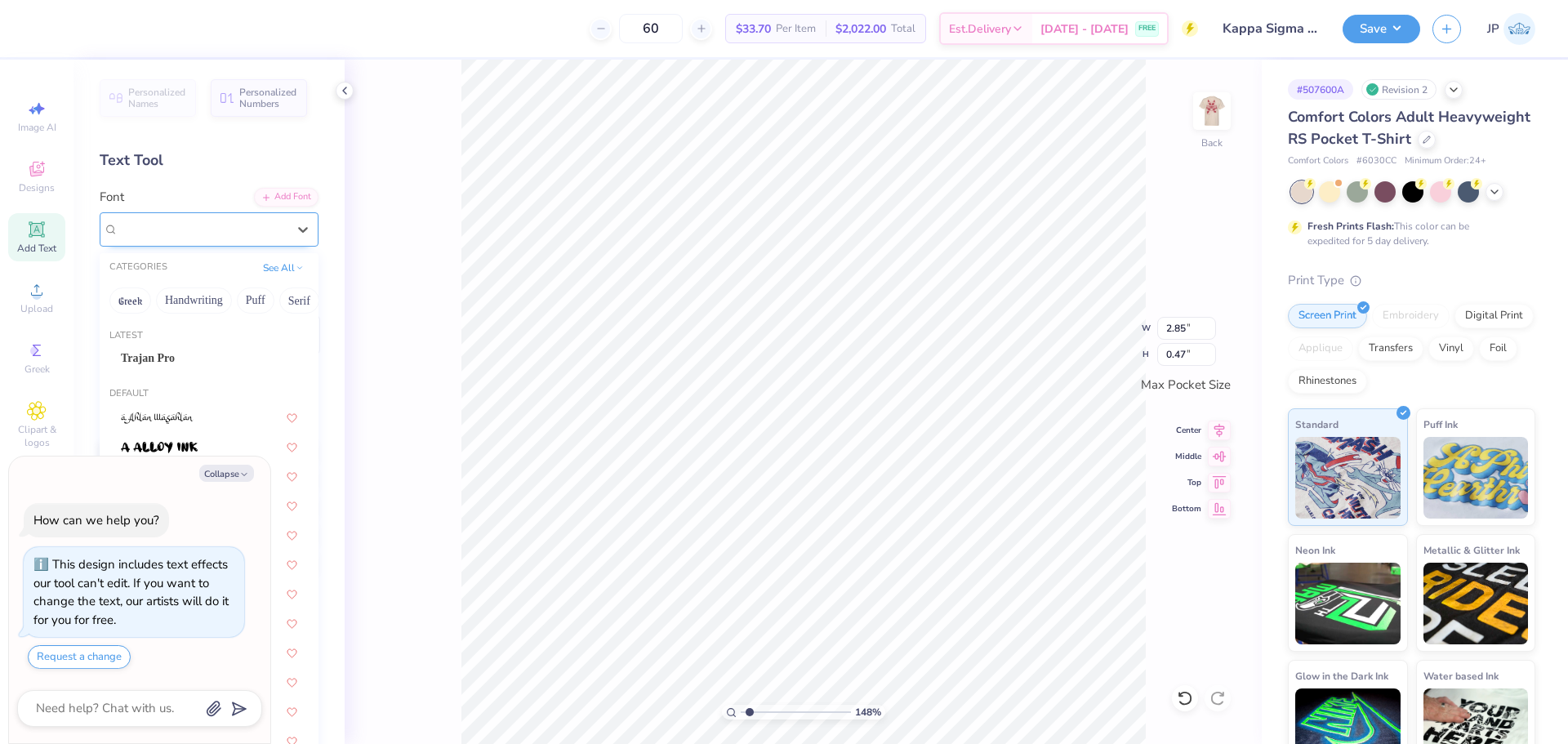
click at [187, 231] on div "Super Dream" at bounding box center [203, 229] width 172 height 25
click at [195, 361] on div "Trajan Pro" at bounding box center [208, 358] width 176 height 17
type textarea "x"
type input "3.00"
type input "0.51"
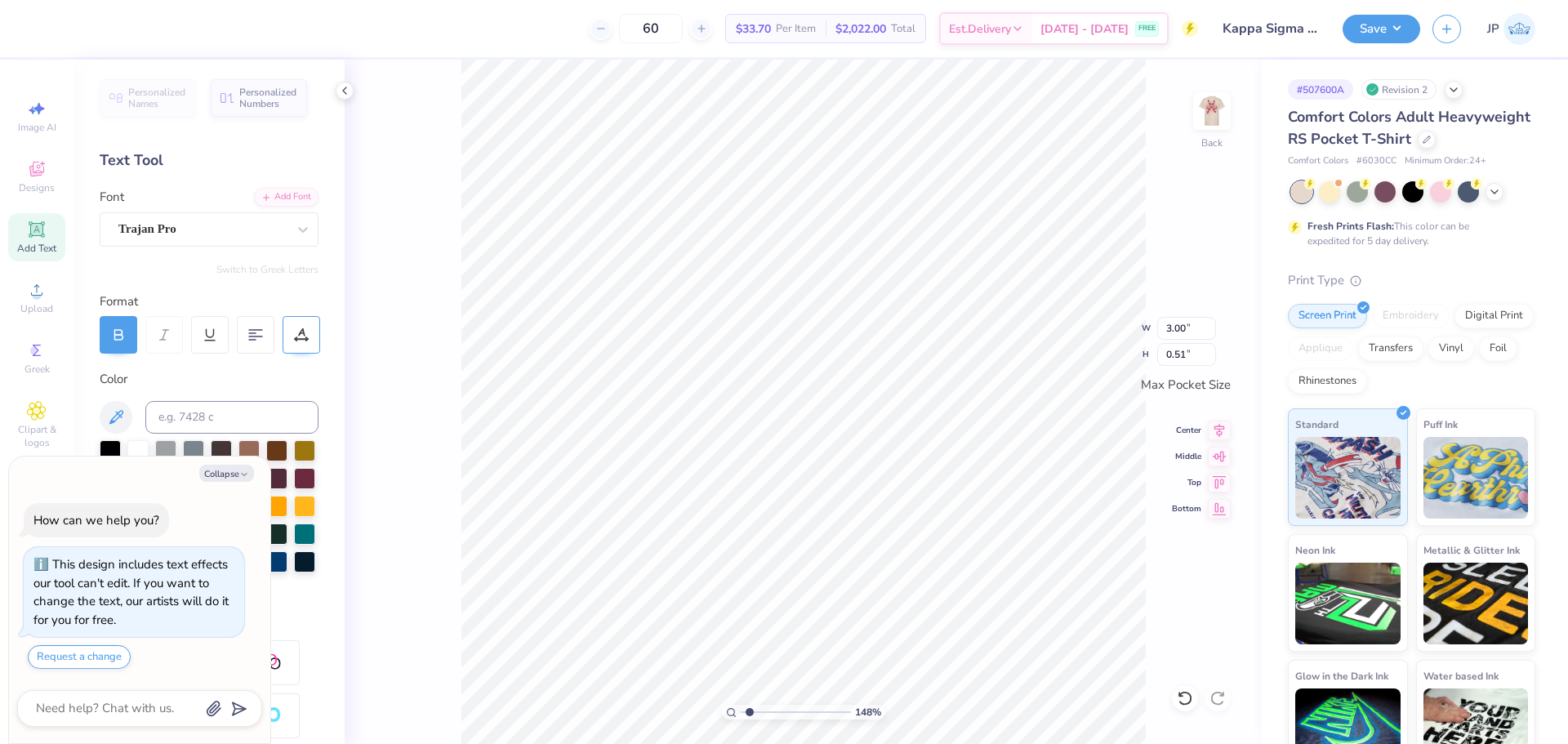
click at [304, 338] on icon at bounding box center [301, 335] width 14 height 14
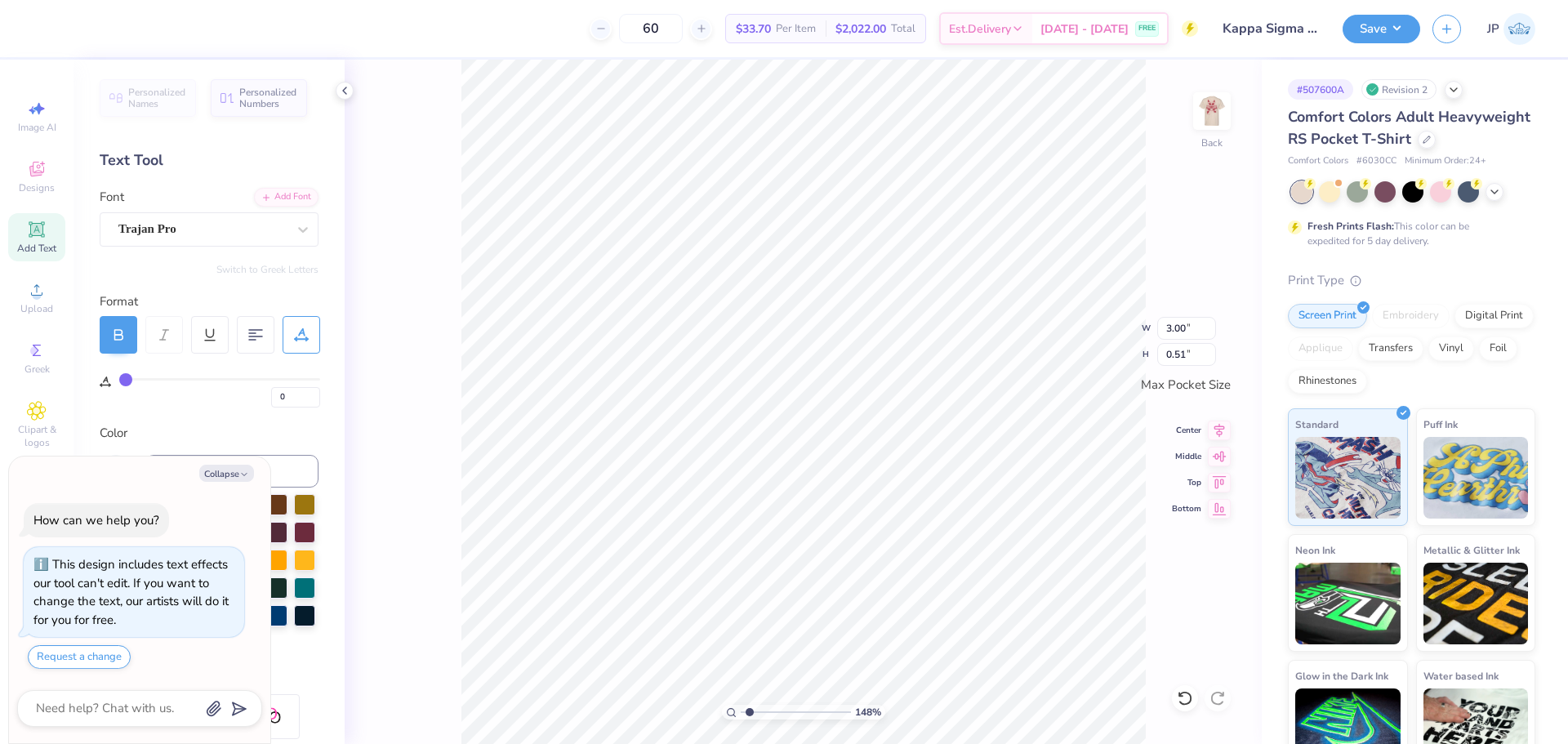
type input "1"
type input "2"
type input "3"
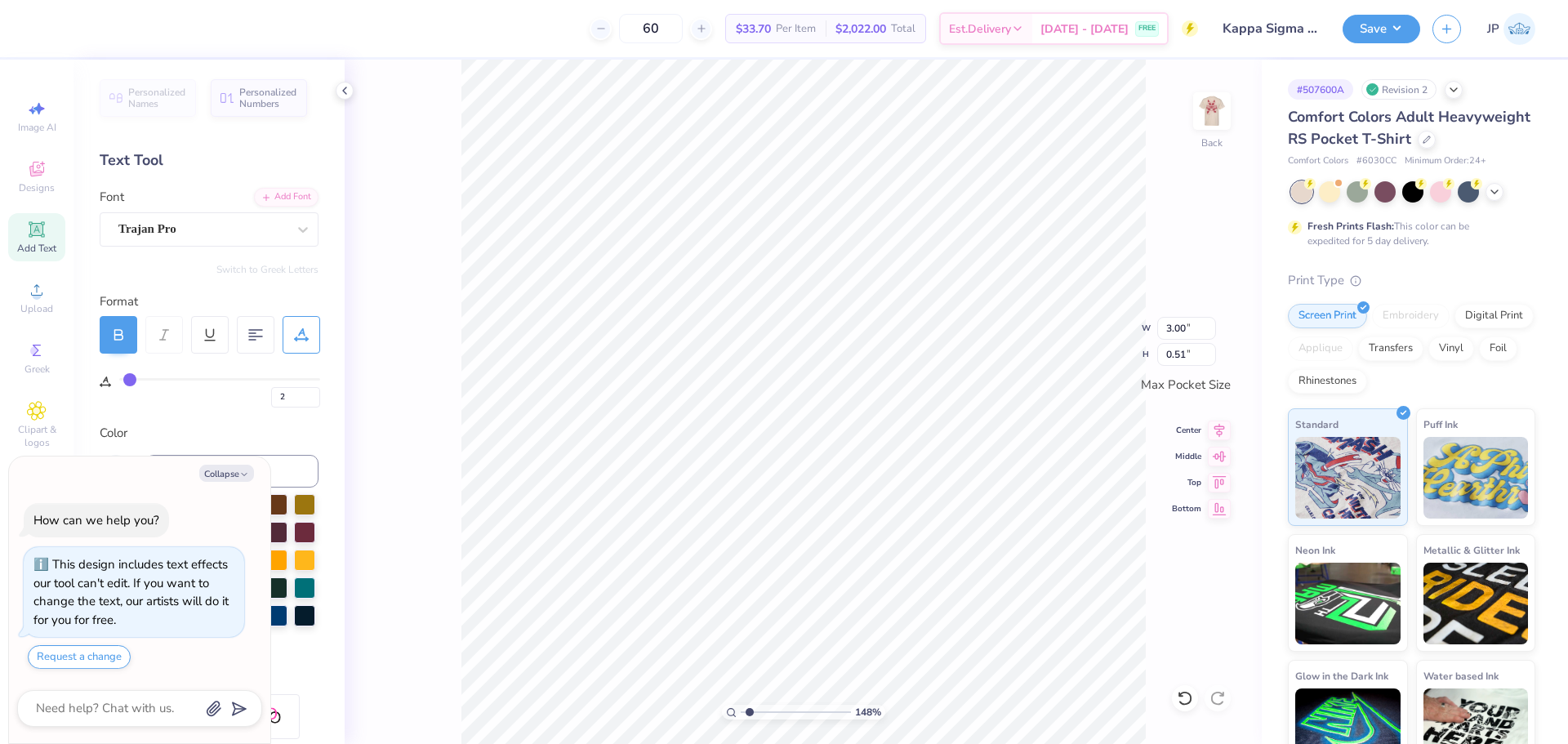
type input "3"
type input "4"
type input "5"
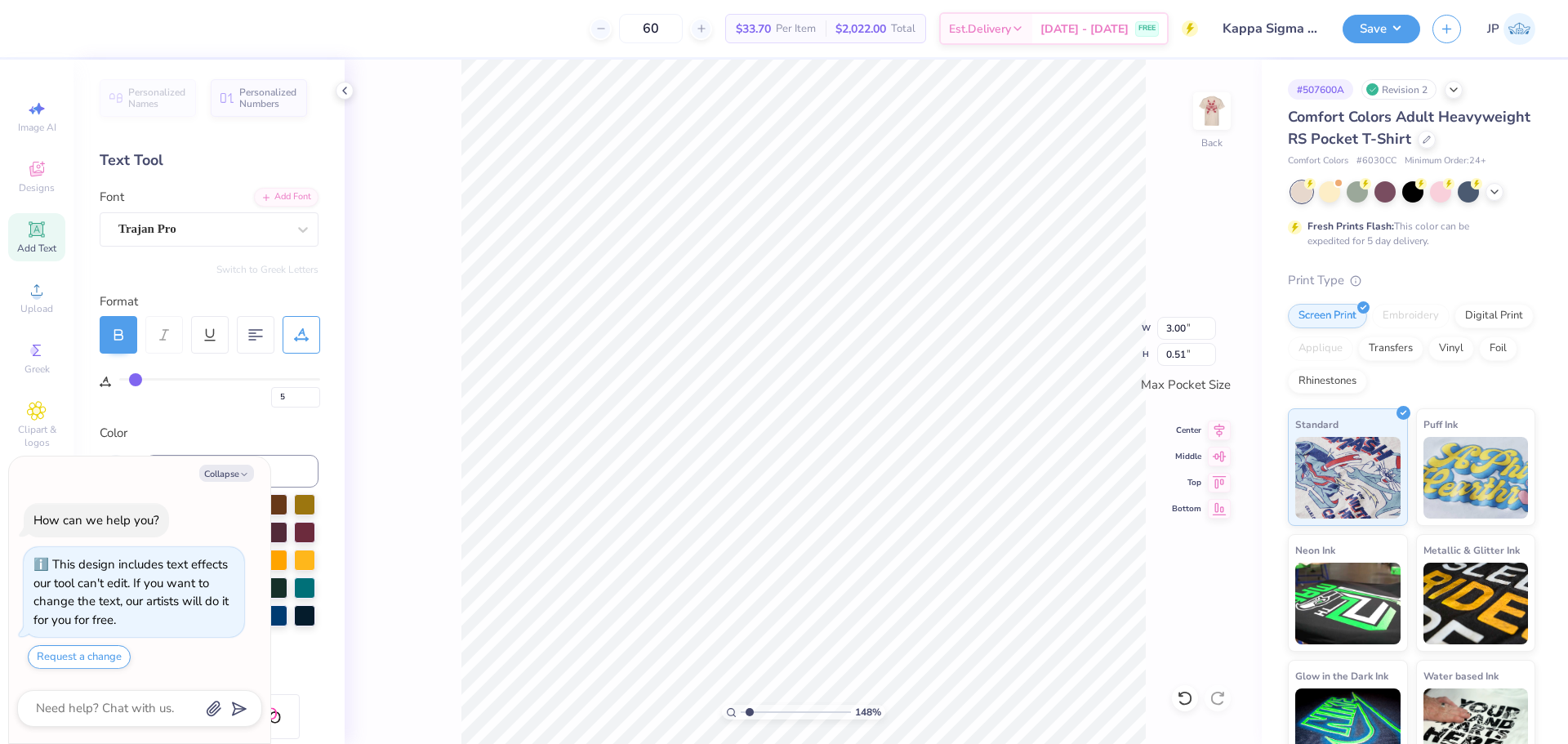
type input "6"
drag, startPoint x: 127, startPoint y: 383, endPoint x: 137, endPoint y: 383, distance: 10.0
type input "6"
click at [137, 381] on input "range" at bounding box center [219, 379] width 201 height 3
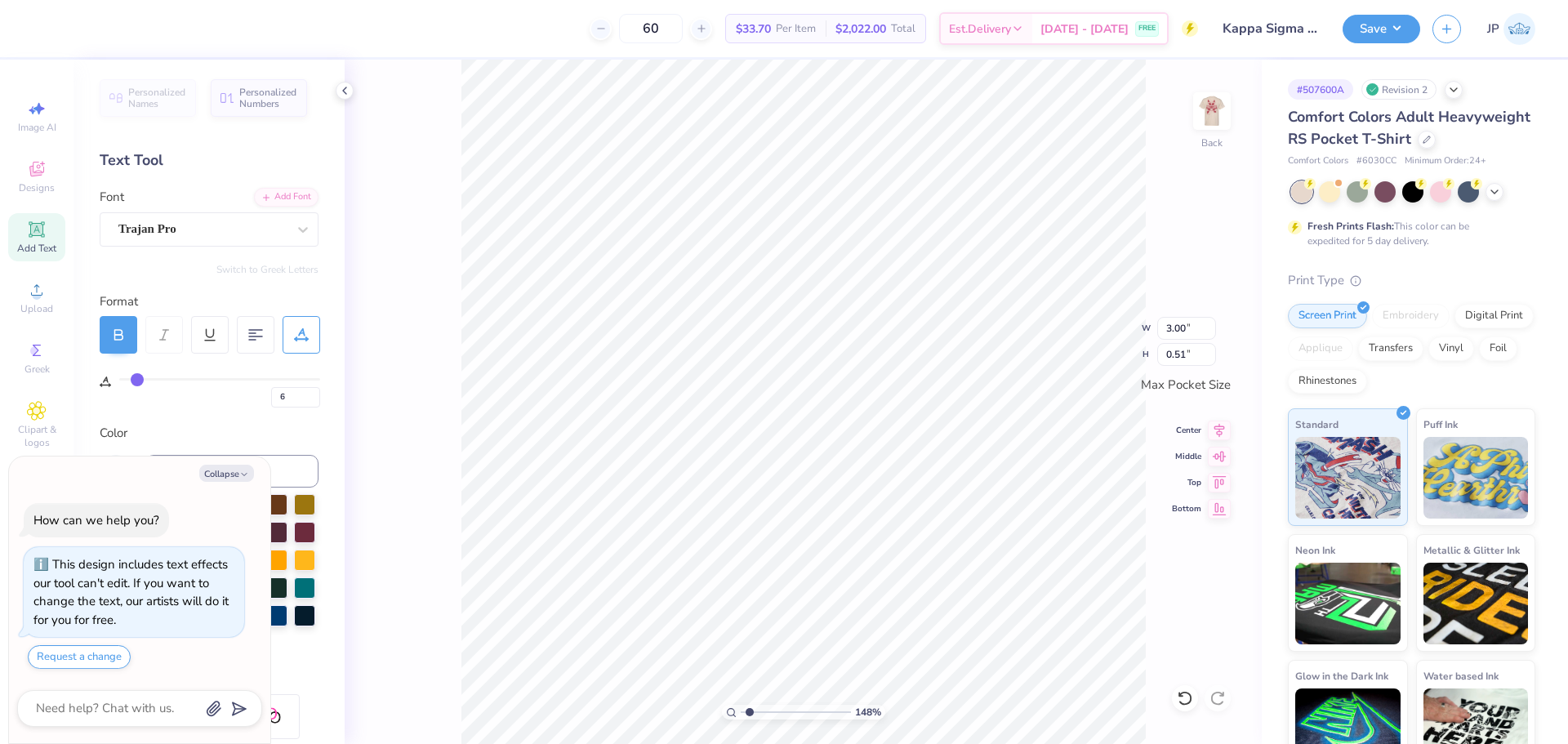
type textarea "x"
type input "3.31"
type input "7"
type input "8"
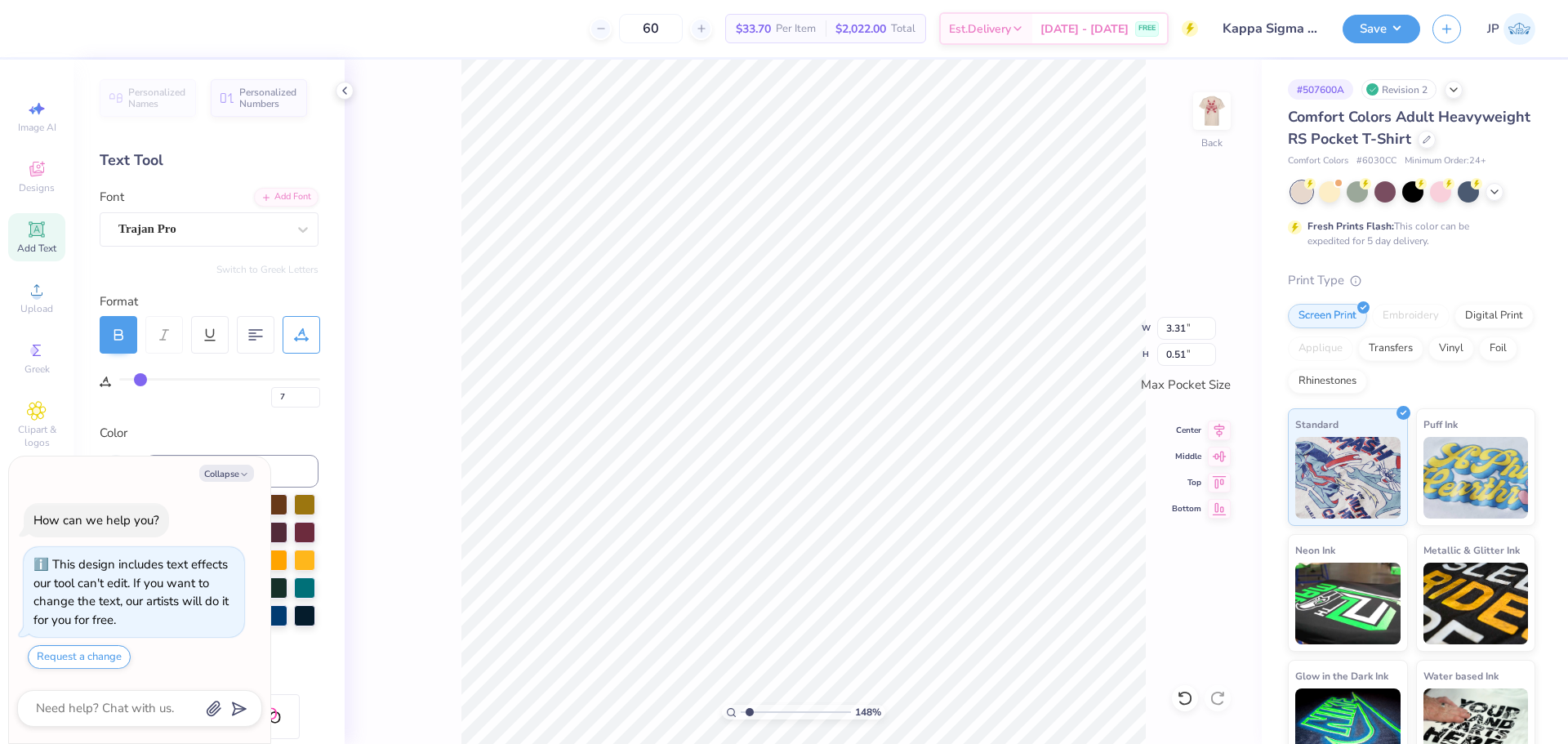
type input "8"
type input "10"
type input "11"
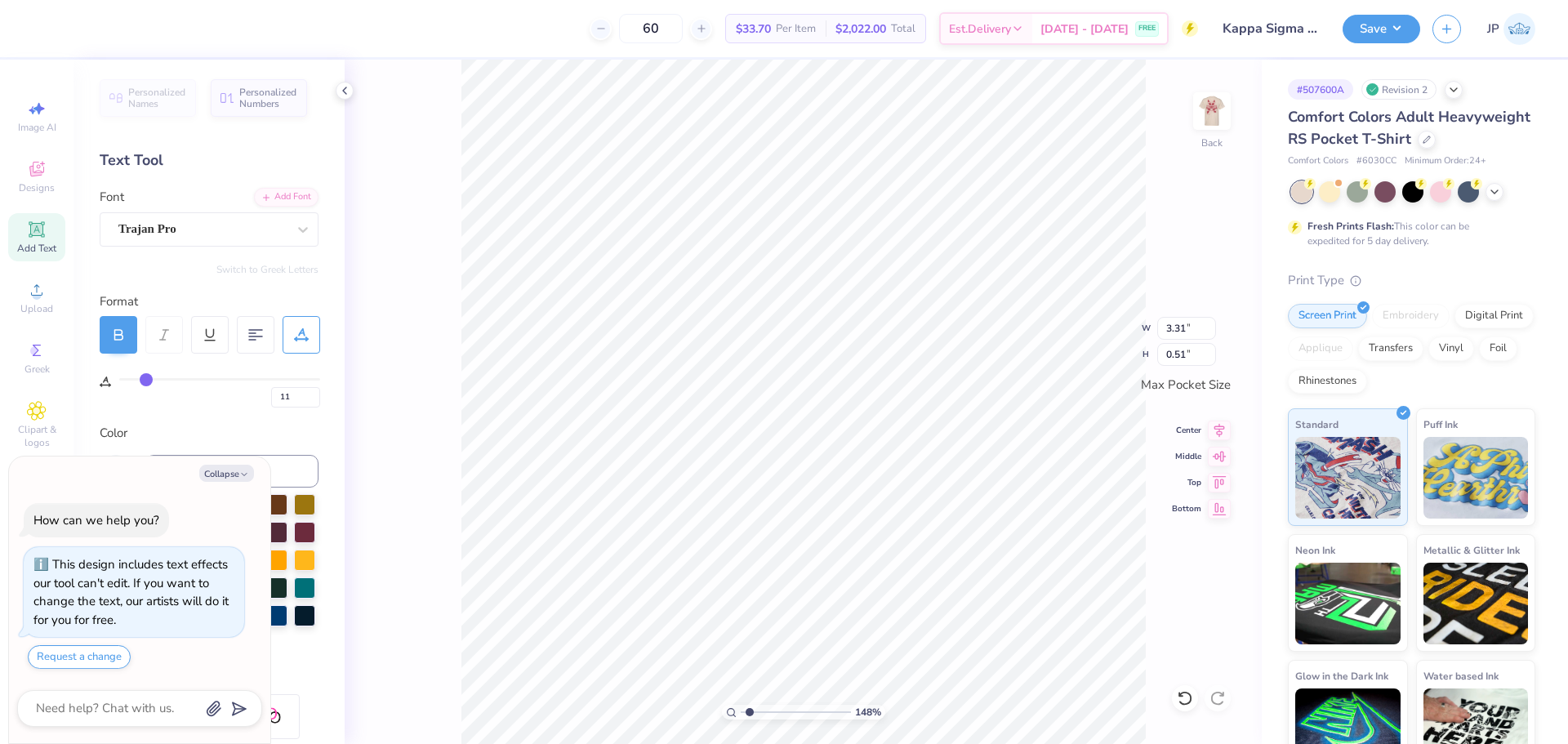
type input "12"
type input "13"
drag, startPoint x: 136, startPoint y: 383, endPoint x: 149, endPoint y: 386, distance: 13.3
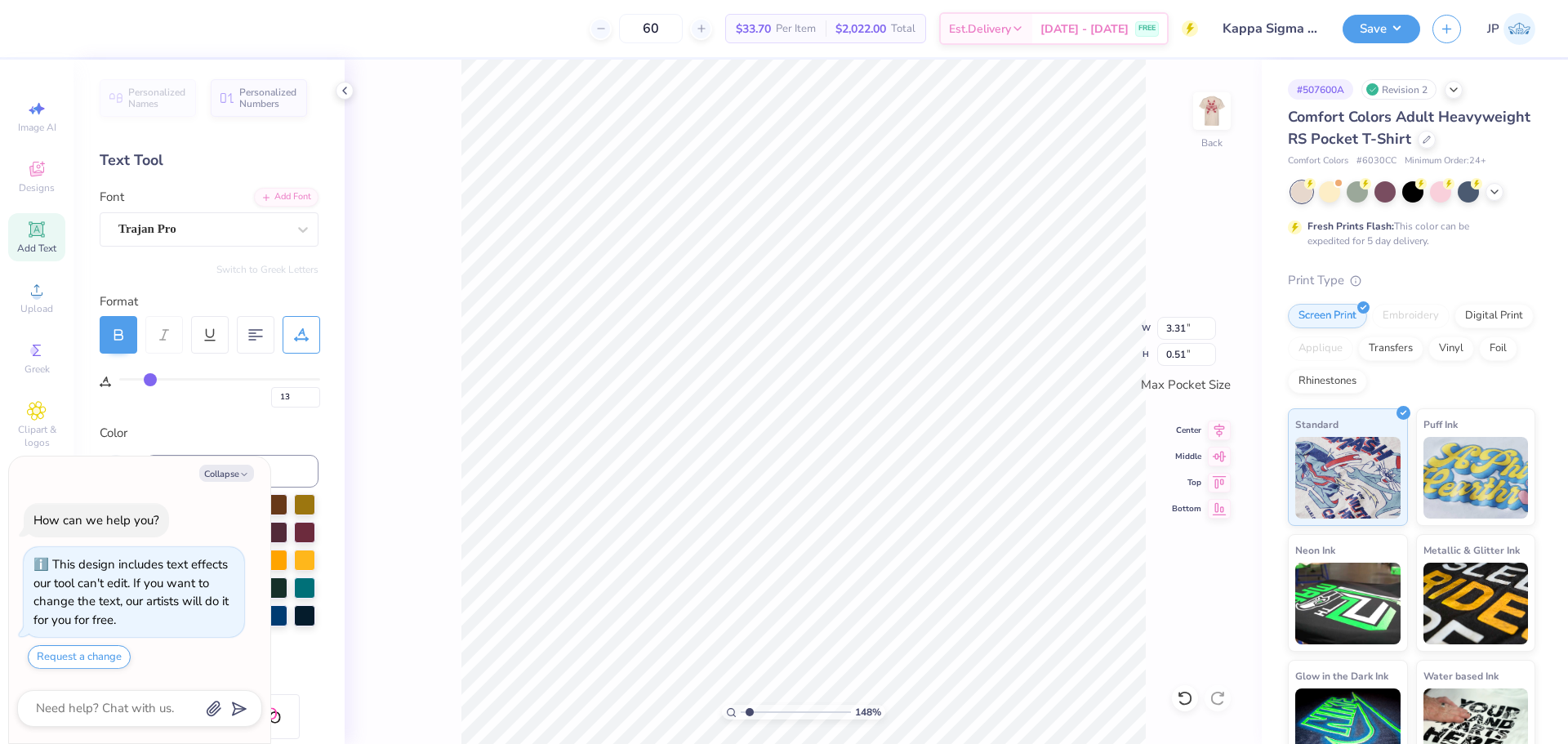
type input "13"
click at [149, 381] on input "range" at bounding box center [219, 379] width 201 height 3
type textarea "x"
type input "3.43"
type input "0.47"
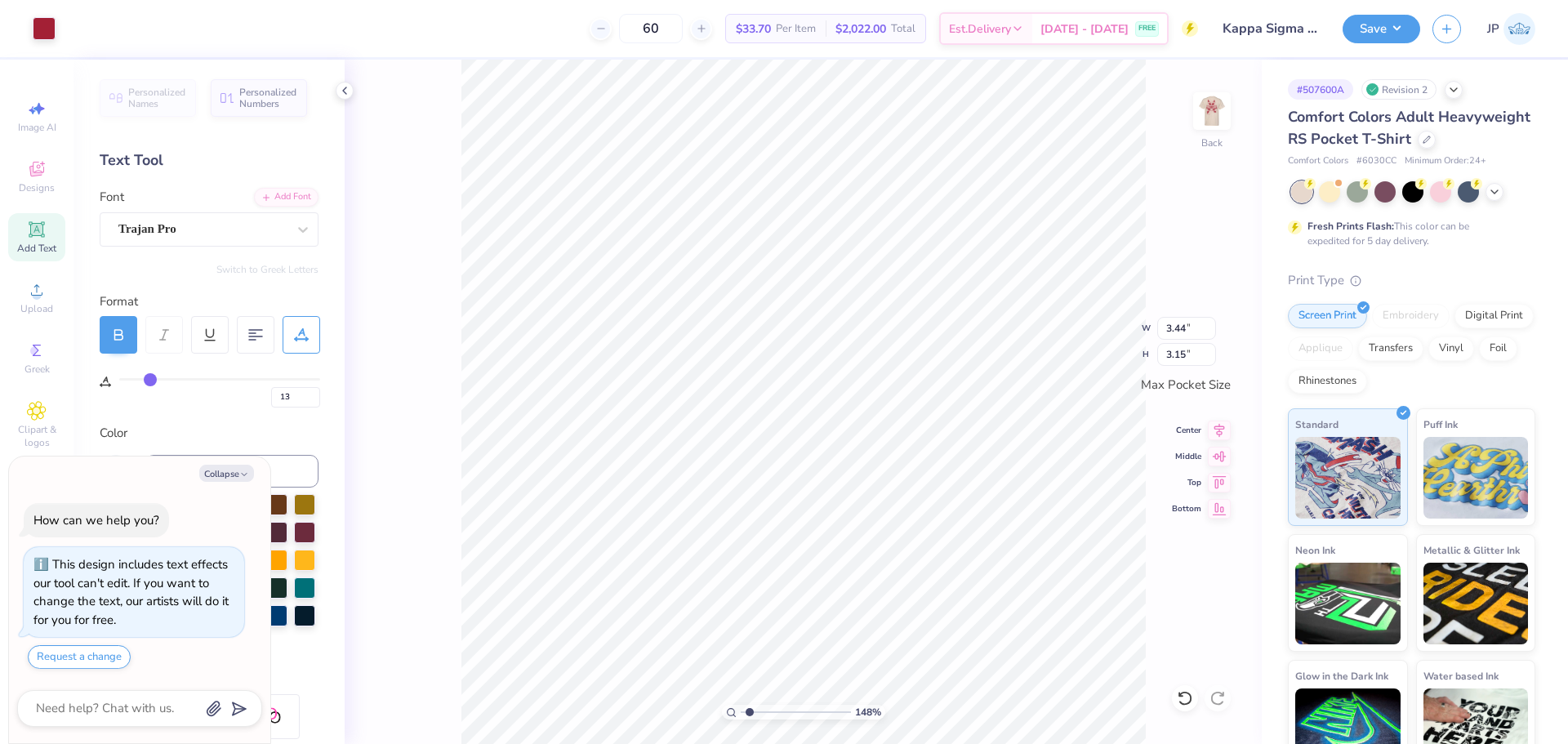
type textarea "x"
type input "3.43"
type input "0.47"
click at [1217, 429] on icon at bounding box center [1219, 428] width 11 height 13
click at [1219, 428] on icon at bounding box center [1219, 428] width 11 height 13
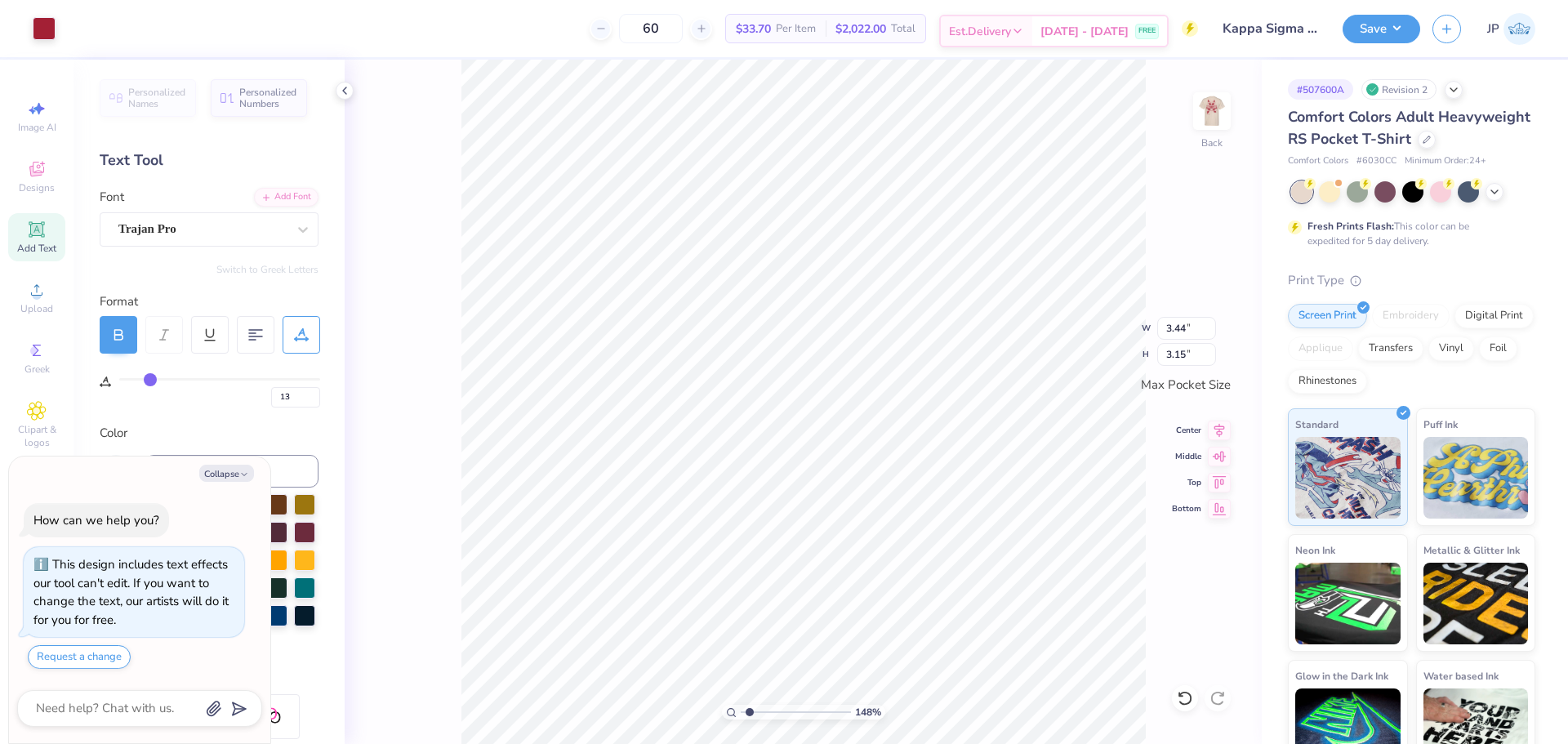
type textarea "x"
type input "3.26"
type input "2.99"
type textarea "x"
type input "3.08"
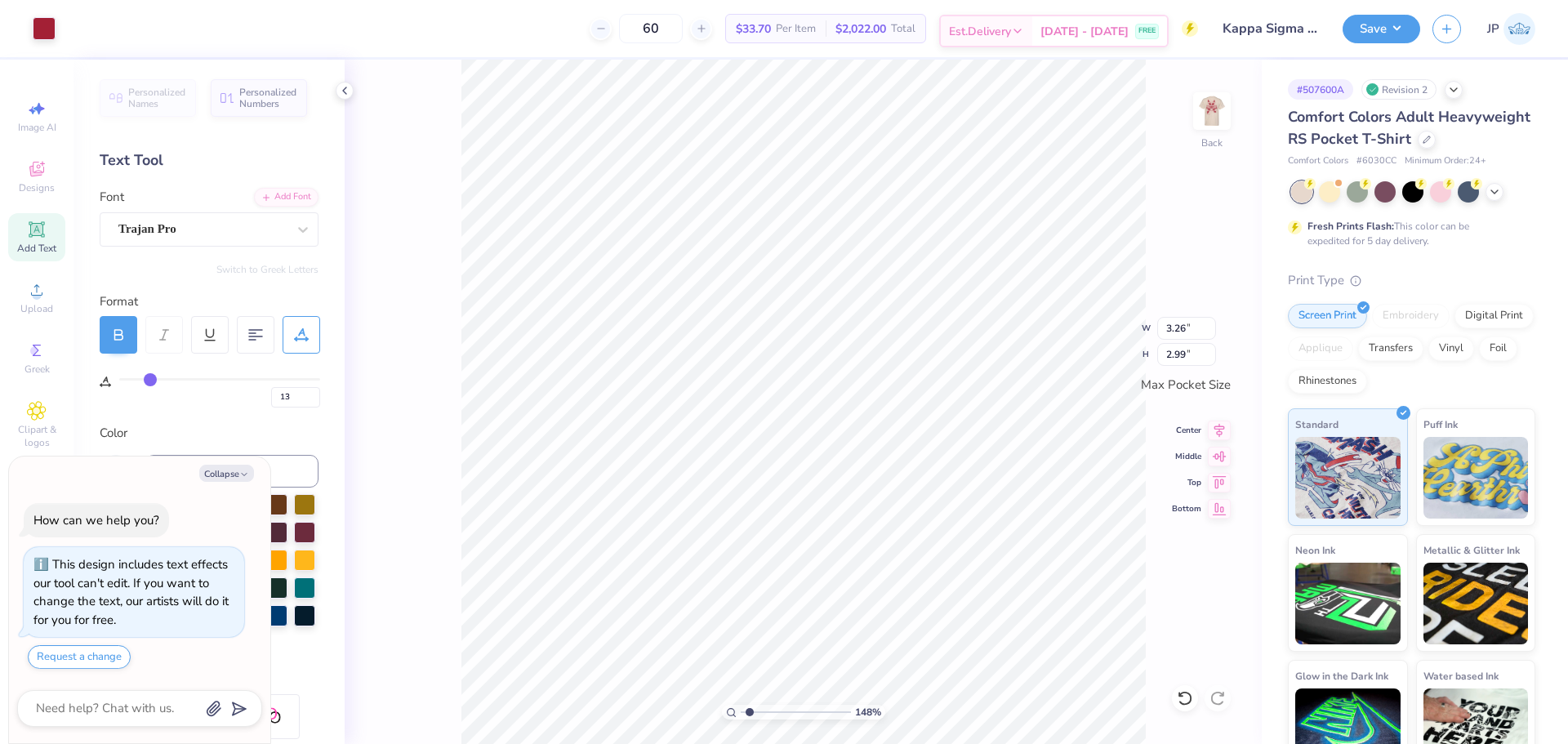
type input "2.83"
click at [1224, 432] on icon at bounding box center [1218, 427] width 23 height 19
click at [907, 460] on li "Group" at bounding box center [938, 465] width 128 height 32
click at [1211, 428] on icon at bounding box center [1218, 427] width 23 height 19
click at [1221, 458] on icon at bounding box center [1219, 453] width 13 height 11
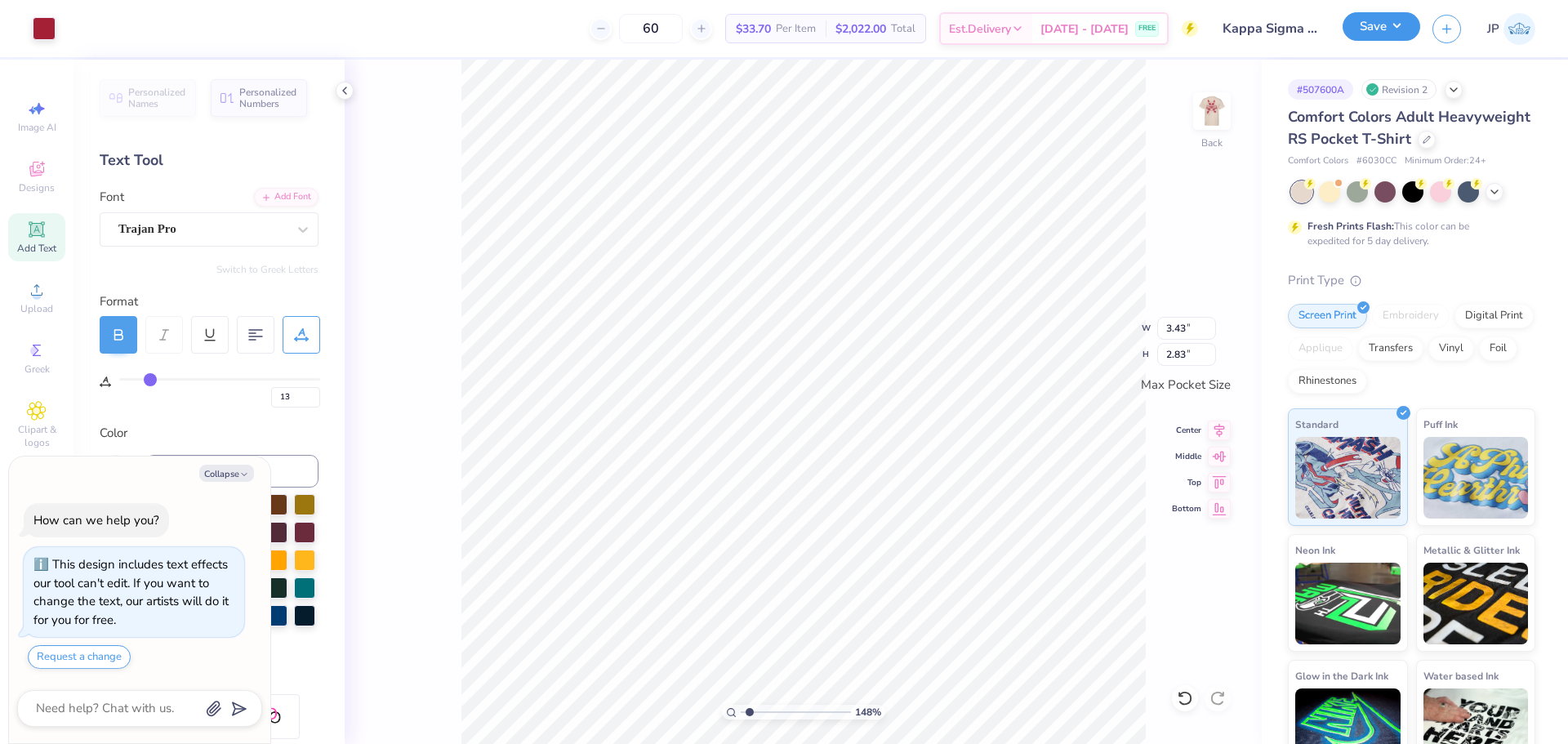
click at [1397, 31] on button "Save" at bounding box center [1381, 27] width 78 height 29
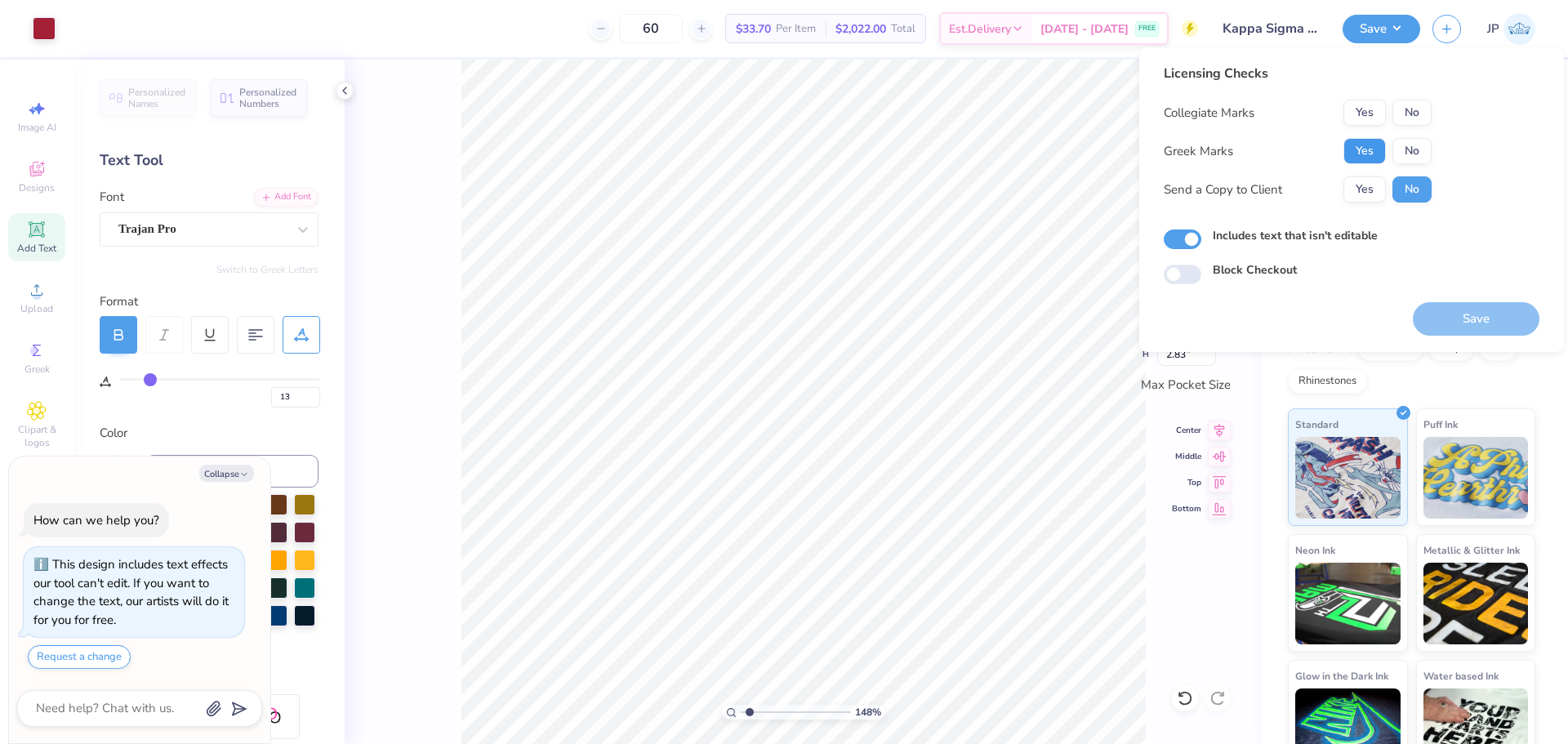
click at [1381, 153] on button "Yes" at bounding box center [1364, 151] width 42 height 26
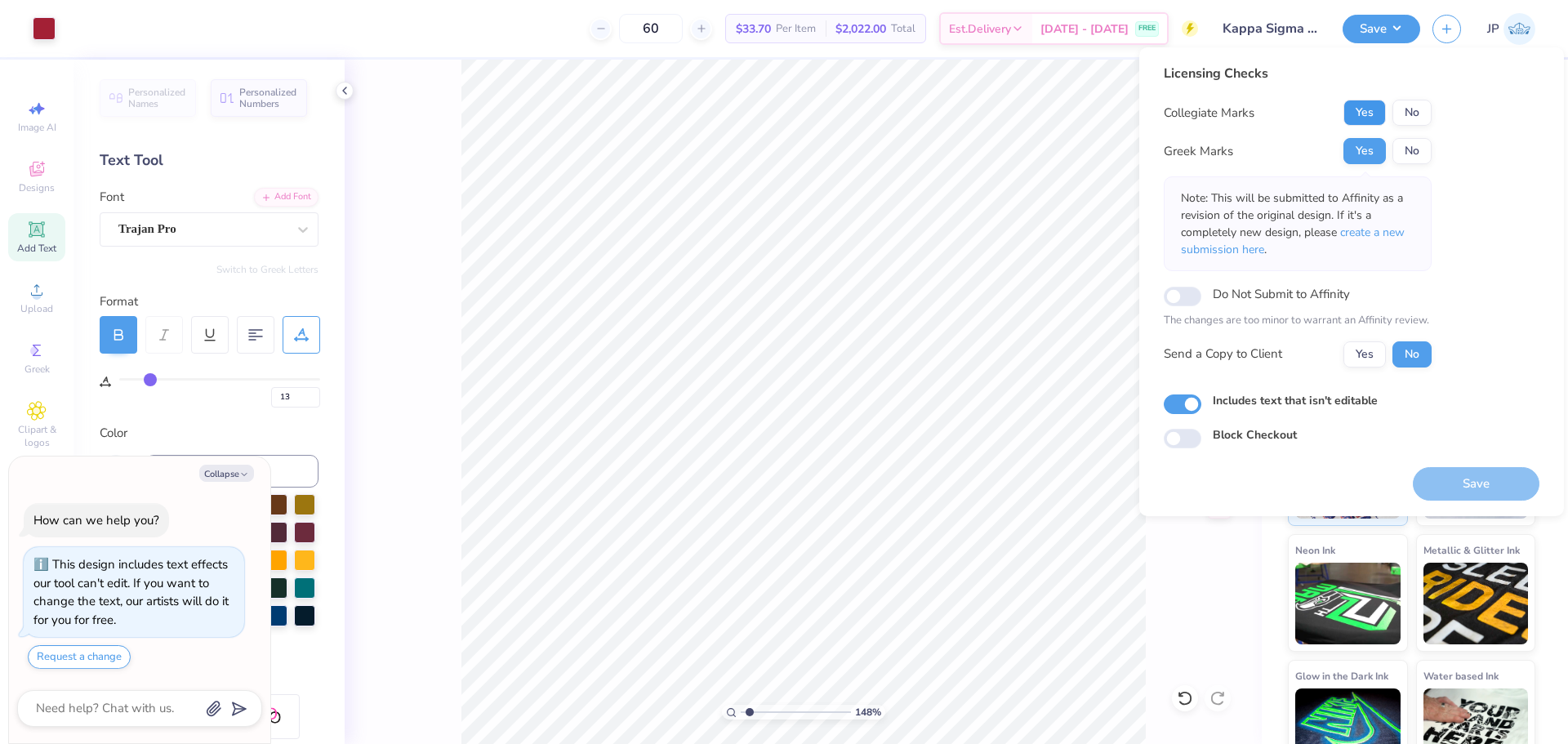
click at [1377, 102] on button "Yes" at bounding box center [1364, 112] width 42 height 26
click at [1371, 356] on button "Yes" at bounding box center [1364, 354] width 42 height 26
type textarea "x"
click at [1188, 301] on input "Do Not Submit to Affinity" at bounding box center [1182, 296] width 38 height 19
checkbox input "true"
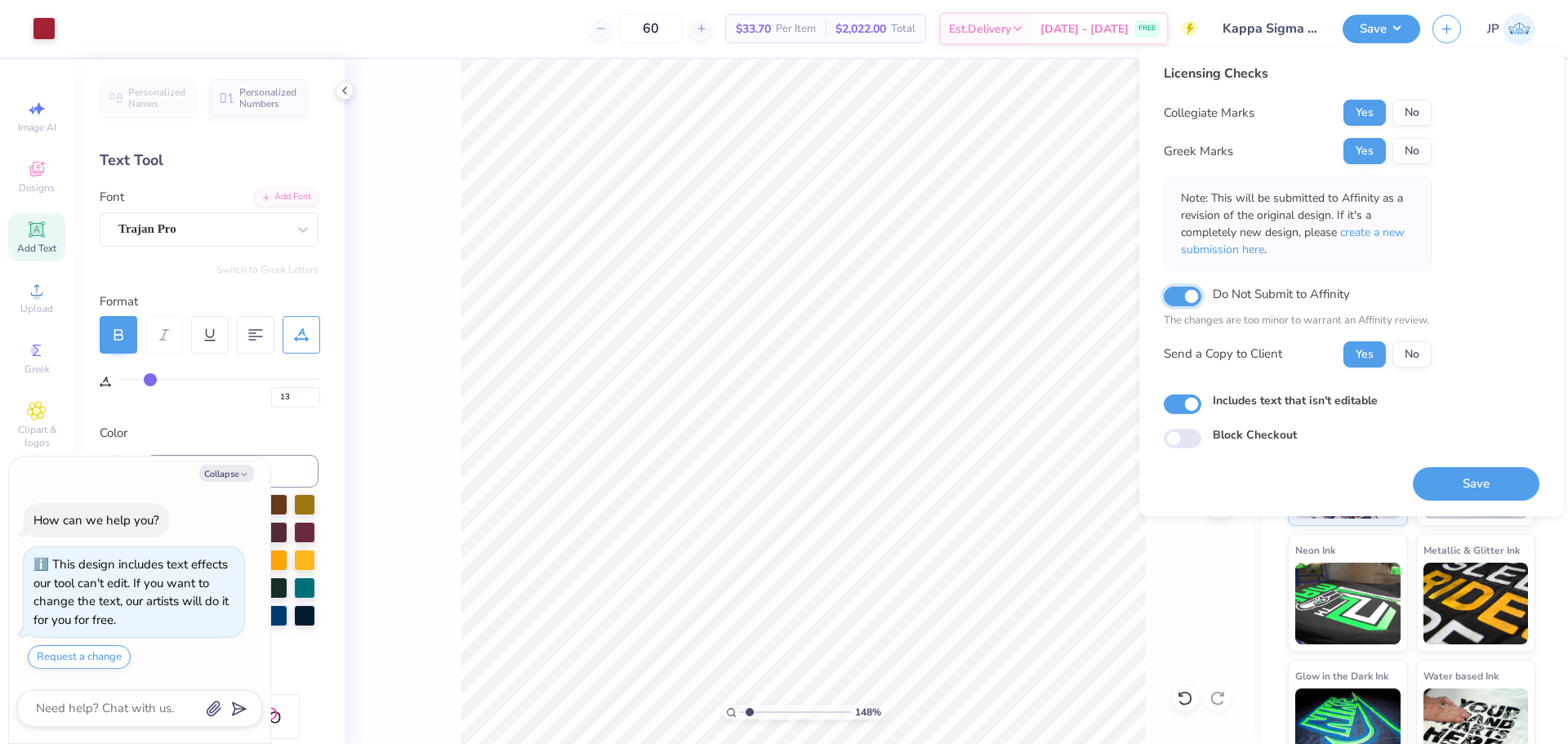
type textarea "x"
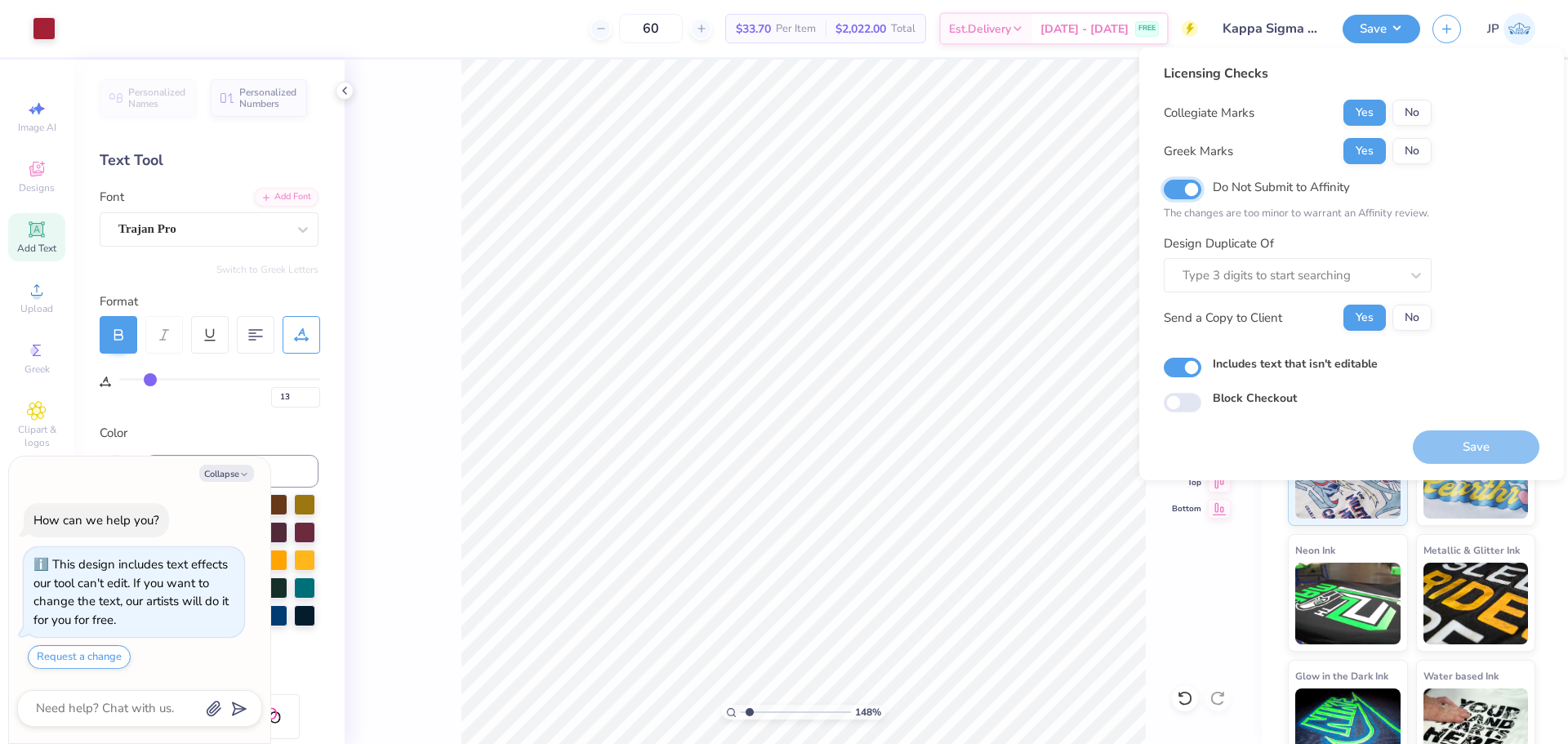
click at [1187, 188] on input "Do Not Submit to Affinity" at bounding box center [1182, 189] width 38 height 19
checkbox input "false"
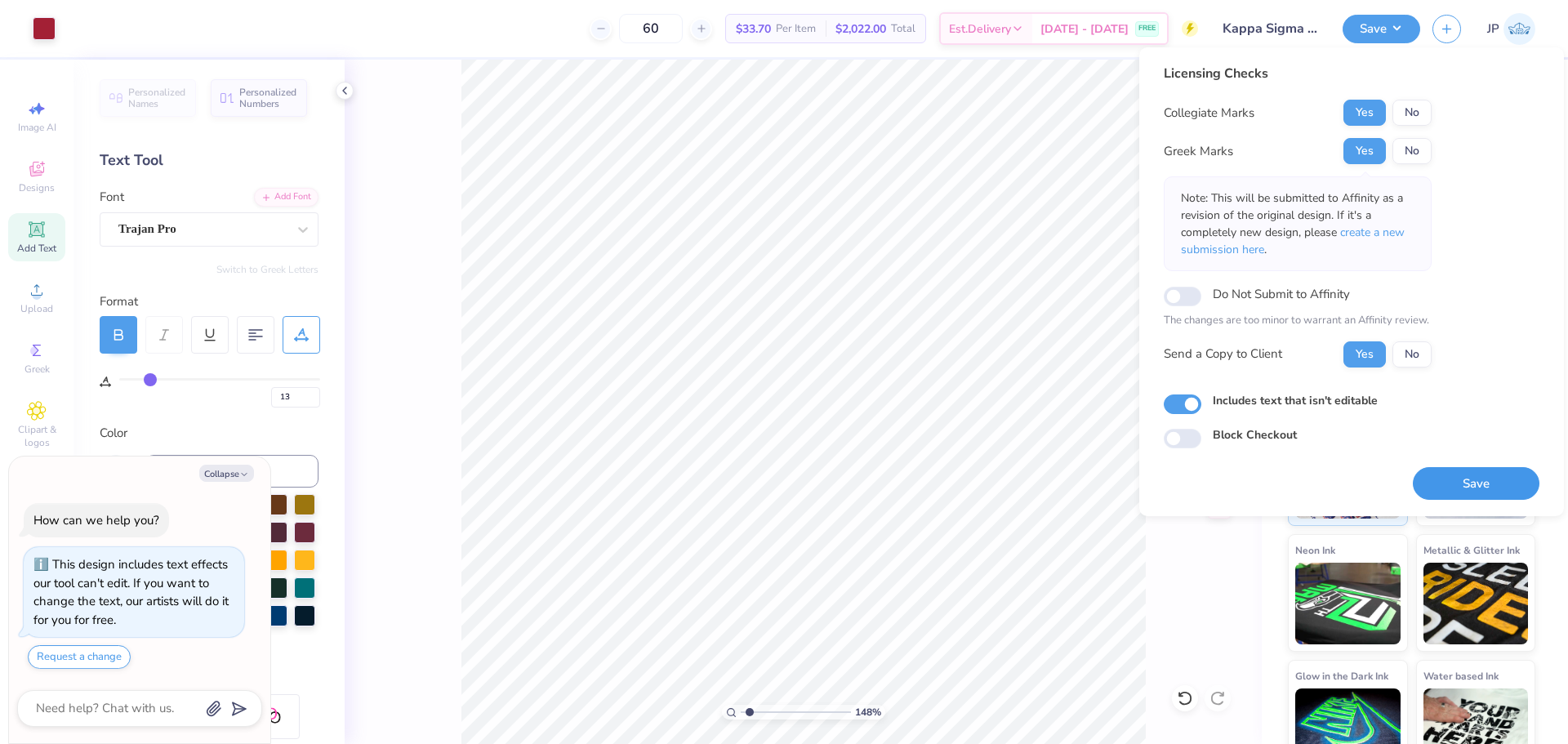
click at [1513, 484] on button "Save" at bounding box center [1476, 484] width 126 height 34
type textarea "x"
